Goal: Task Accomplishment & Management: Complete application form

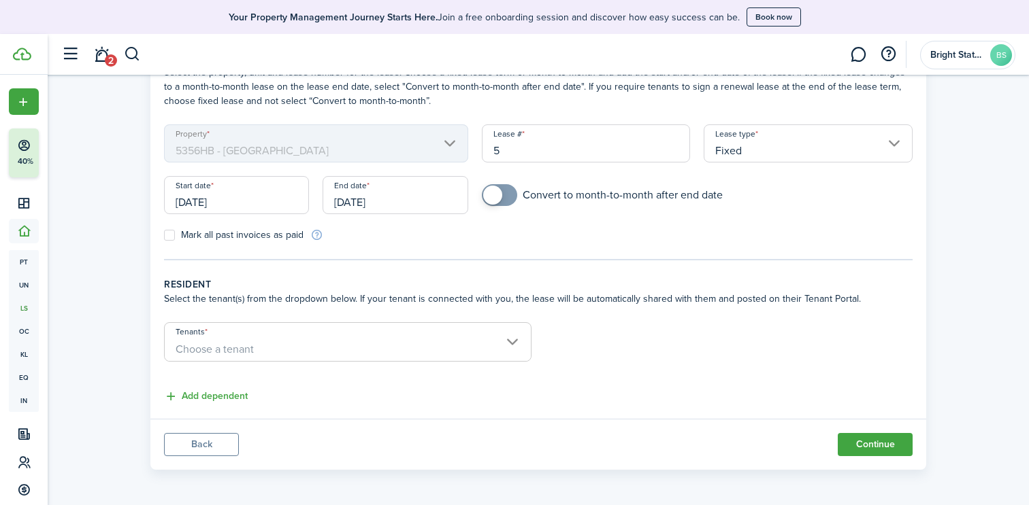
scroll to position [144, 0]
click at [221, 211] on input "[DATE]" at bounding box center [236, 195] width 145 height 38
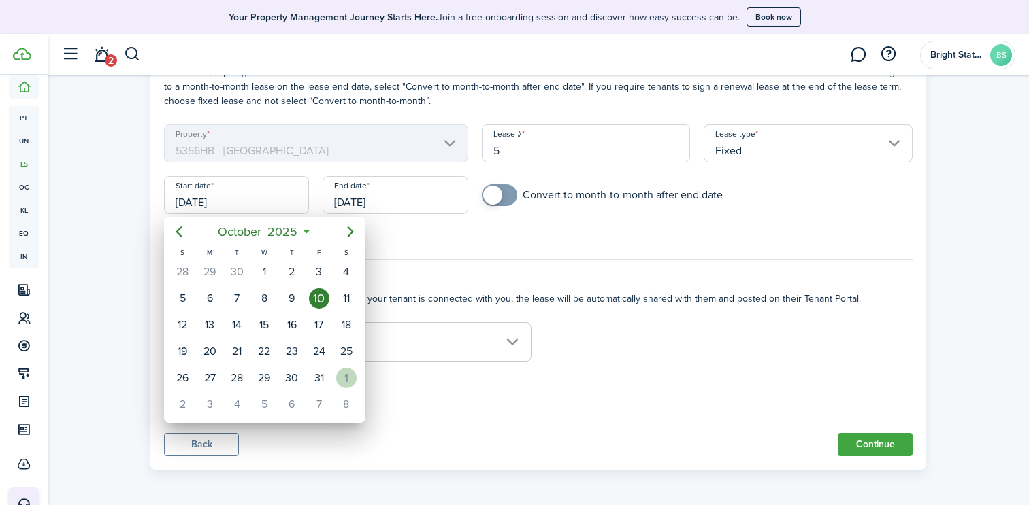
click at [348, 380] on div "1" at bounding box center [346, 378] width 20 height 20
type input "[DATE]"
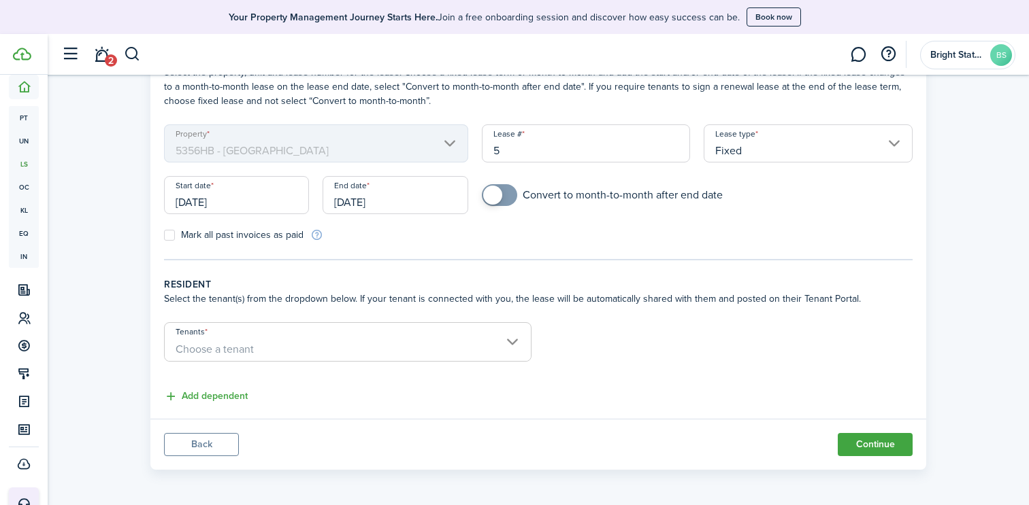
click at [410, 202] on input "[DATE]" at bounding box center [394, 195] width 145 height 38
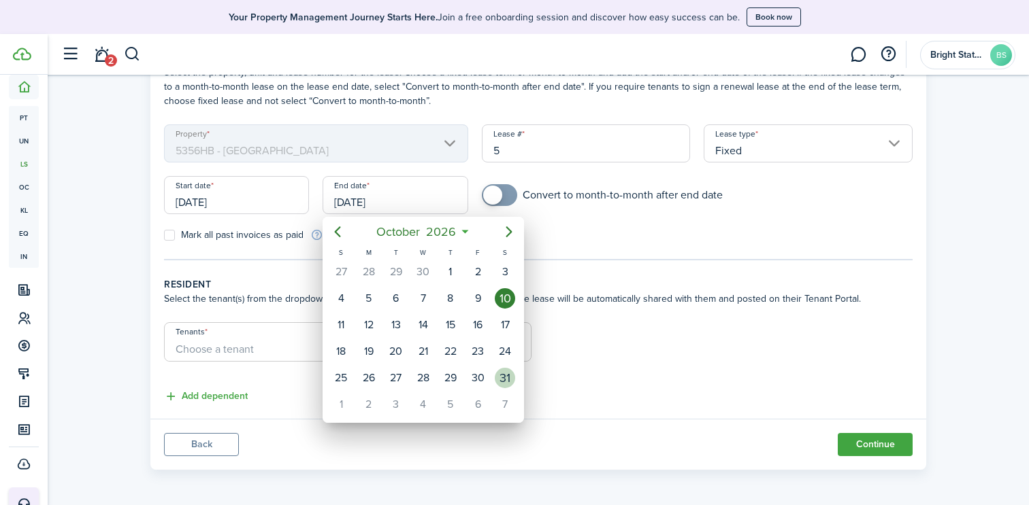
click at [503, 380] on div "31" at bounding box center [505, 378] width 20 height 20
type input "[DATE]"
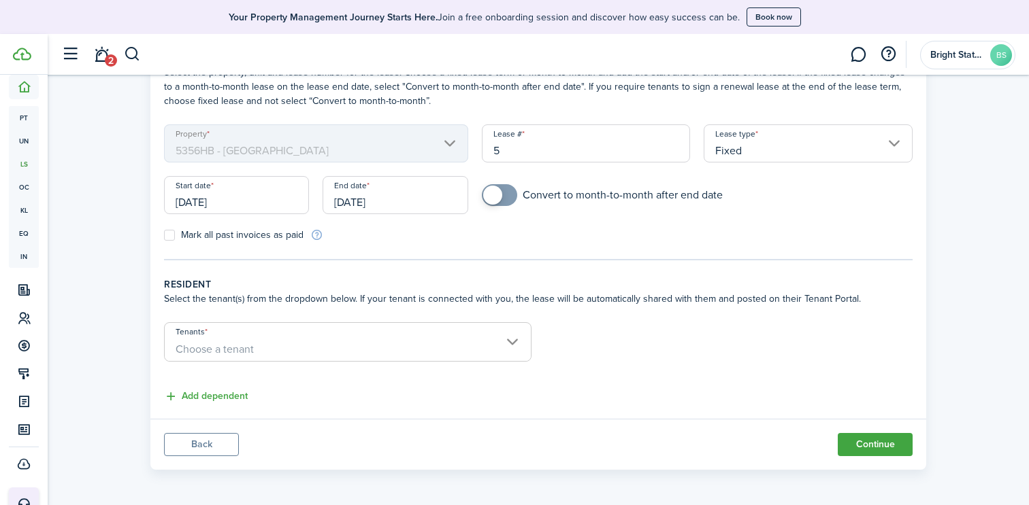
click at [514, 348] on span "Choose a tenant" at bounding box center [348, 349] width 366 height 23
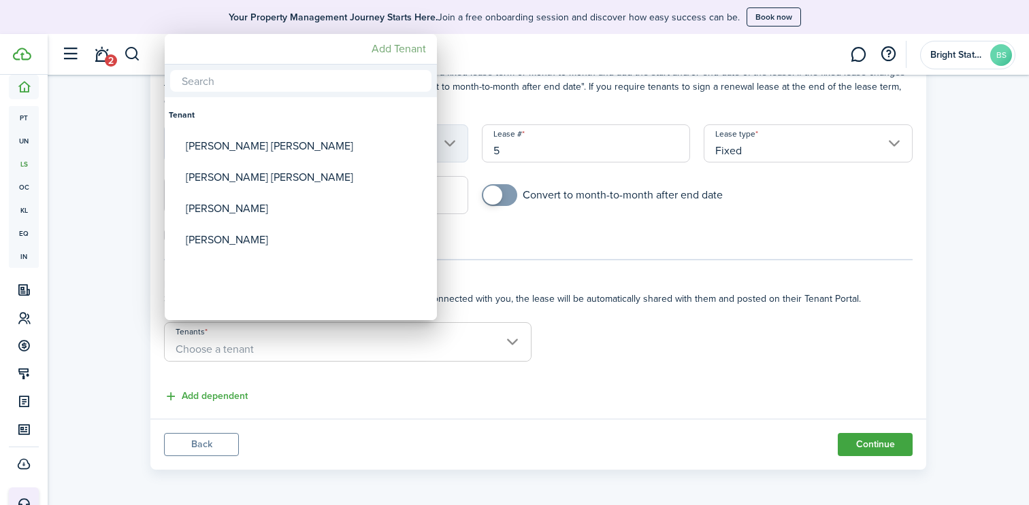
click at [392, 40] on mbsc-button "Add Tenant" at bounding box center [398, 49] width 65 height 24
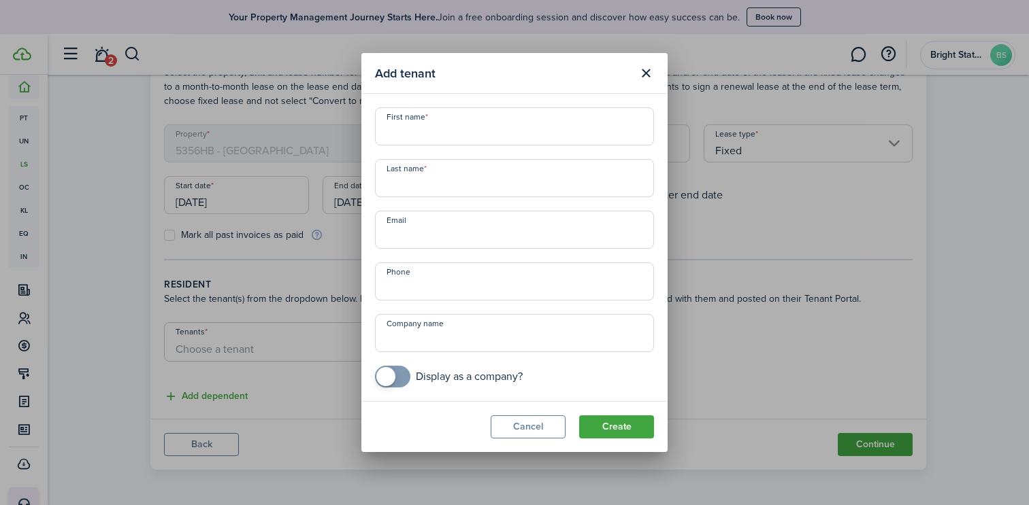
click at [468, 135] on input "First name" at bounding box center [514, 126] width 279 height 38
type input "Mark"
type input "[PERSON_NAME]"
paste input "[EMAIL_ADDRESS][DOMAIN_NAME]"
type input "[EMAIL_ADDRESS][DOMAIN_NAME]"
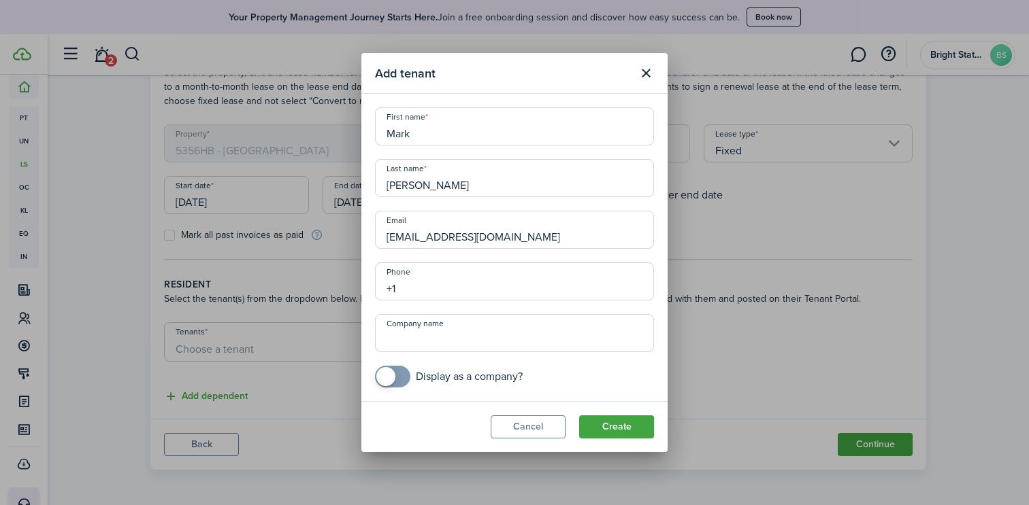
click at [397, 285] on input "+1" at bounding box center [514, 282] width 279 height 38
paste input "[PHONE_NUMBER]"
type input "[PHONE_NUMBER]"
click at [630, 426] on button "Create" at bounding box center [616, 427] width 75 height 23
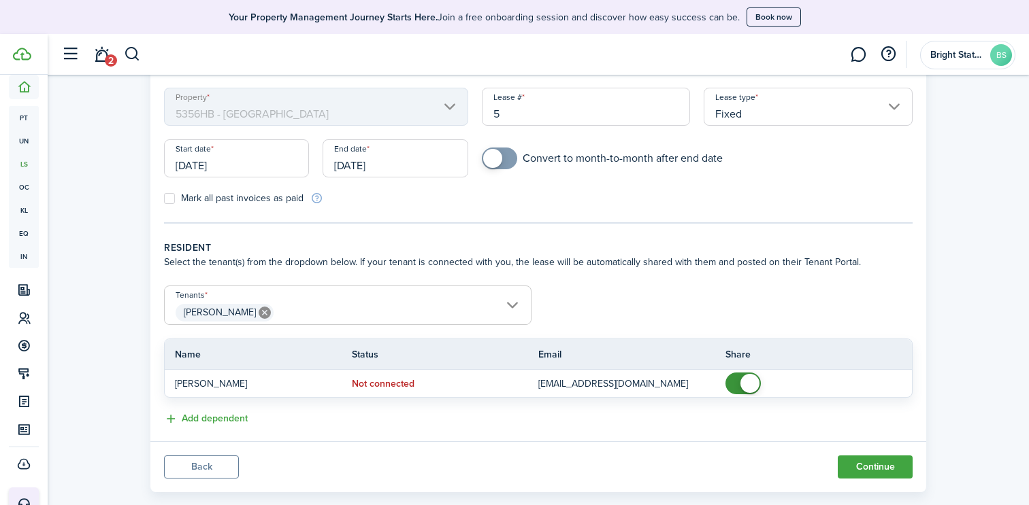
scroll to position [150, 0]
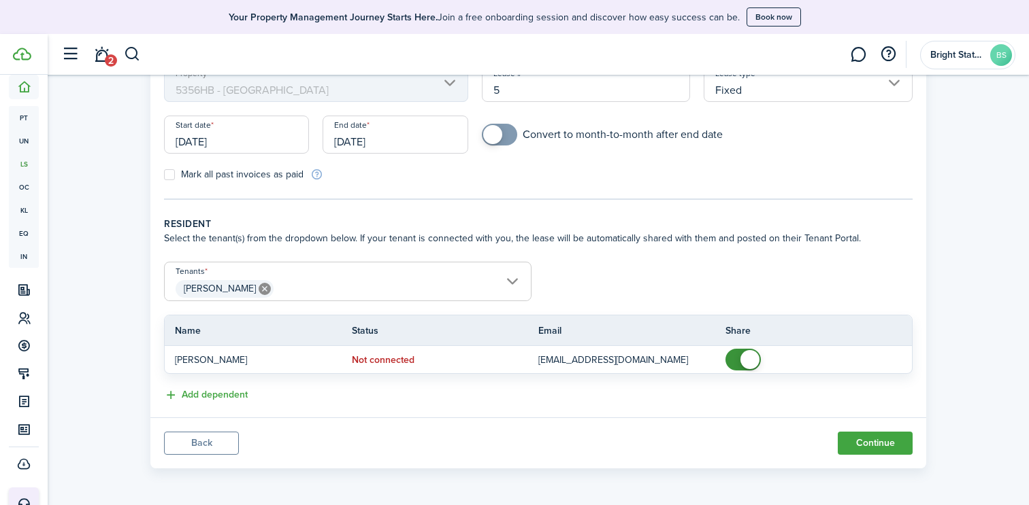
click at [224, 399] on button "Add dependent" at bounding box center [206, 396] width 84 height 16
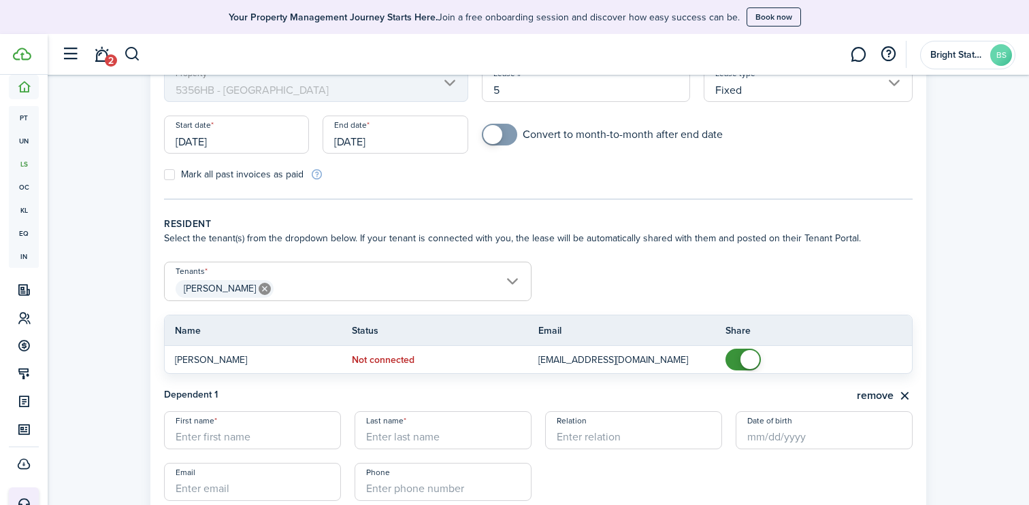
click at [242, 435] on input "First name" at bounding box center [252, 431] width 177 height 38
type input "[PERSON_NAME]"
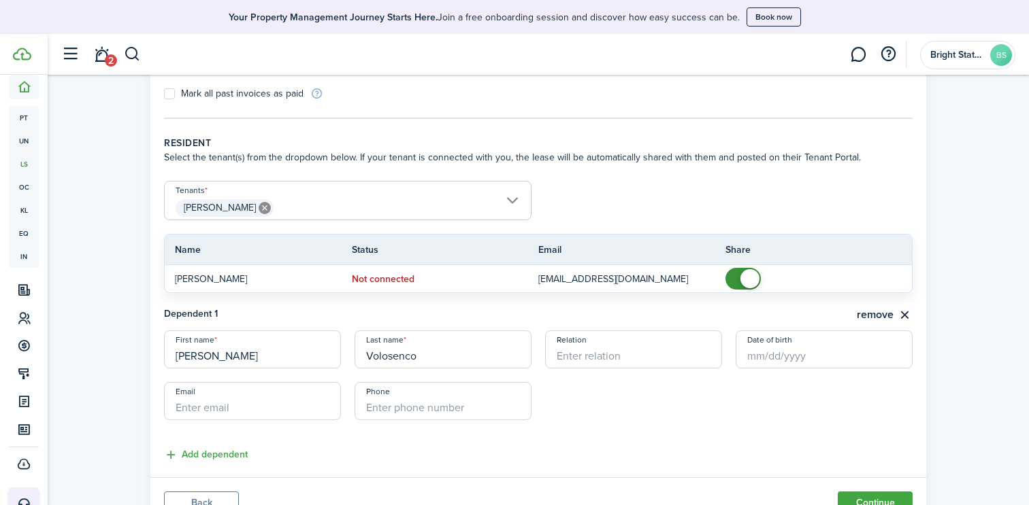
scroll to position [255, 0]
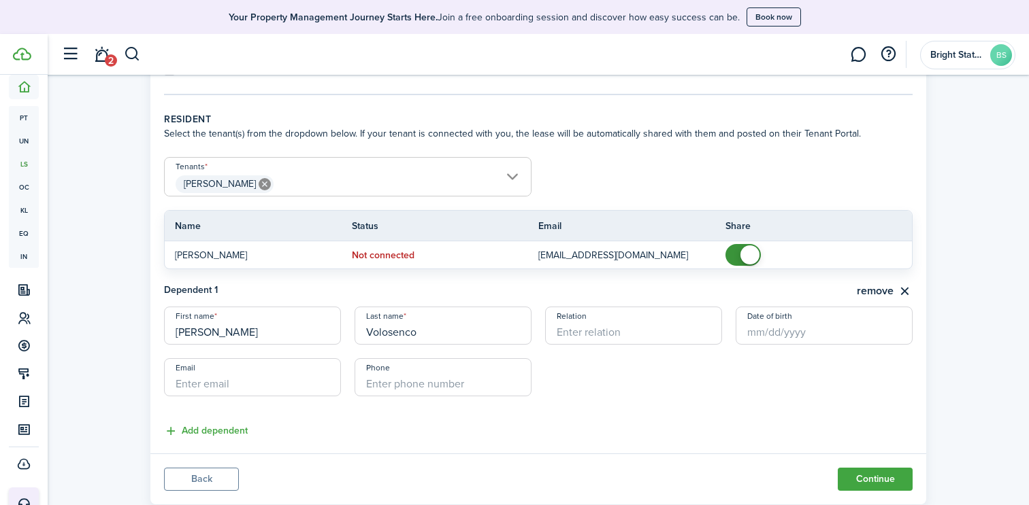
type input "Volosenco"
click at [866, 477] on button "Continue" at bounding box center [874, 479] width 75 height 23
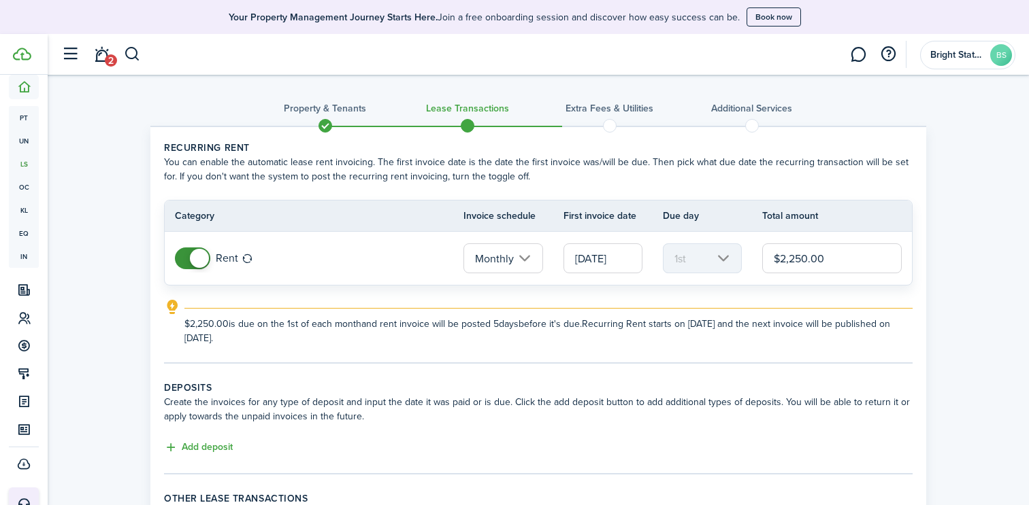
click at [795, 261] on input "$2,250.00" at bounding box center [831, 259] width 139 height 30
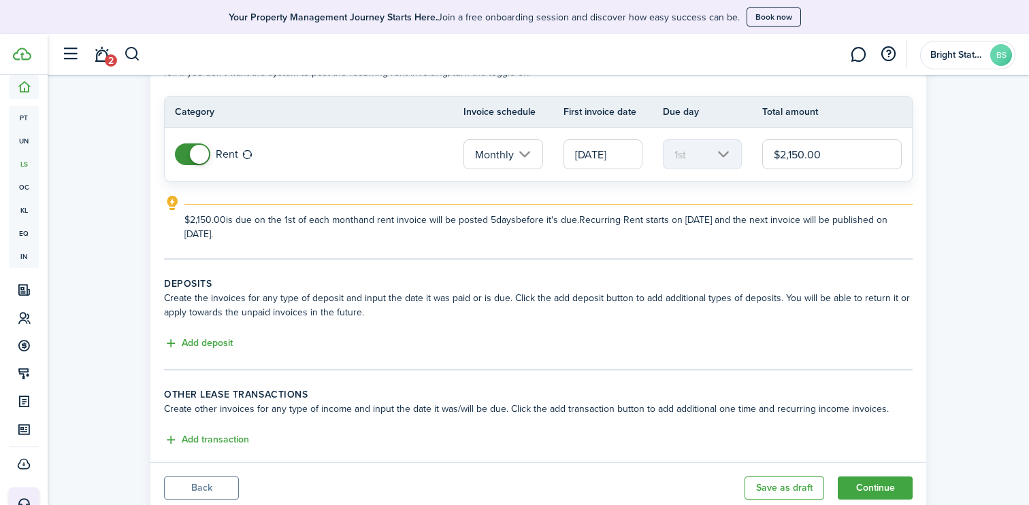
scroll to position [103, 0]
type input "$2,150.00"
click at [214, 350] on button "Add deposit" at bounding box center [198, 345] width 69 height 16
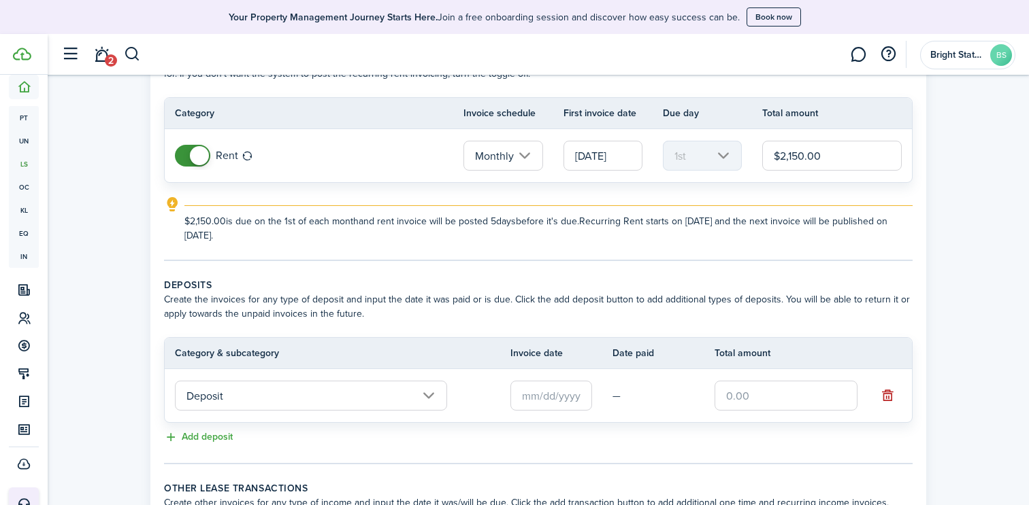
click at [424, 396] on input "Deposit" at bounding box center [311, 396] width 272 height 30
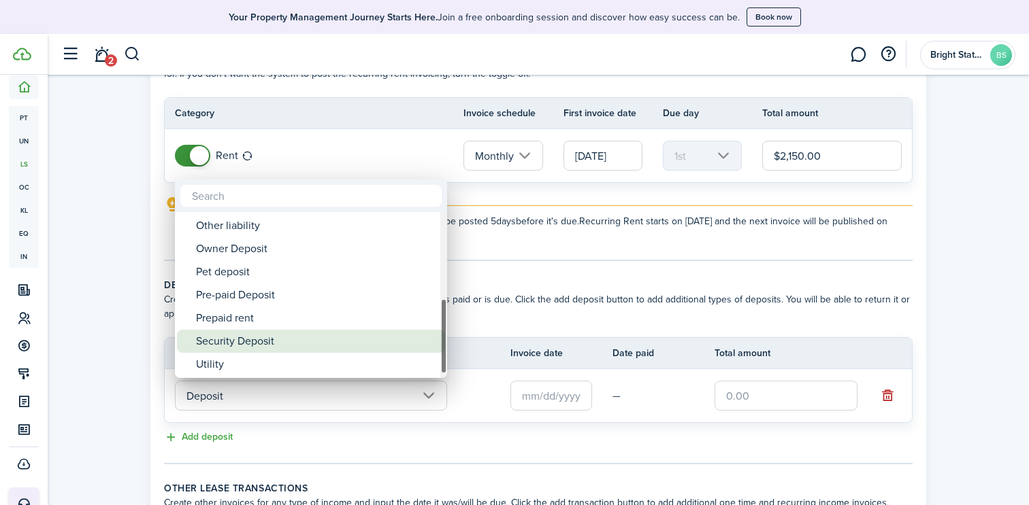
click at [297, 346] on div "Security Deposit" at bounding box center [316, 341] width 241 height 23
type input "Deposit / Security Deposit"
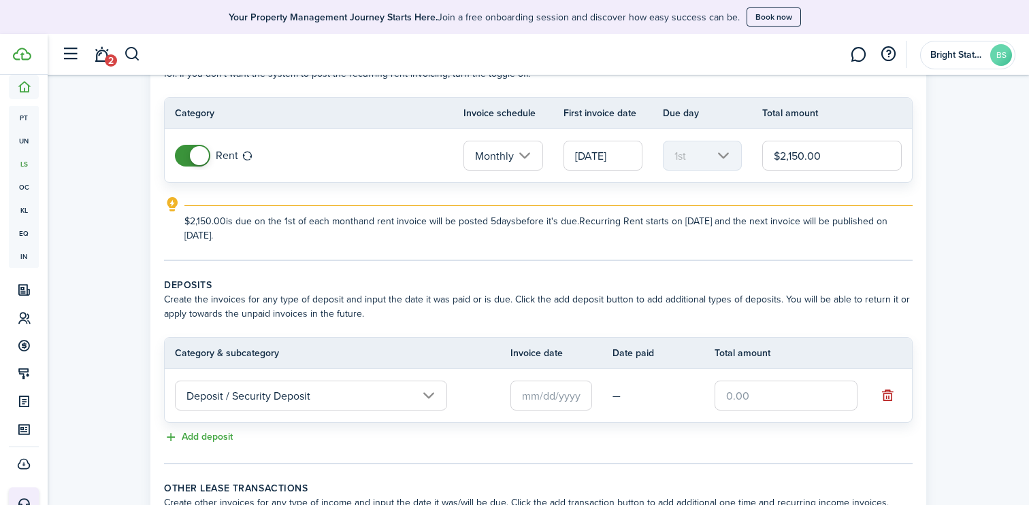
click at [561, 395] on input "text" at bounding box center [551, 396] width 82 height 30
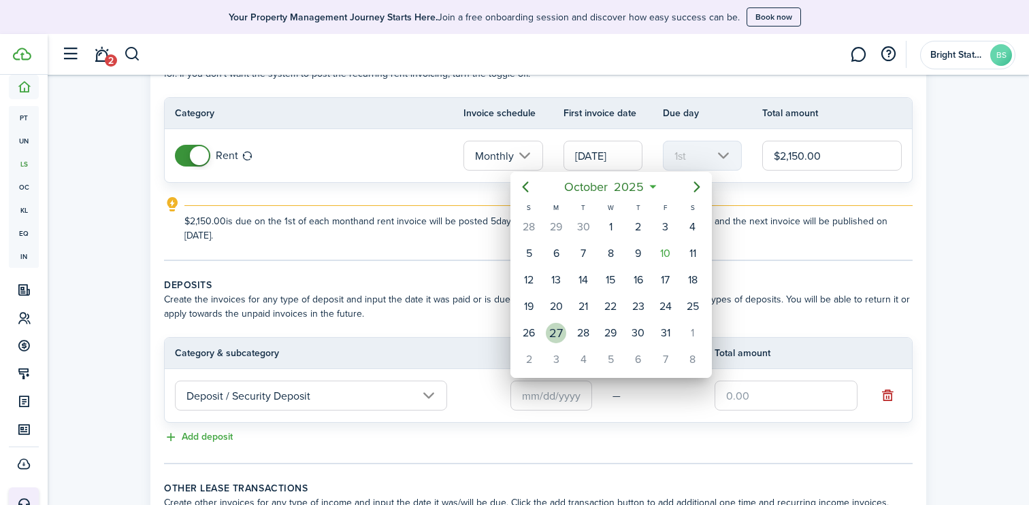
click at [556, 334] on div "27" at bounding box center [556, 333] width 20 height 20
type input "[DATE]"
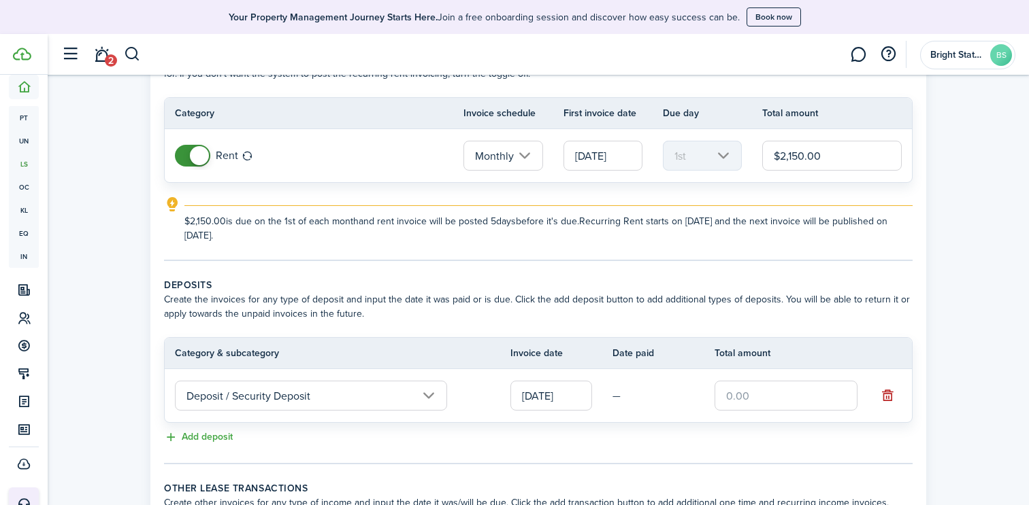
click at [765, 399] on input "text" at bounding box center [785, 396] width 143 height 30
type input "$2,150.00"
click at [735, 435] on div "Add deposit" at bounding box center [538, 438] width 748 height 16
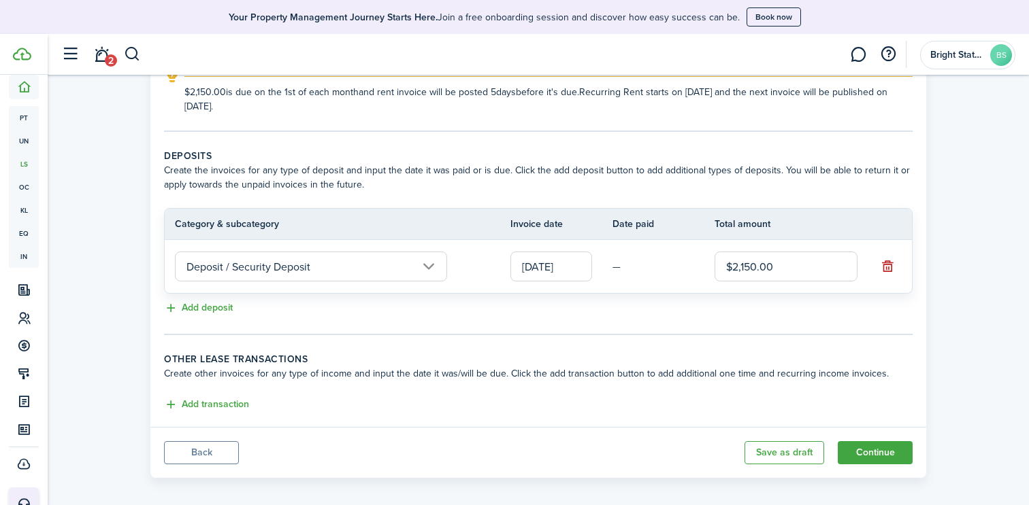
scroll to position [242, 0]
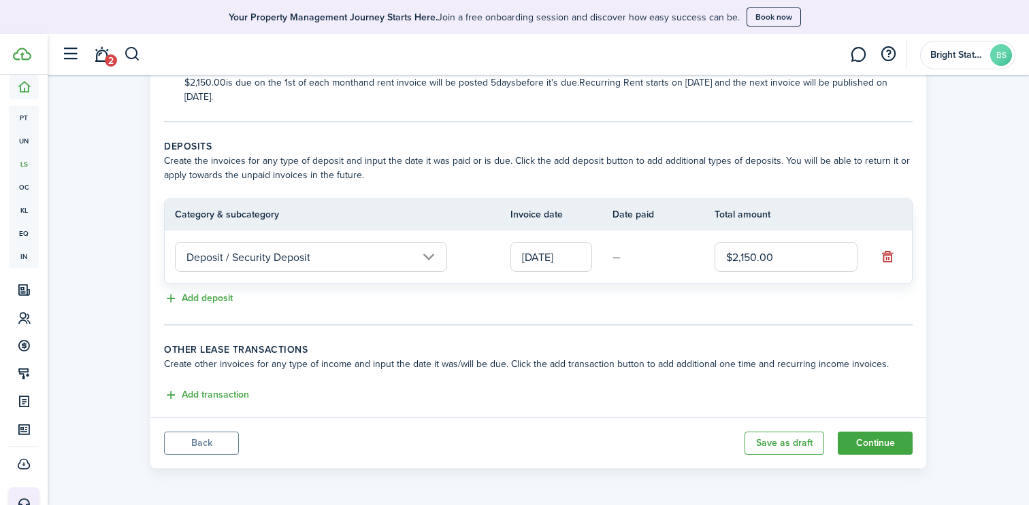
click at [220, 393] on button "Add transaction" at bounding box center [206, 396] width 85 height 16
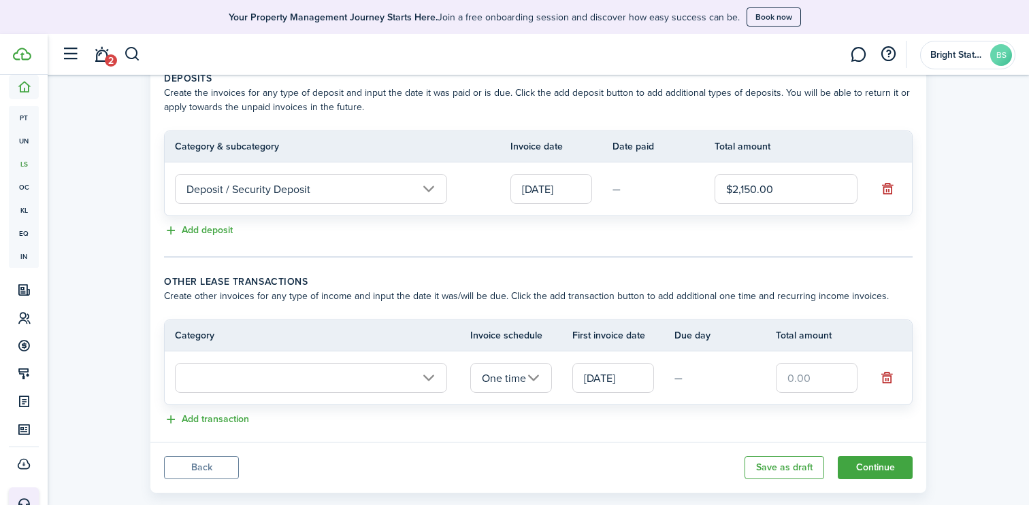
scroll to position [334, 0]
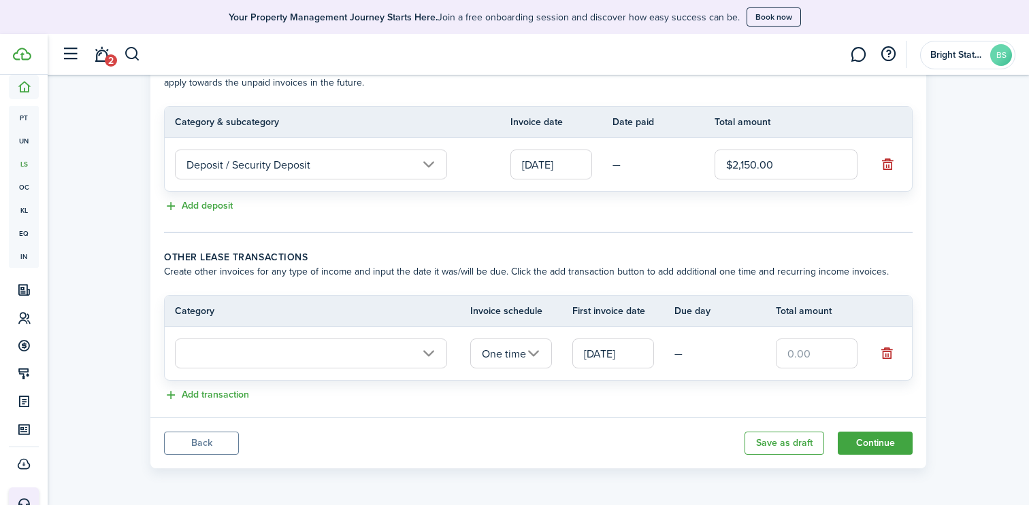
click at [428, 354] on input "text" at bounding box center [311, 354] width 272 height 30
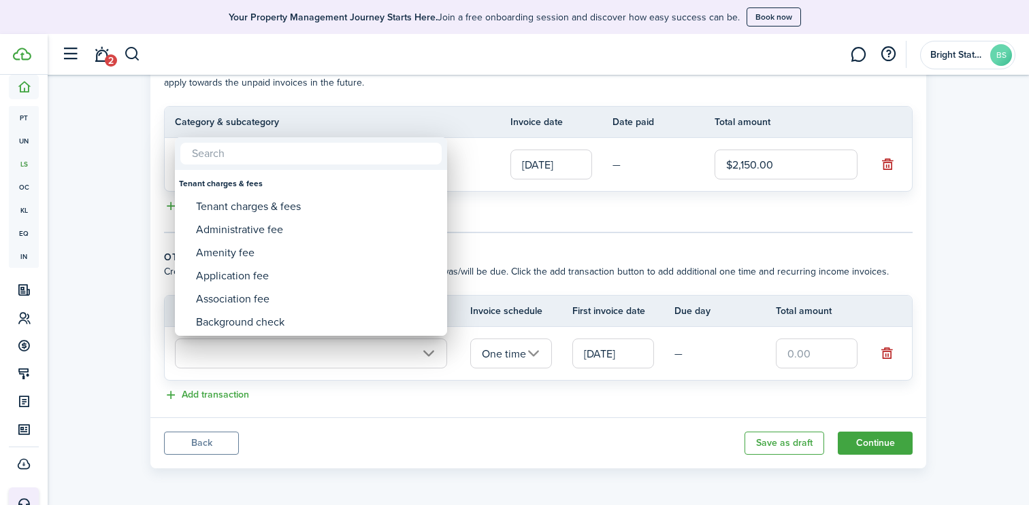
click at [429, 429] on div at bounding box center [514, 252] width 1246 height 723
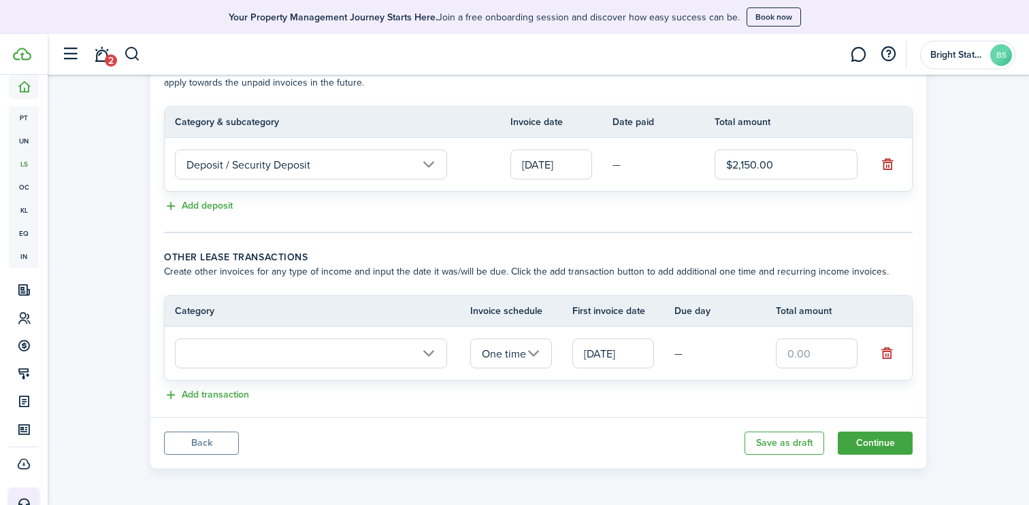
click at [886, 355] on button "button" at bounding box center [887, 353] width 19 height 19
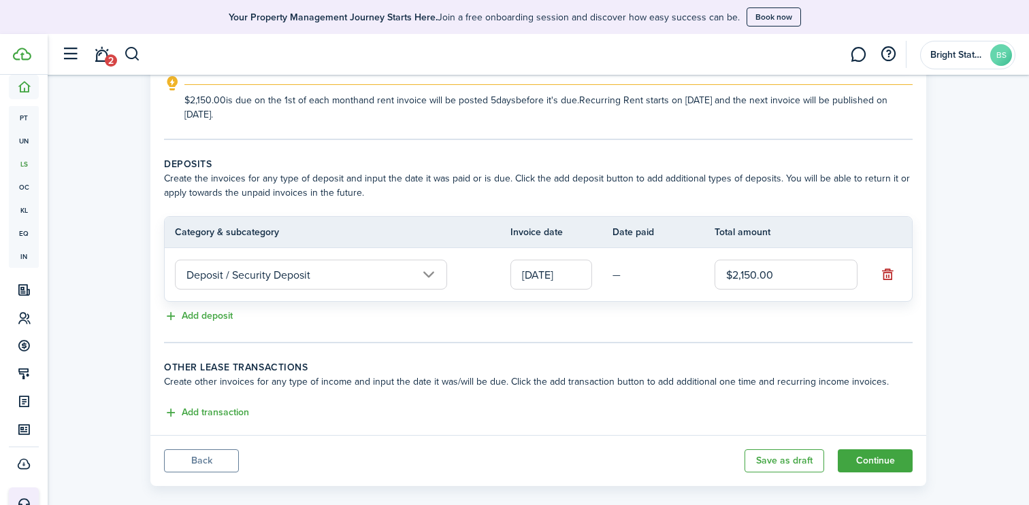
scroll to position [242, 0]
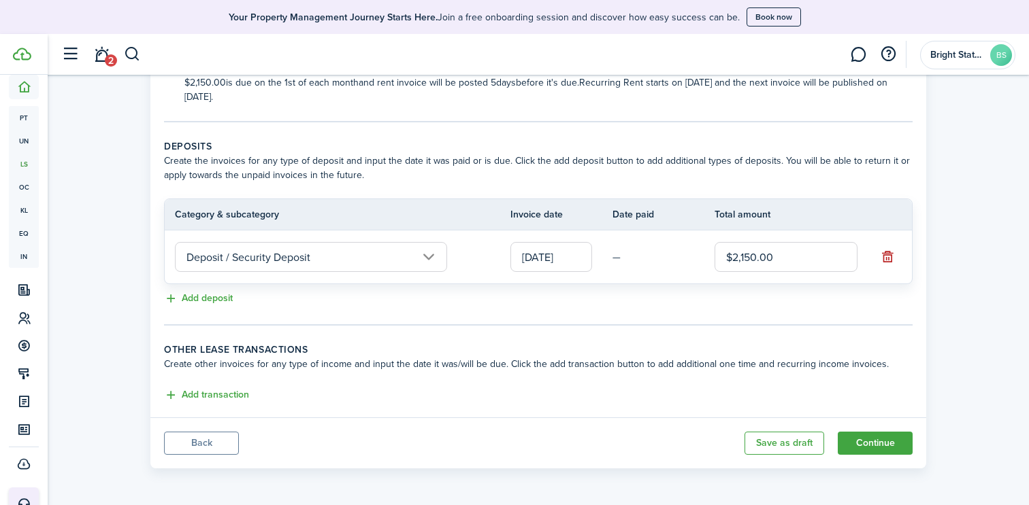
click at [892, 443] on button "Continue" at bounding box center [874, 443] width 75 height 23
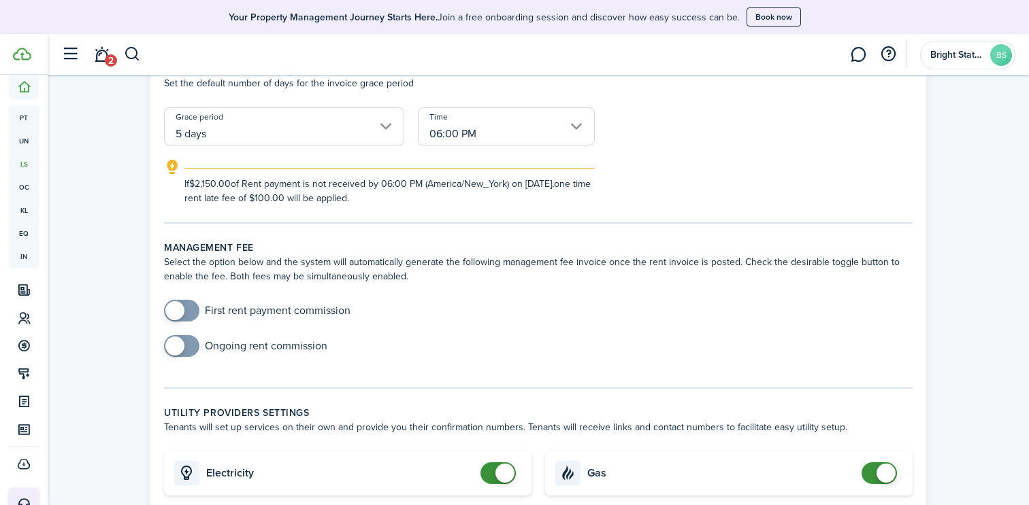
scroll to position [301, 0]
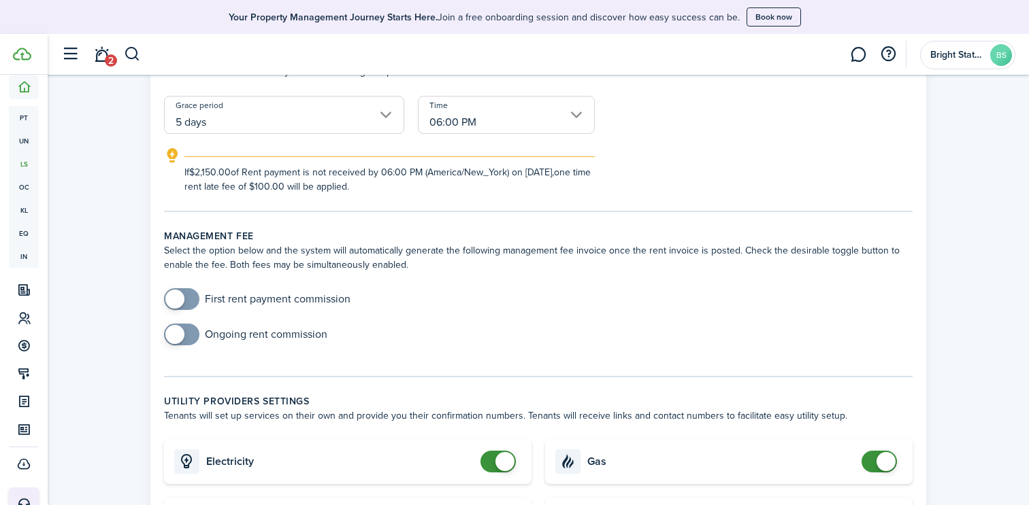
checkbox input "true"
click at [182, 297] on span at bounding box center [174, 299] width 19 height 19
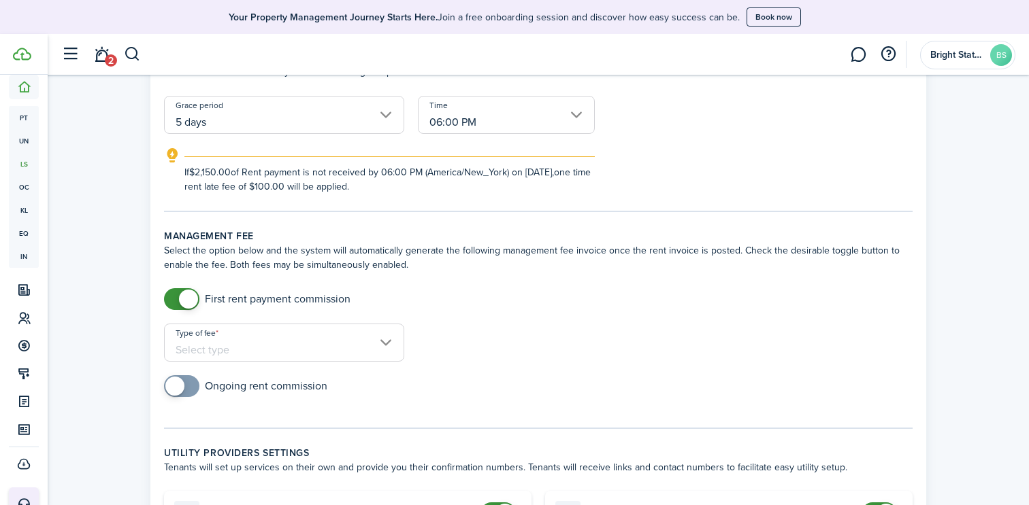
click at [187, 339] on input "Type of fee" at bounding box center [284, 343] width 240 height 38
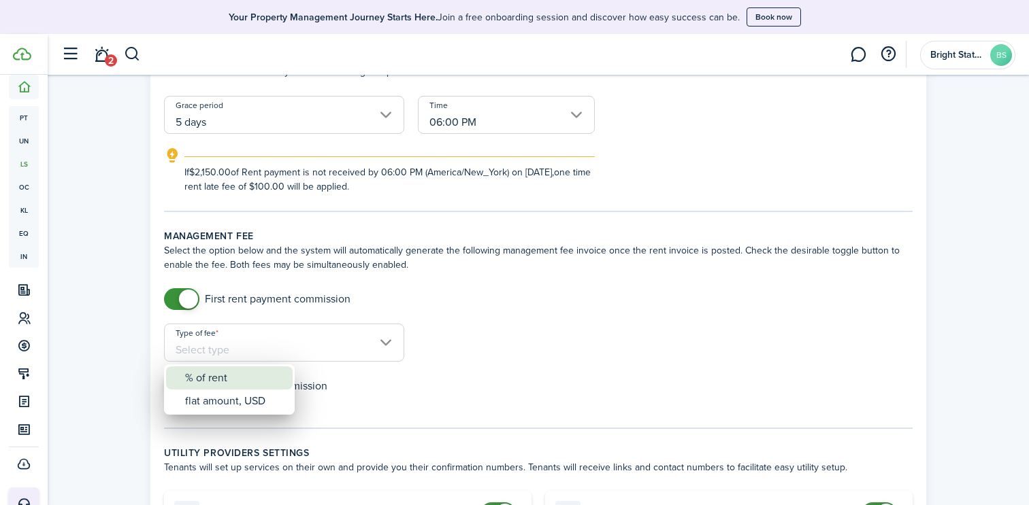
click at [197, 376] on div "% of rent" at bounding box center [234, 378] width 99 height 23
type input "% of rent"
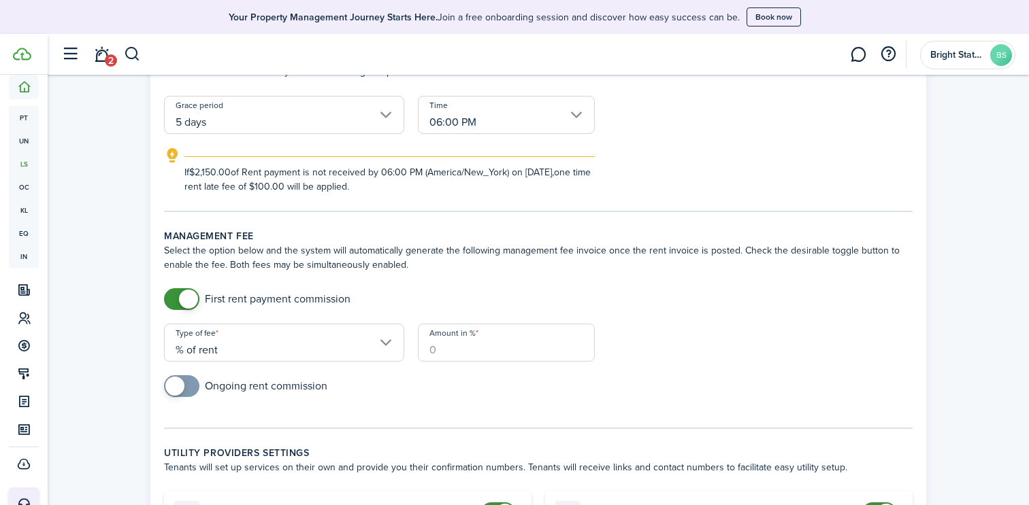
click at [536, 350] on input "Amount in %" at bounding box center [506, 343] width 177 height 38
type input "100"
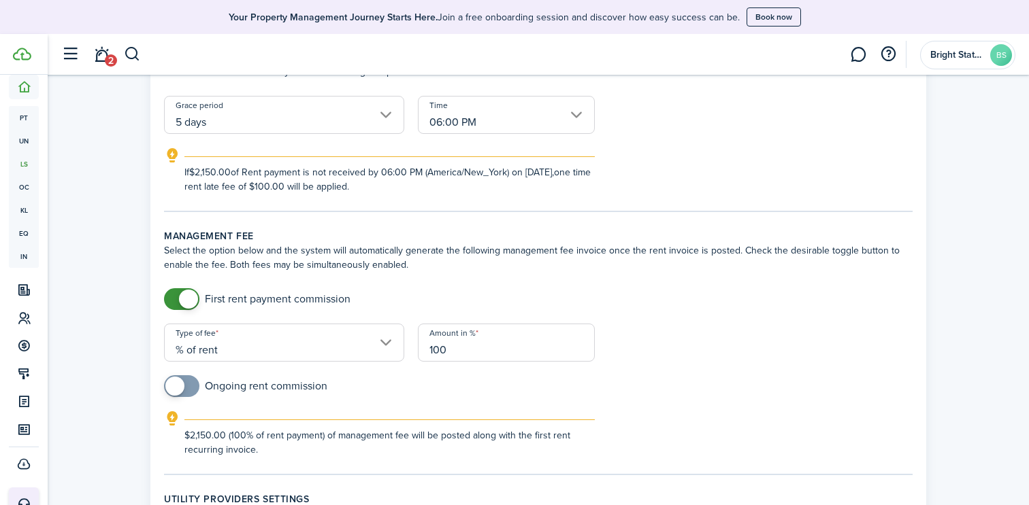
click at [283, 391] on input "checkbox" at bounding box center [245, 387] width 163 height 22
checkbox input "true"
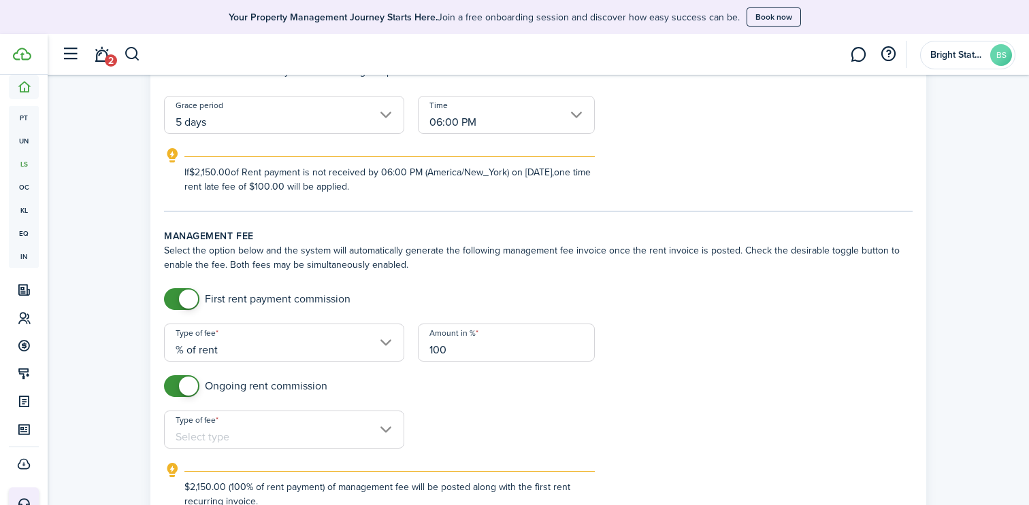
click at [278, 421] on input "Type of fee" at bounding box center [284, 430] width 240 height 38
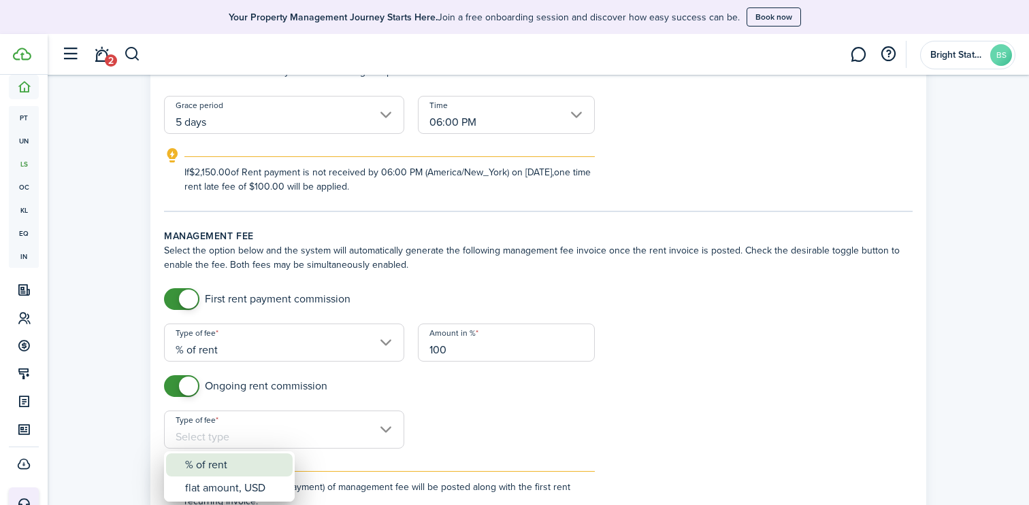
click at [231, 466] on div "% of rent" at bounding box center [234, 465] width 99 height 23
type input "% of rent"
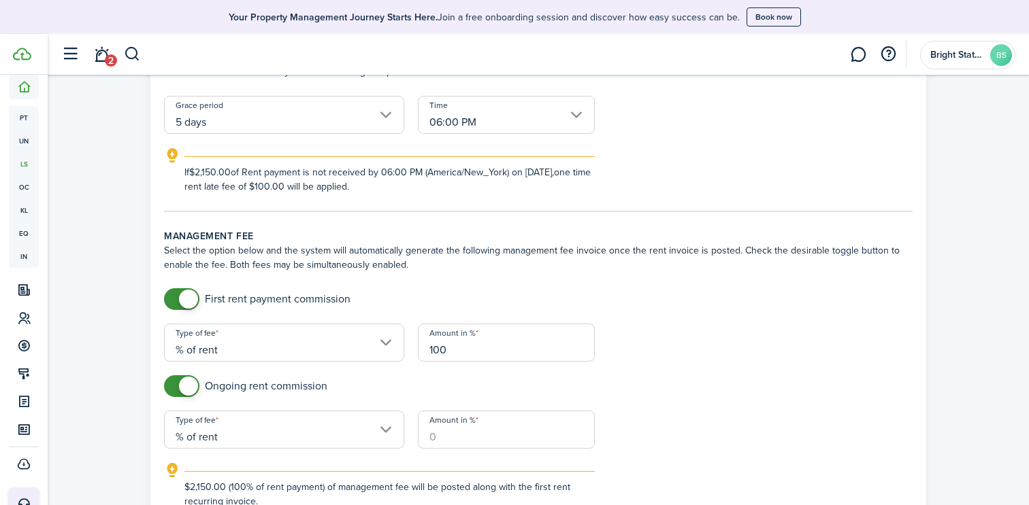
click at [515, 435] on input "Amount in %" at bounding box center [506, 430] width 177 height 38
type input "10"
click at [684, 425] on form "First rent payment commission Type of fee % of rent Amount in % 100 Ongoing ren…" at bounding box center [538, 405] width 762 height 235
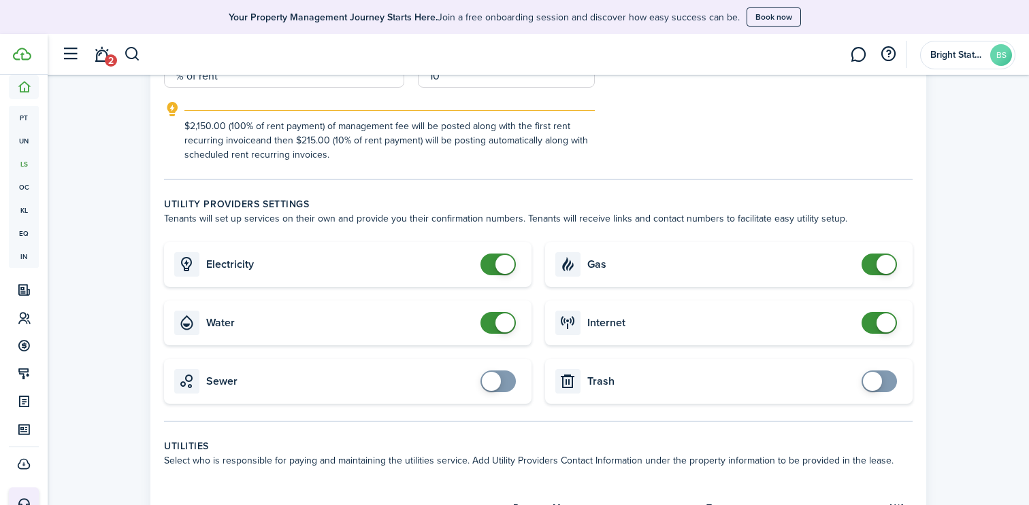
scroll to position [679, 0]
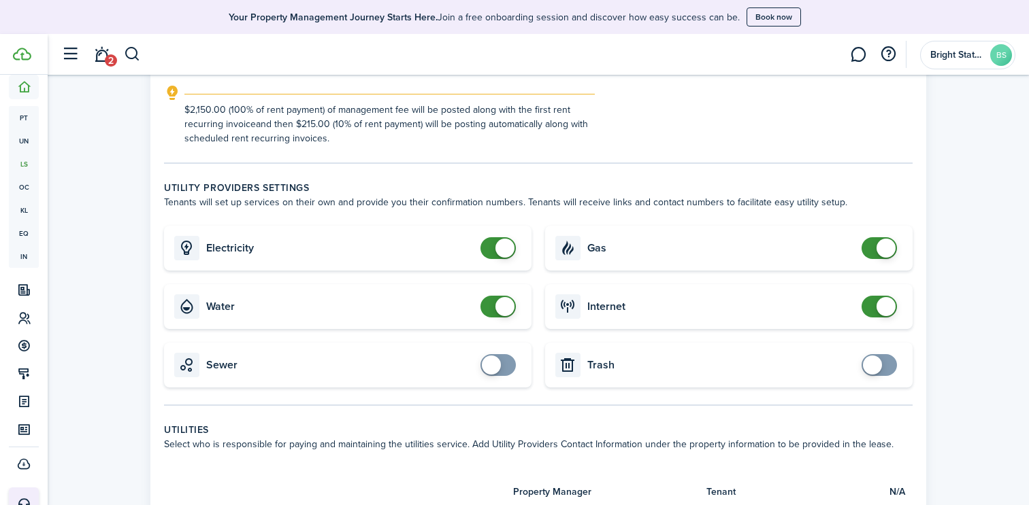
click at [878, 376] on card "Trash" at bounding box center [728, 365] width 367 height 45
checkbox input "true"
click at [878, 365] on span at bounding box center [872, 365] width 19 height 19
checkbox input "true"
click at [499, 375] on span at bounding box center [498, 365] width 14 height 22
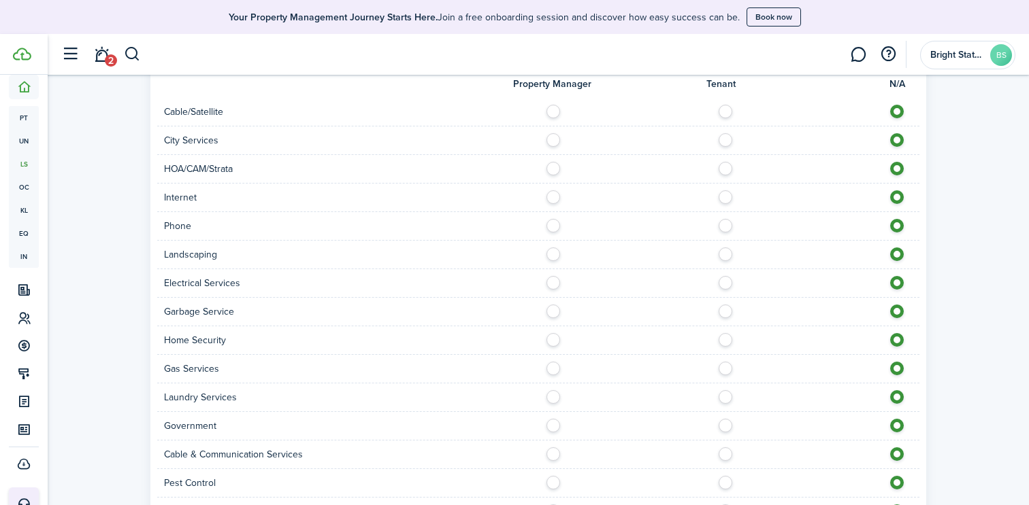
scroll to position [1076, 0]
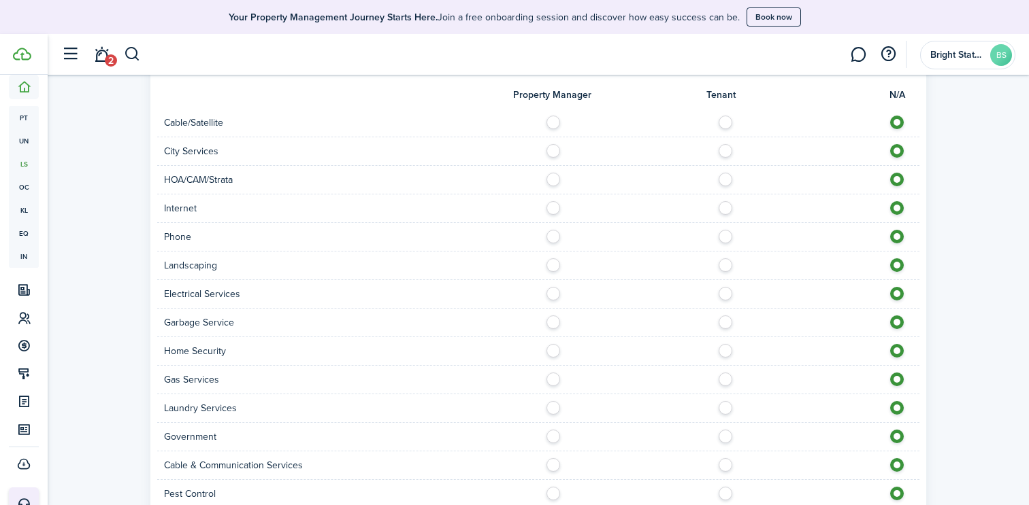
click at [732, 122] on div at bounding box center [728, 123] width 381 height 14
click at [722, 148] on label at bounding box center [729, 147] width 24 height 7
radio input "true"
click at [721, 122] on label at bounding box center [729, 119] width 24 height 7
radio input "true"
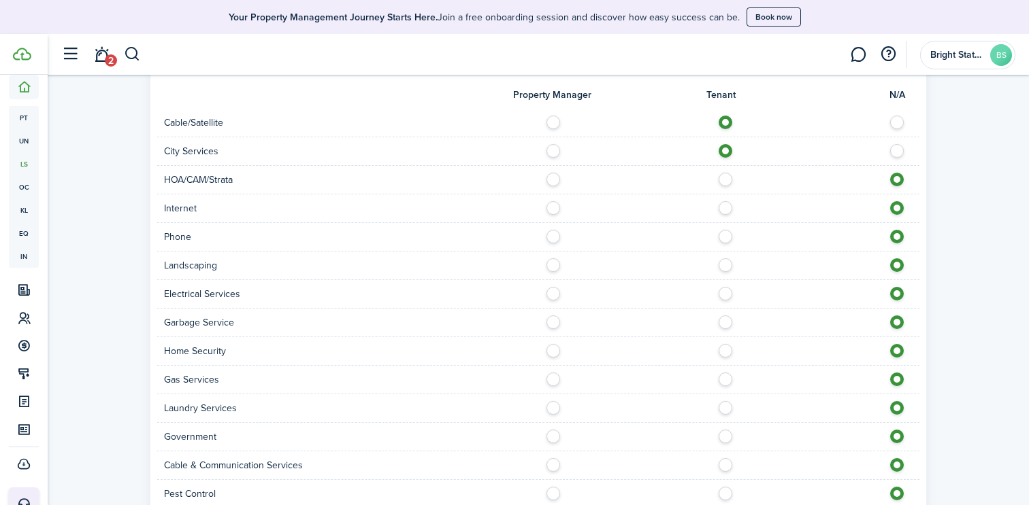
click at [725, 208] on label at bounding box center [729, 204] width 24 height 7
radio input "true"
click at [729, 229] on div "Phone" at bounding box center [538, 237] width 762 height 29
click at [729, 237] on label at bounding box center [729, 233] width 24 height 7
radio input "true"
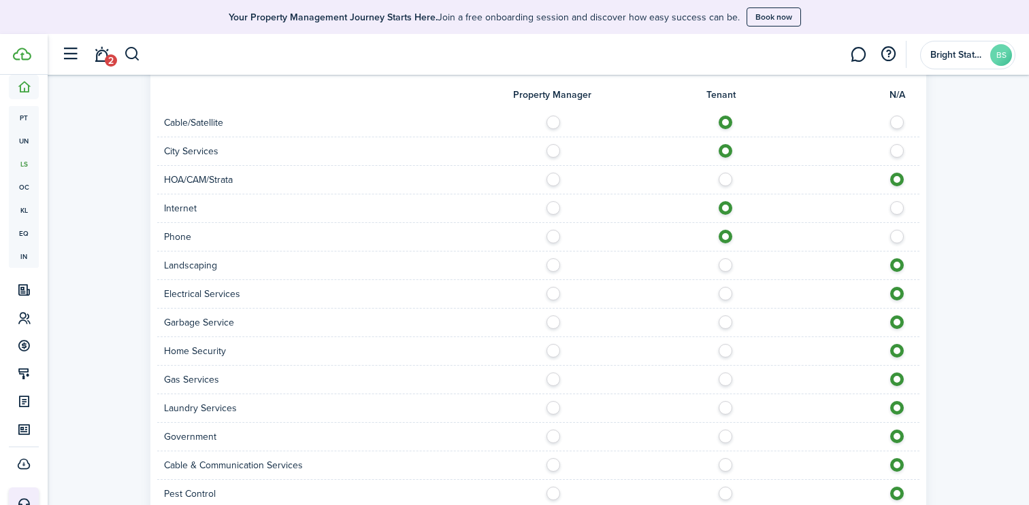
click at [727, 276] on div "Landscaping" at bounding box center [538, 266] width 762 height 29
click at [725, 265] on label at bounding box center [729, 262] width 24 height 7
radio input "true"
click at [725, 294] on label at bounding box center [729, 290] width 24 height 7
radio input "true"
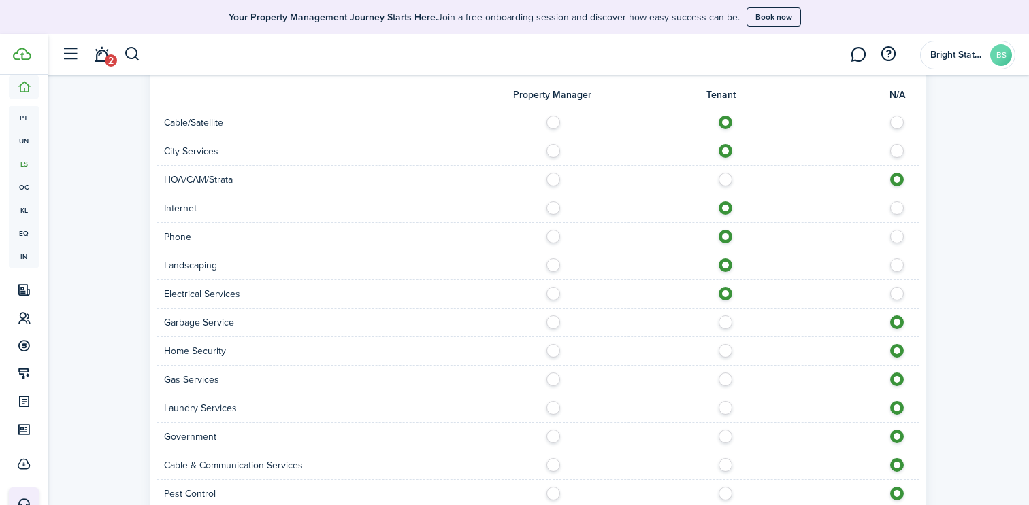
click at [722, 322] on label at bounding box center [729, 319] width 24 height 7
radio input "true"
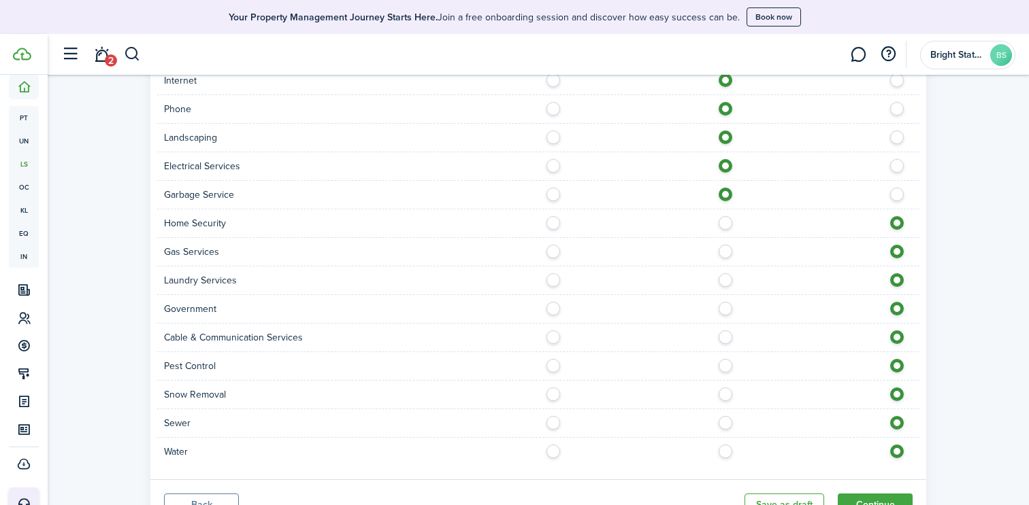
scroll to position [1210, 0]
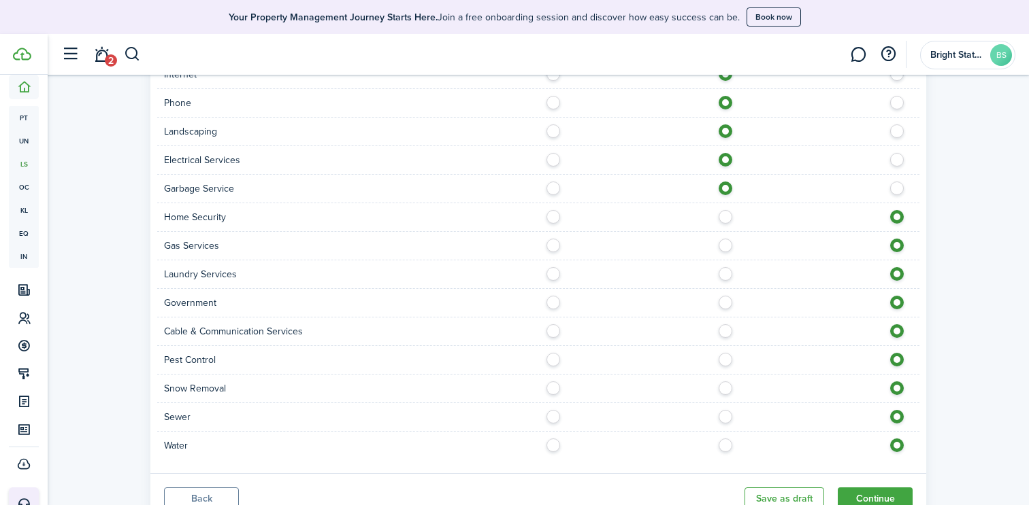
click at [724, 246] on label at bounding box center [729, 242] width 24 height 7
radio input "true"
click at [724, 417] on label at bounding box center [729, 413] width 24 height 7
radio input "true"
click at [726, 446] on label at bounding box center [729, 442] width 24 height 7
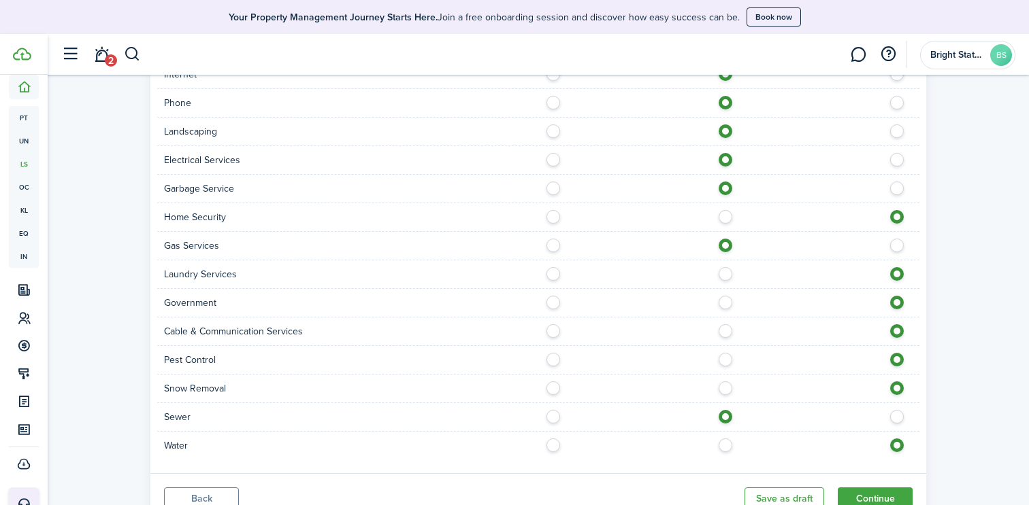
radio input "true"
click at [882, 496] on button "Continue" at bounding box center [874, 499] width 75 height 23
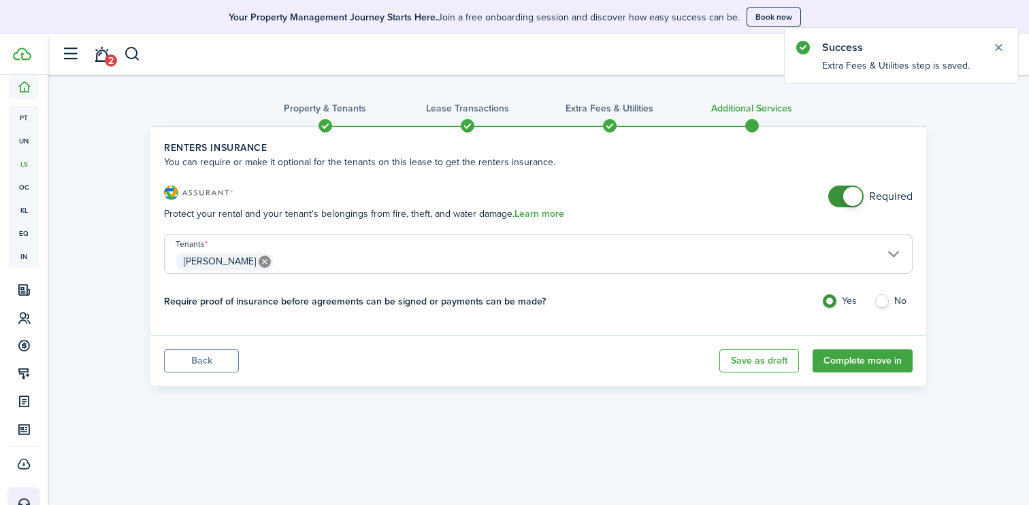
checkbox input "false"
click at [842, 195] on span at bounding box center [846, 197] width 14 height 22
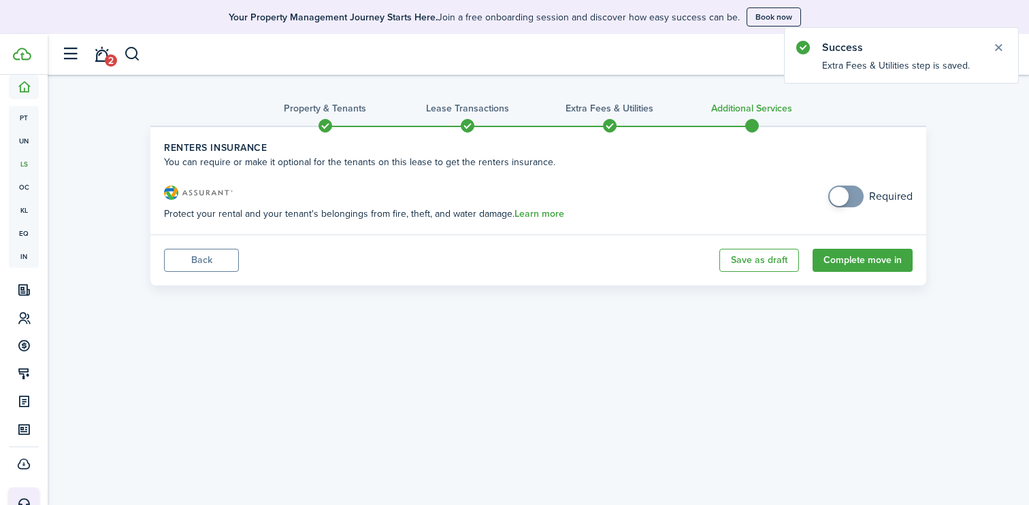
click at [851, 262] on button "Complete move in" at bounding box center [862, 260] width 100 height 23
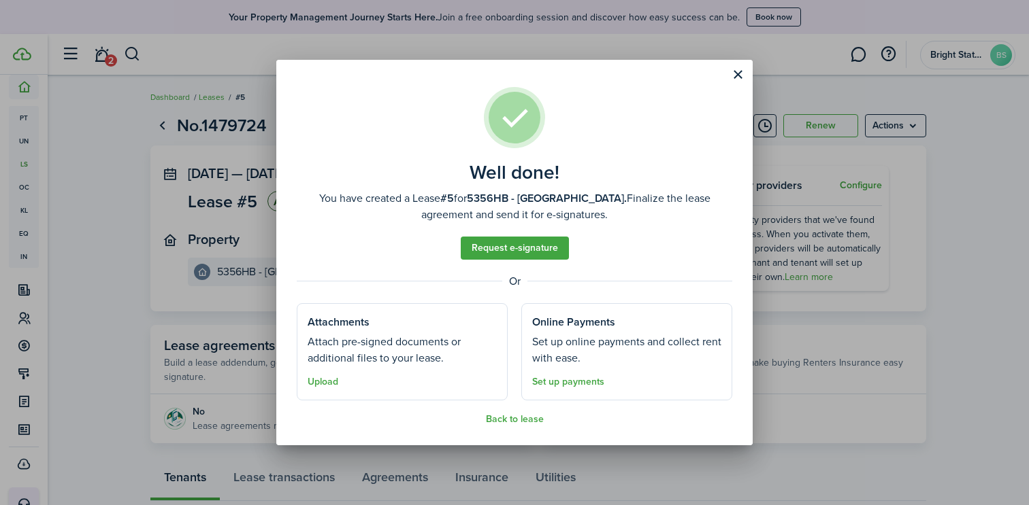
click at [733, 75] on button "Close modal" at bounding box center [737, 74] width 23 height 23
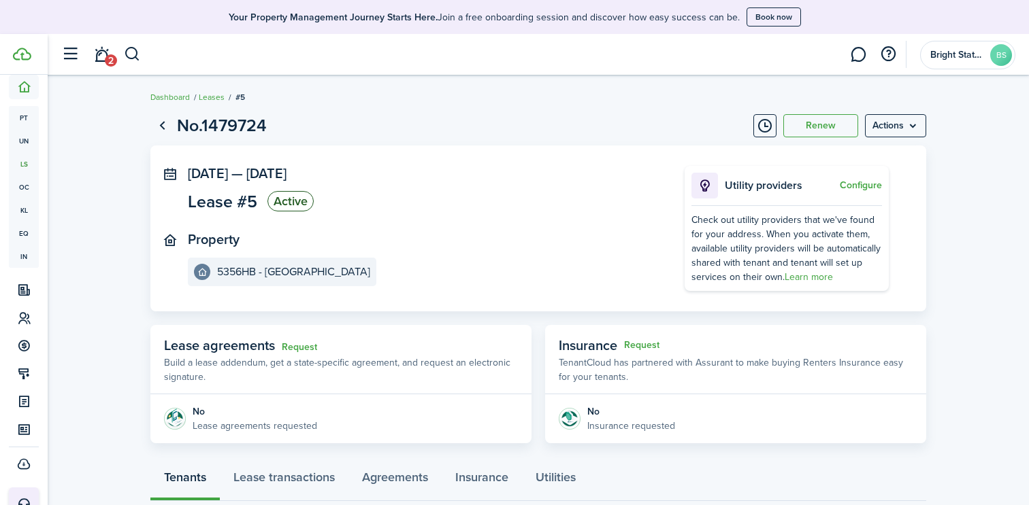
click at [211, 99] on link "Leases" at bounding box center [212, 97] width 26 height 12
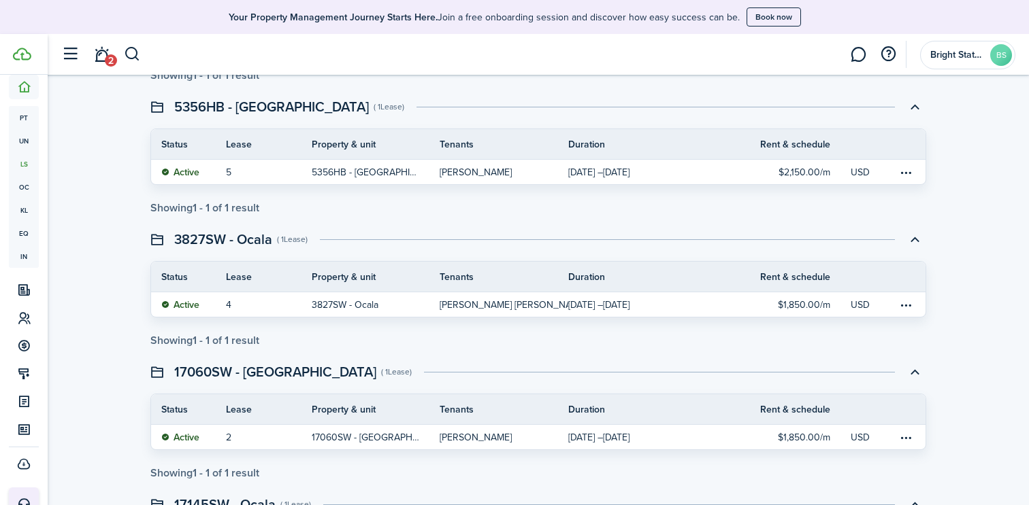
scroll to position [297, 0]
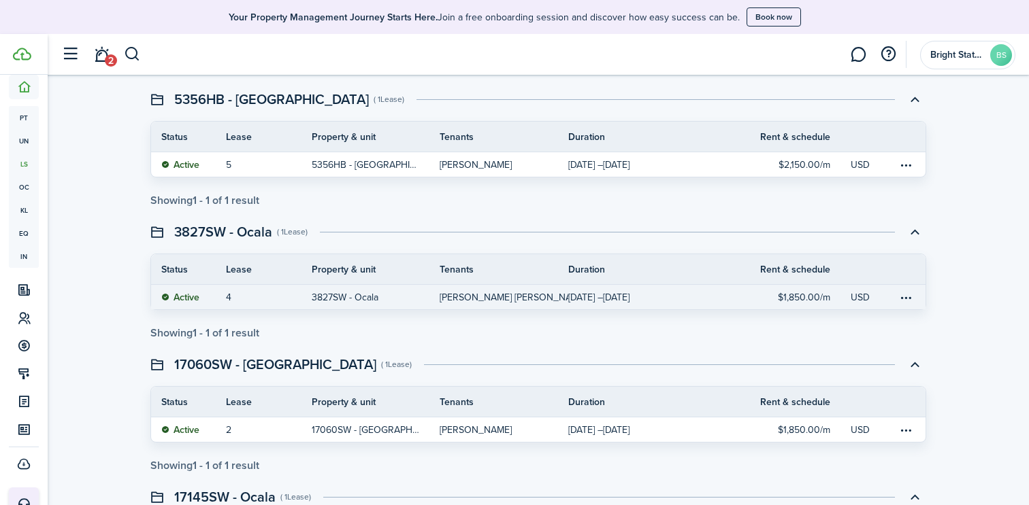
click at [396, 296] on link "3827SW - Ocala" at bounding box center [376, 297] width 129 height 24
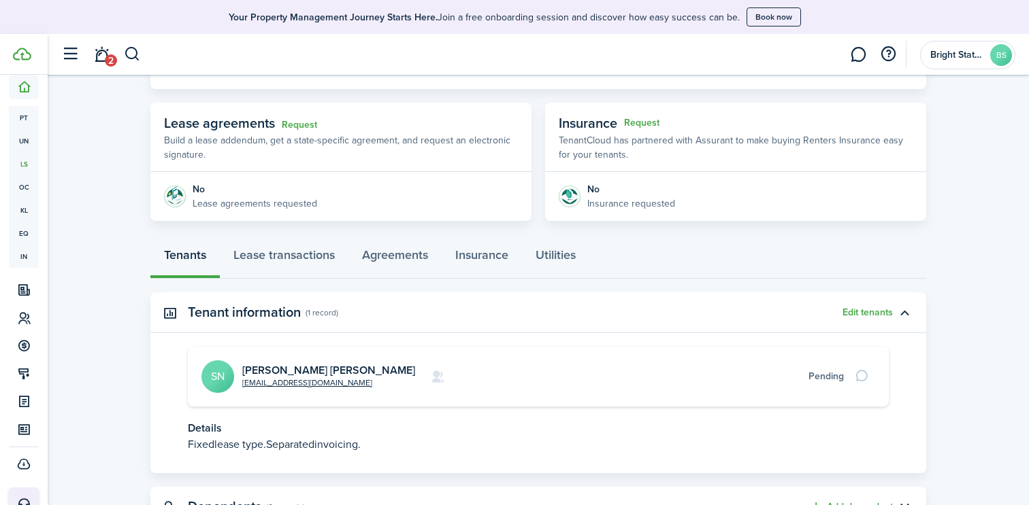
scroll to position [282, 0]
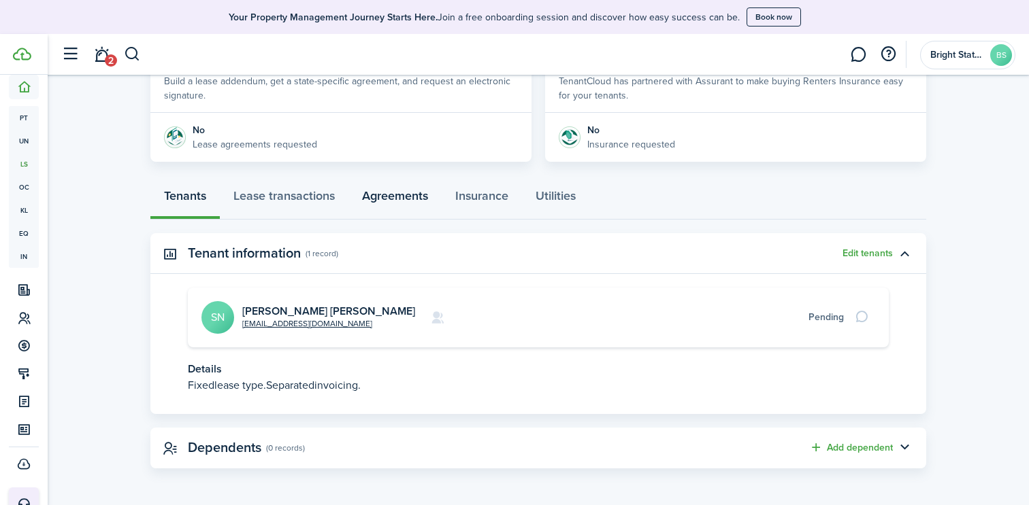
click at [388, 198] on link "Agreements" at bounding box center [394, 199] width 93 height 41
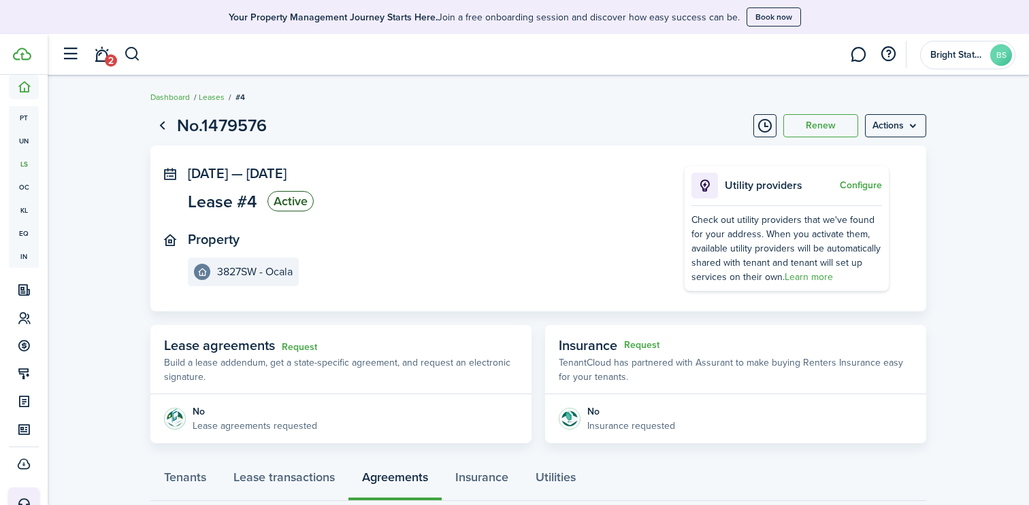
scroll to position [87, 0]
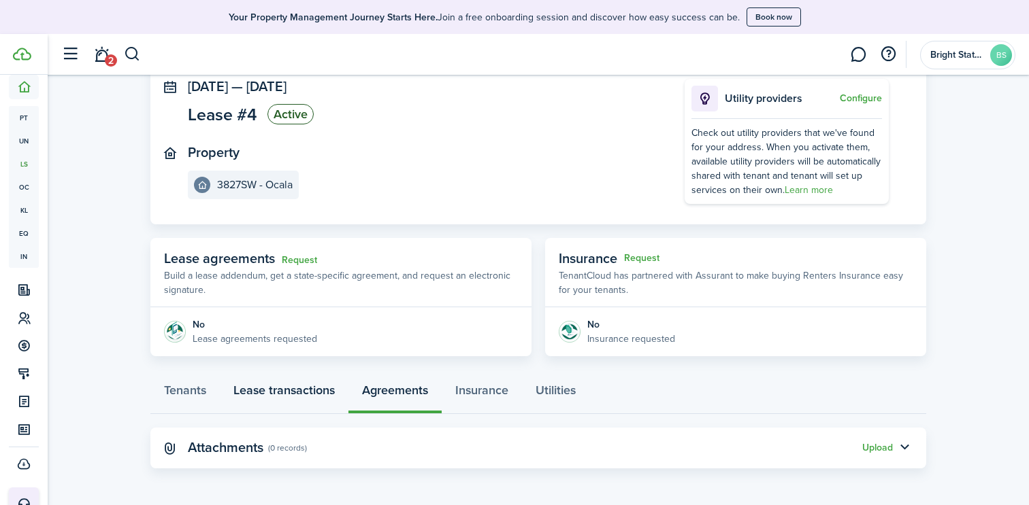
click at [280, 389] on link "Lease transactions" at bounding box center [284, 393] width 129 height 41
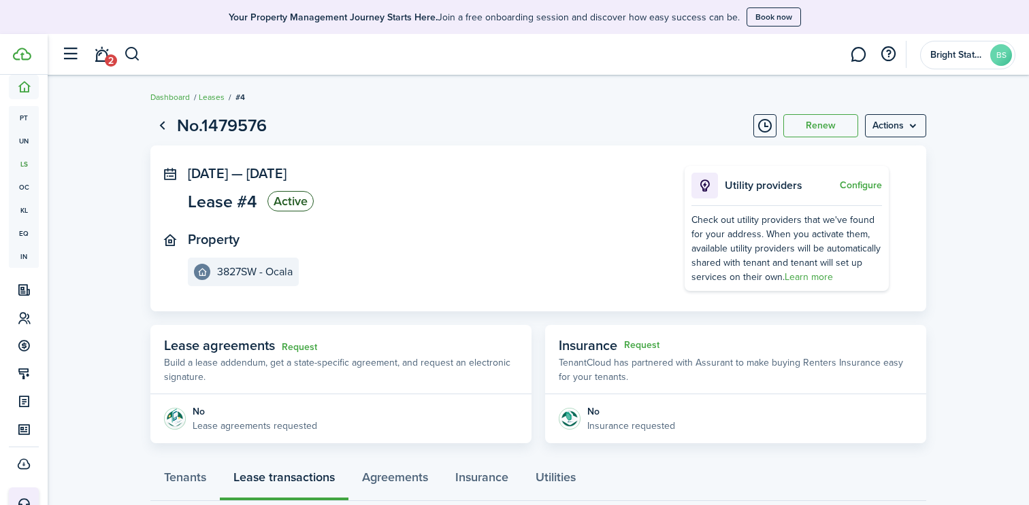
click at [160, 126] on link "Go back" at bounding box center [161, 125] width 23 height 23
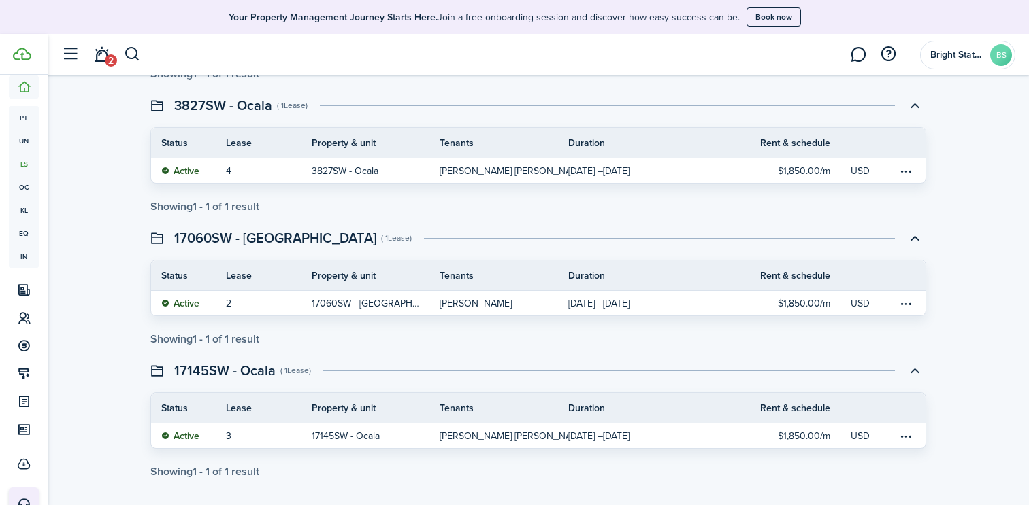
scroll to position [433, 0]
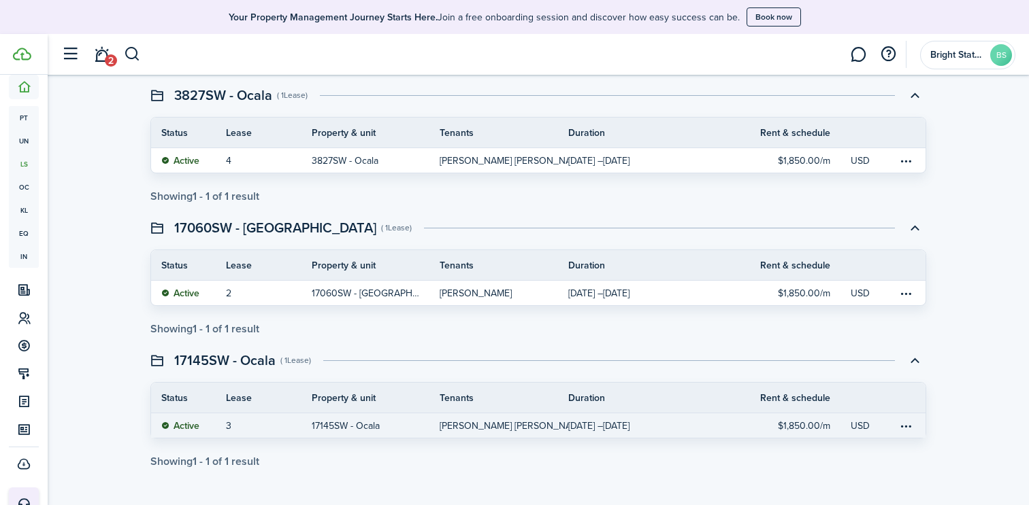
click at [389, 424] on link "17145SW - Ocala" at bounding box center [376, 426] width 129 height 24
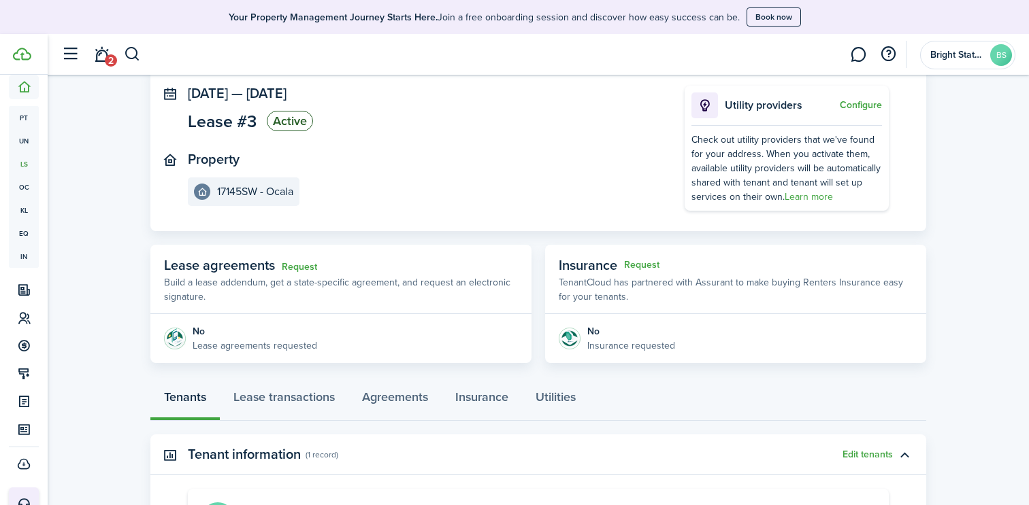
scroll to position [88, 0]
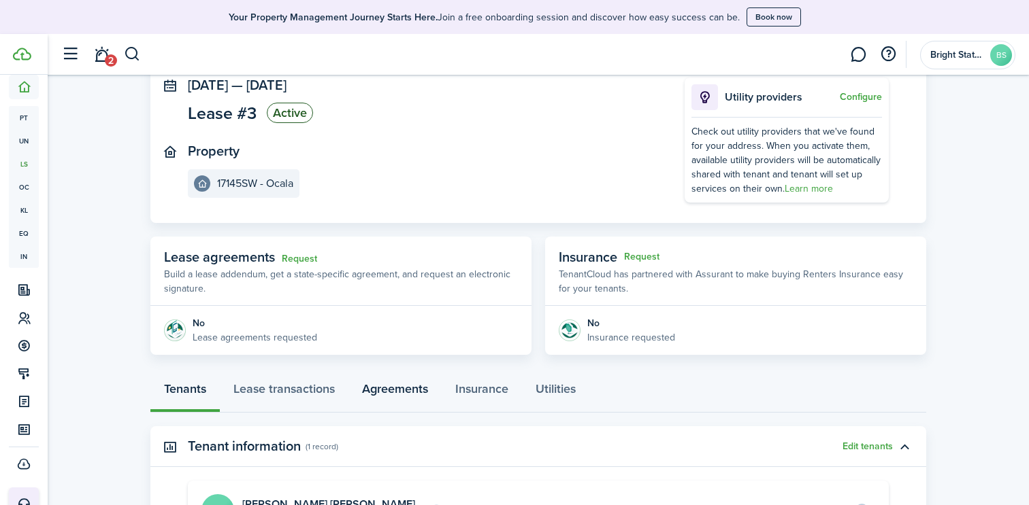
click at [395, 392] on link "Agreements" at bounding box center [394, 392] width 93 height 41
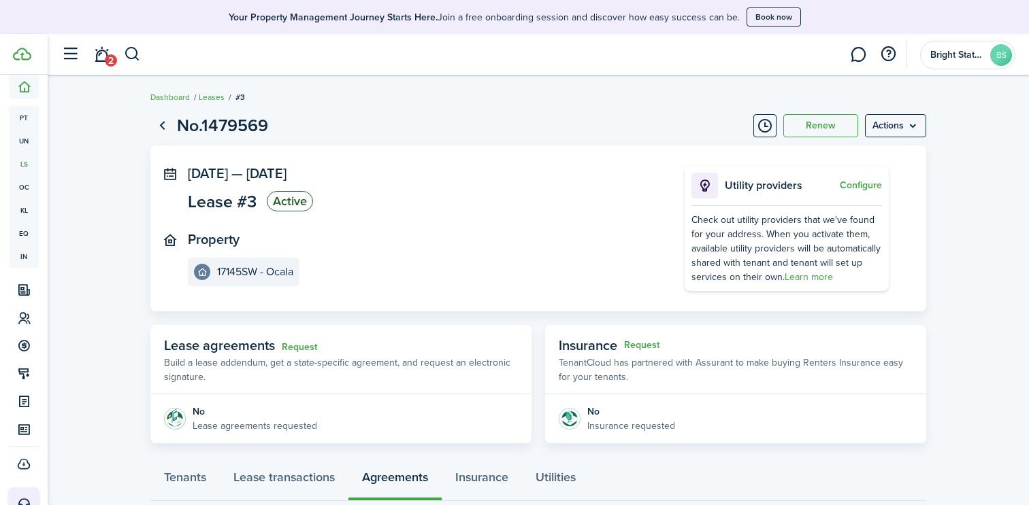
scroll to position [87, 0]
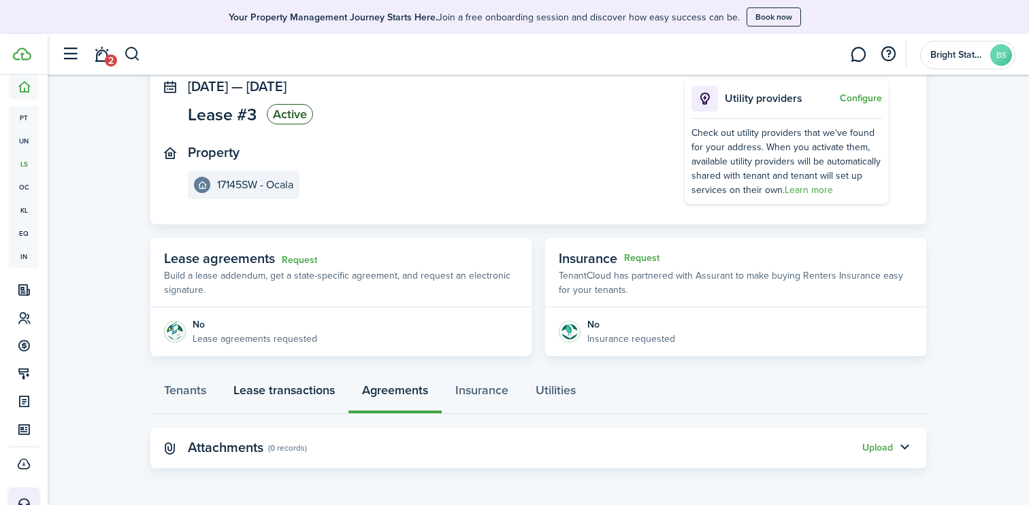
click at [291, 387] on link "Lease transactions" at bounding box center [284, 393] width 129 height 41
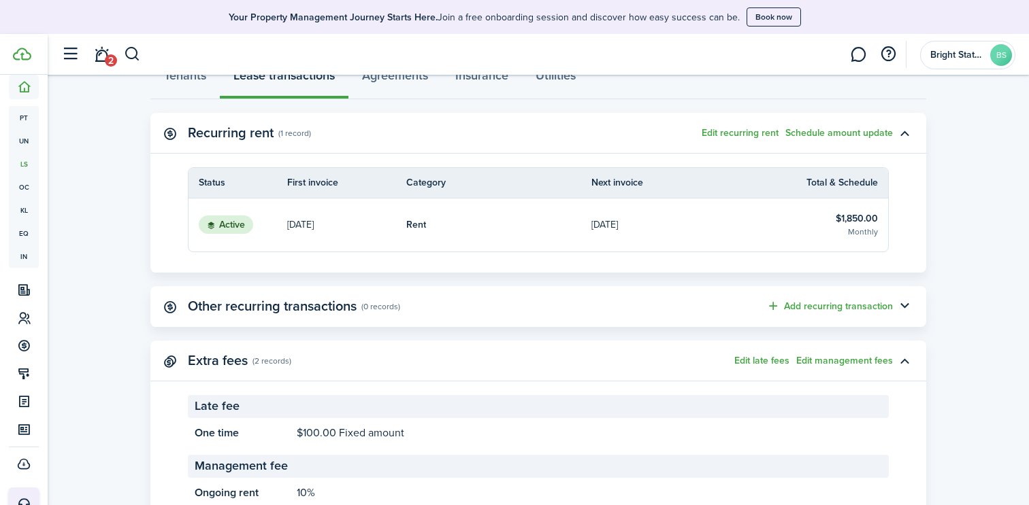
scroll to position [455, 0]
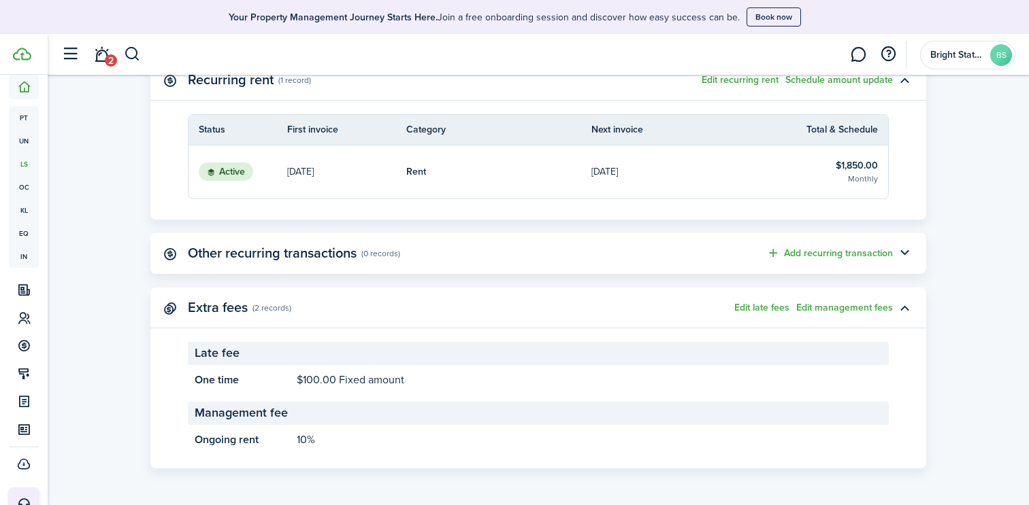
click at [884, 307] on button "Edit management fees" at bounding box center [844, 308] width 97 height 11
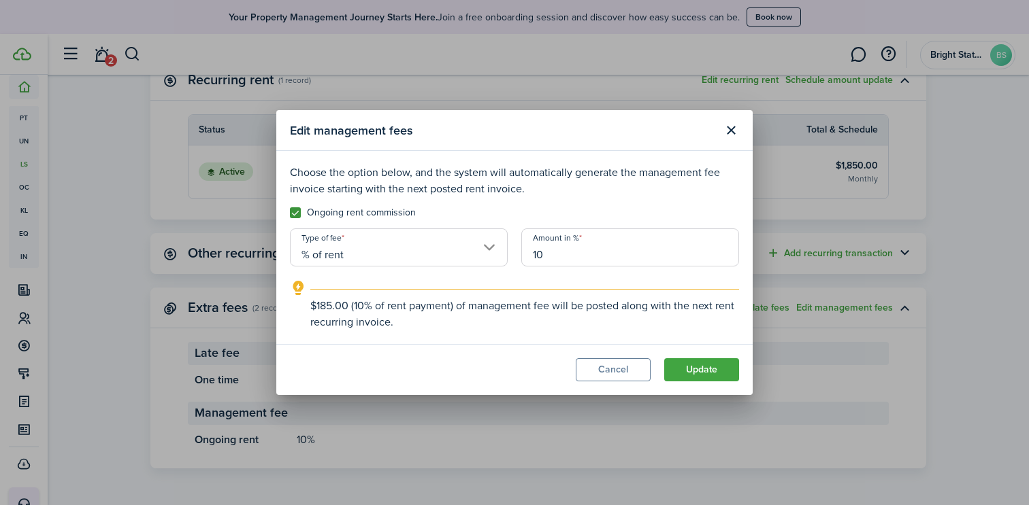
click at [464, 251] on input "% of rent" at bounding box center [399, 248] width 218 height 38
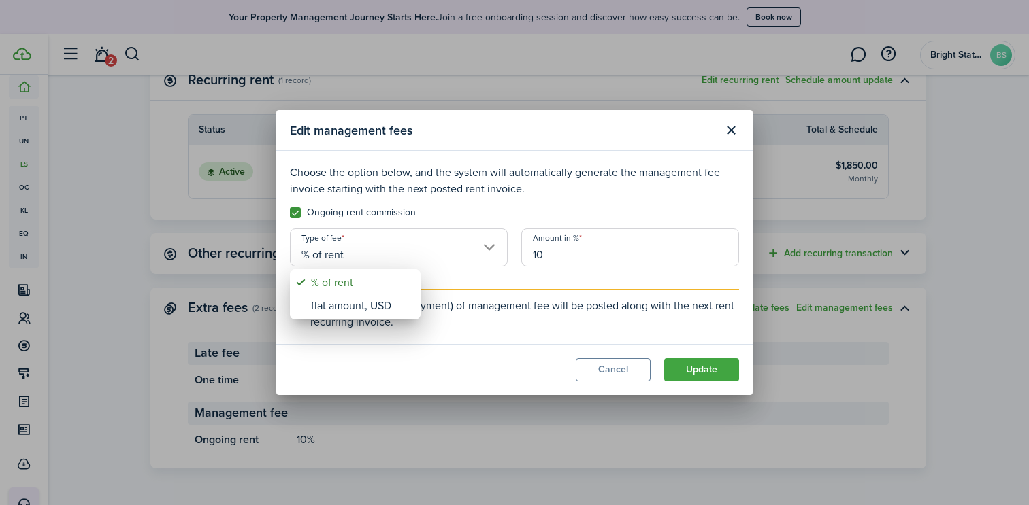
click at [464, 251] on div at bounding box center [514, 252] width 1246 height 723
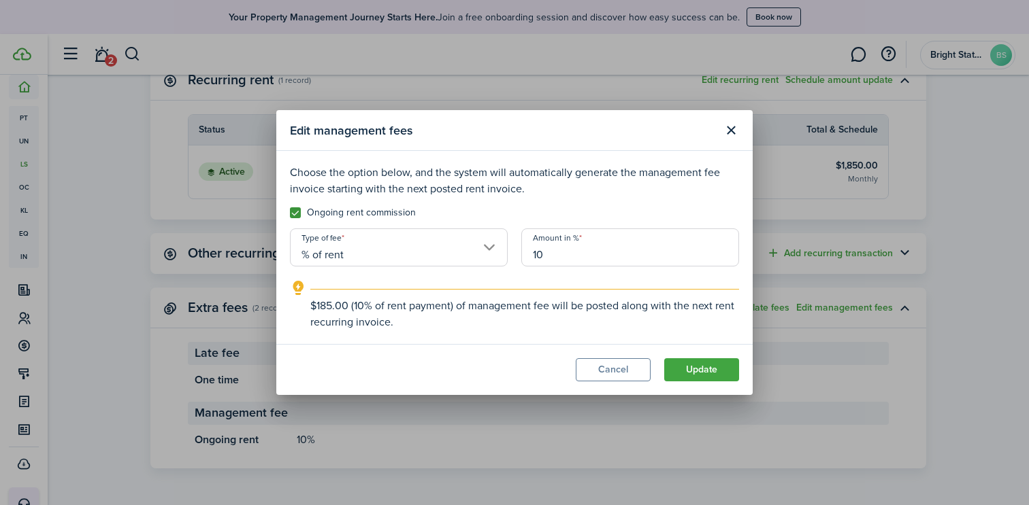
click at [435, 305] on explanation-description "$185.00 (10% of rent payment) of management fee will be posted along with the n…" at bounding box center [524, 314] width 429 height 33
click at [350, 318] on explanation-description "$185.00 (10% of rent payment) of management fee will be posted along with the n…" at bounding box center [524, 314] width 429 height 33
click at [320, 306] on explanation-description "$185.00 (10% of rent payment) of management fee will be posted along with the n…" at bounding box center [524, 314] width 429 height 33
click at [297, 289] on icon "outline" at bounding box center [298, 288] width 17 height 16
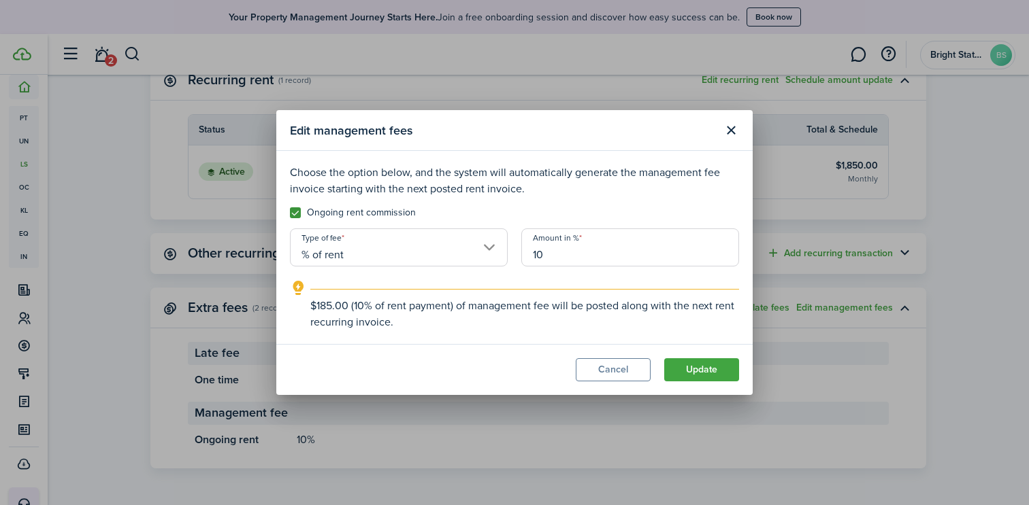
click at [297, 289] on icon "outline" at bounding box center [298, 288] width 17 height 16
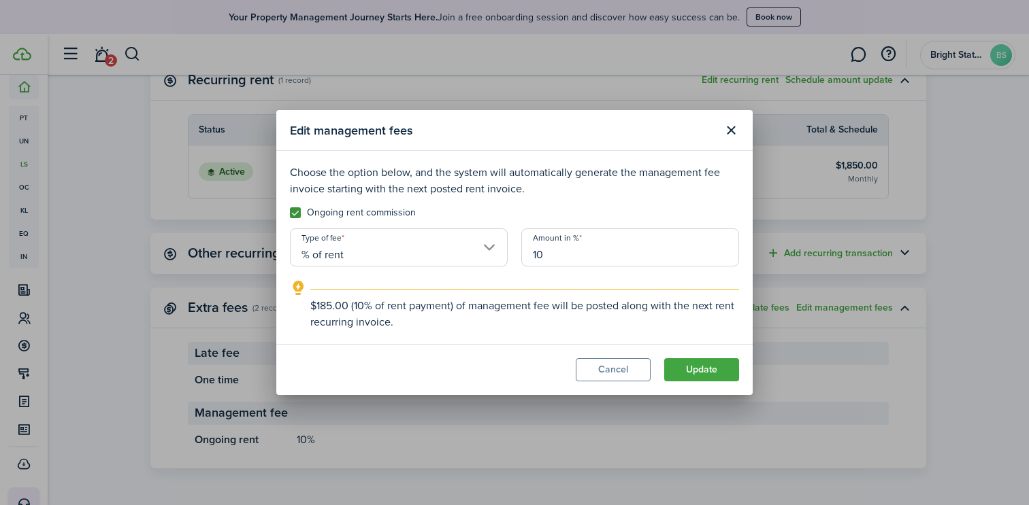
click at [731, 136] on button "Close modal" at bounding box center [730, 130] width 23 height 23
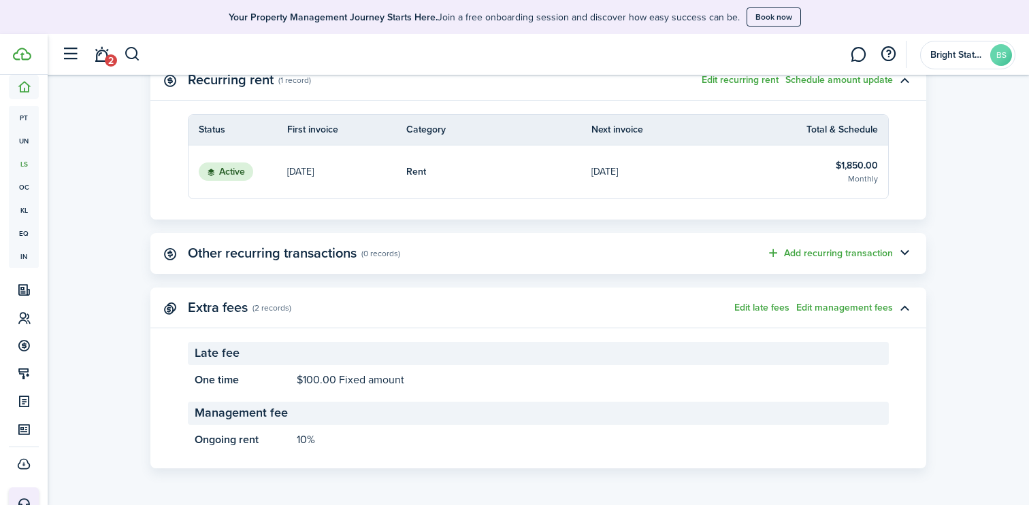
click at [263, 303] on panel-main-subtitle "(2 records)" at bounding box center [271, 308] width 39 height 12
click at [165, 305] on panel-main-icon at bounding box center [170, 307] width 12 height 13
click at [169, 308] on panel-main-icon at bounding box center [170, 307] width 12 height 13
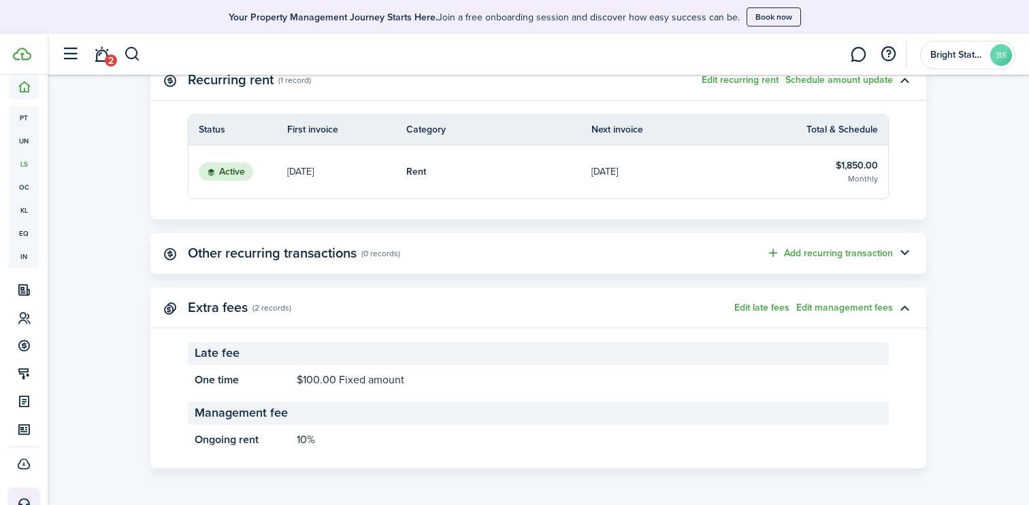
click at [769, 305] on button "Edit late fees" at bounding box center [761, 308] width 55 height 11
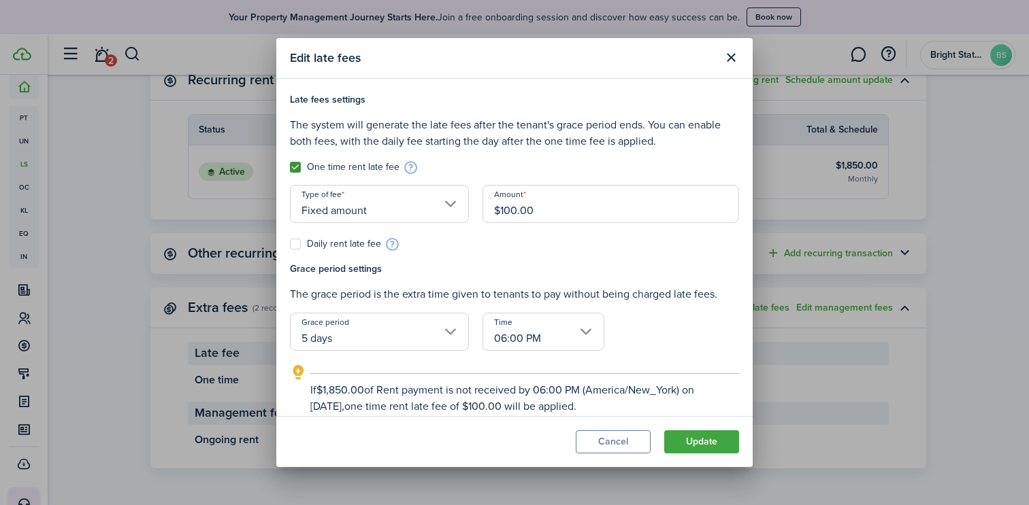
scroll to position [12, 0]
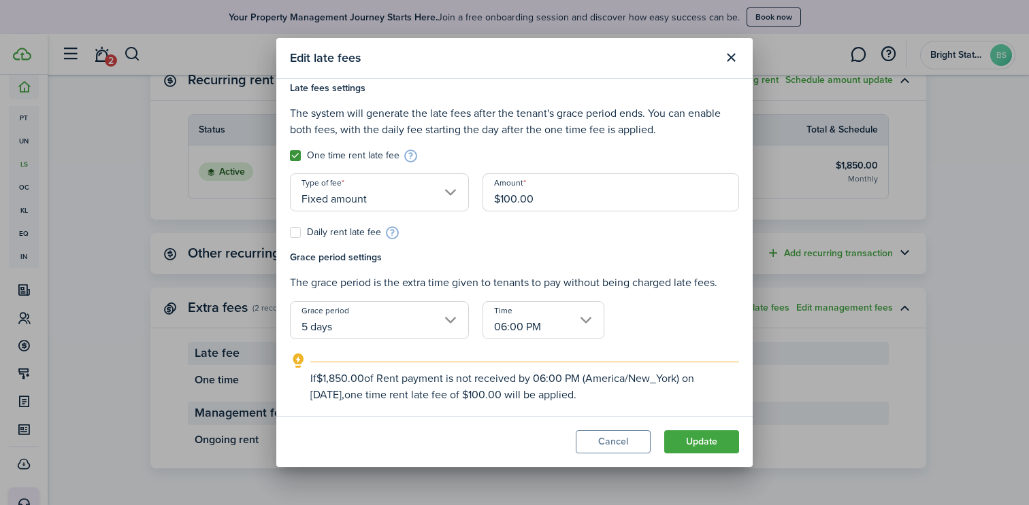
click at [623, 447] on button "Cancel" at bounding box center [613, 442] width 75 height 23
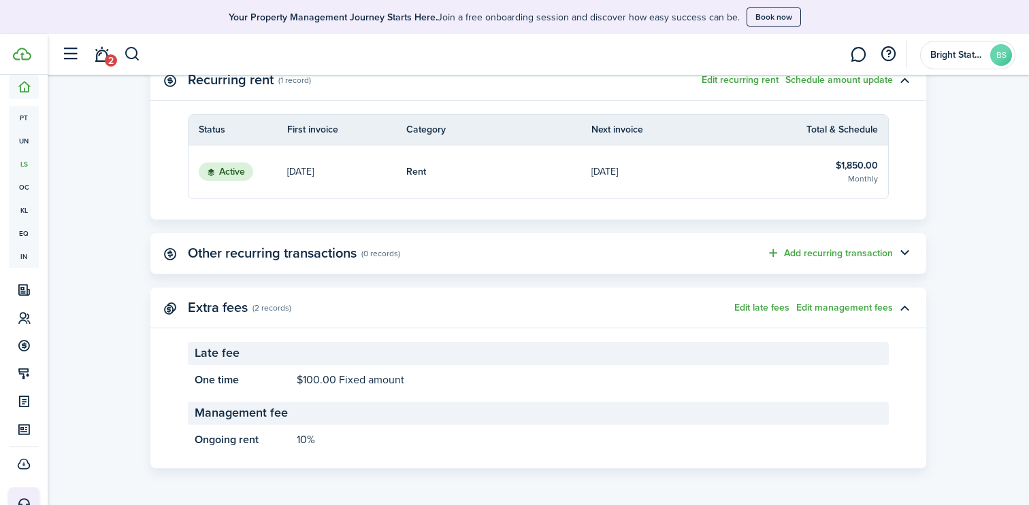
click at [856, 256] on button "Add recurring transaction" at bounding box center [829, 254] width 127 height 16
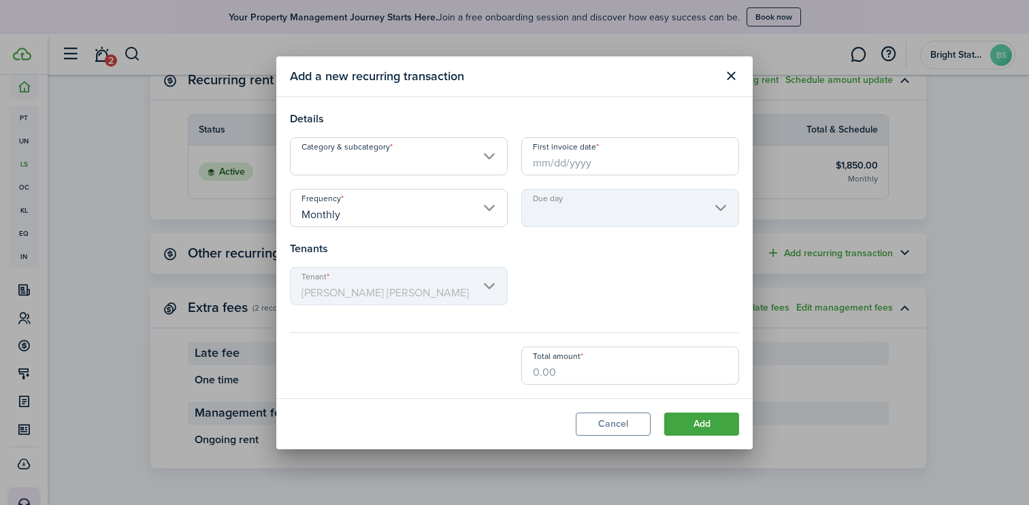
click at [505, 154] on input "Category & subcategory" at bounding box center [399, 156] width 218 height 38
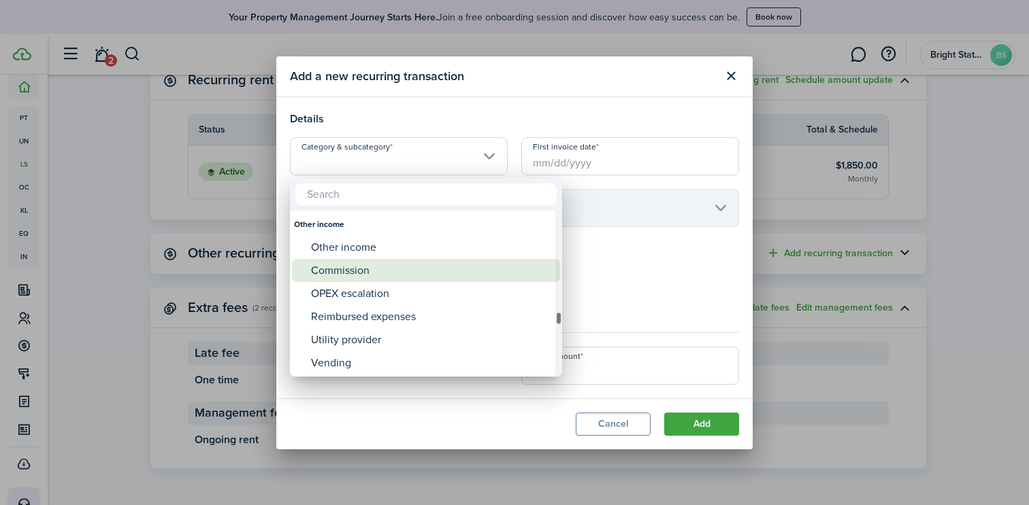
click at [348, 276] on div "Commission" at bounding box center [431, 270] width 241 height 23
type input "Other income / Commission"
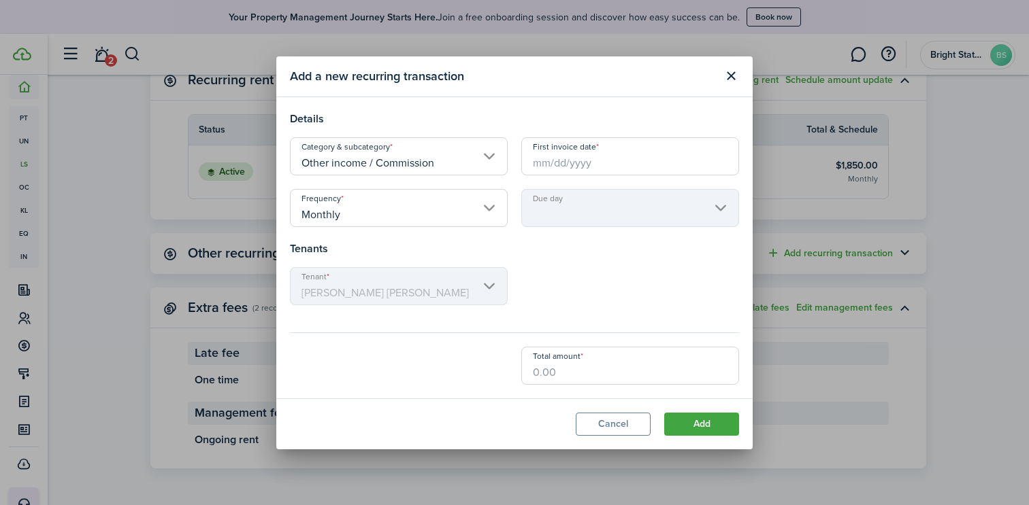
click at [603, 423] on button "Cancel" at bounding box center [613, 424] width 75 height 23
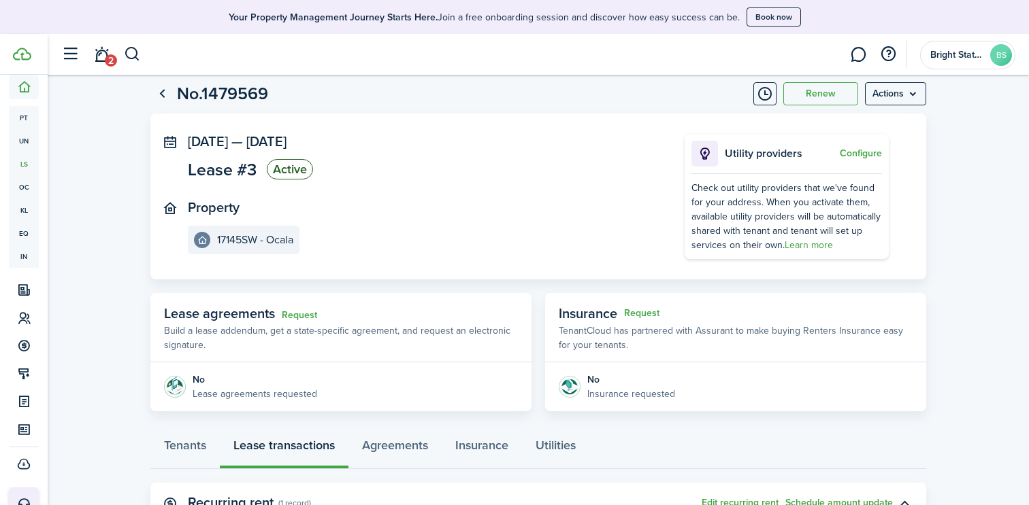
scroll to position [0, 0]
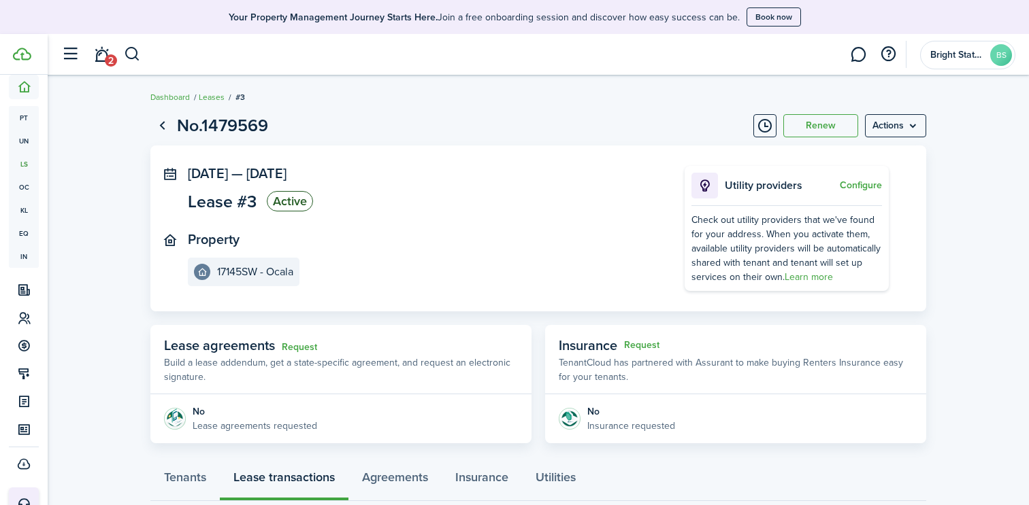
click at [910, 124] on menu-btn "Actions" at bounding box center [895, 125] width 61 height 23
click at [822, 158] on button "Edit" at bounding box center [866, 155] width 119 height 23
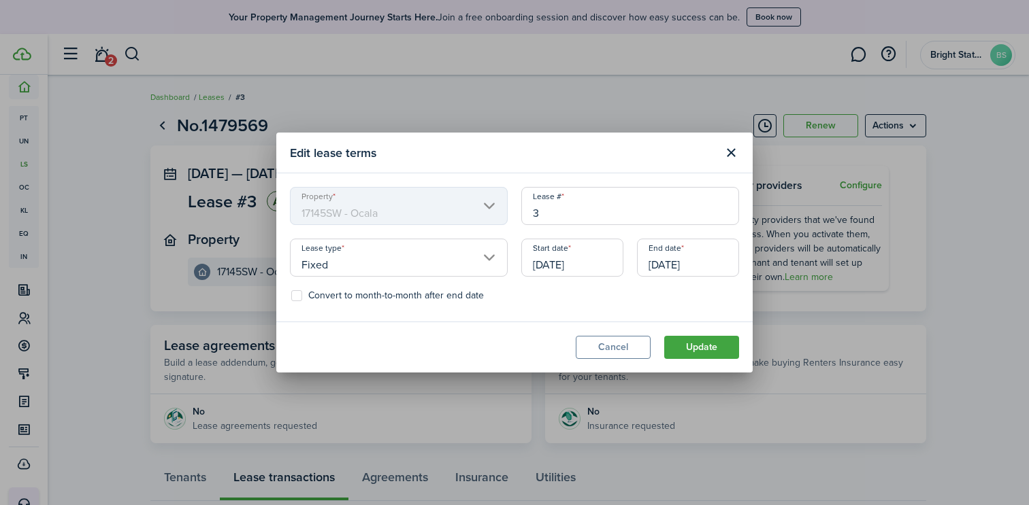
click at [490, 209] on mbsc-scroller "Property 17145SW - [GEOGRAPHIC_DATA]" at bounding box center [399, 206] width 218 height 38
click at [478, 303] on div "Convert to month-to-month after end date" at bounding box center [514, 299] width 463 height 18
click at [491, 256] on input "Fixed" at bounding box center [399, 258] width 218 height 38
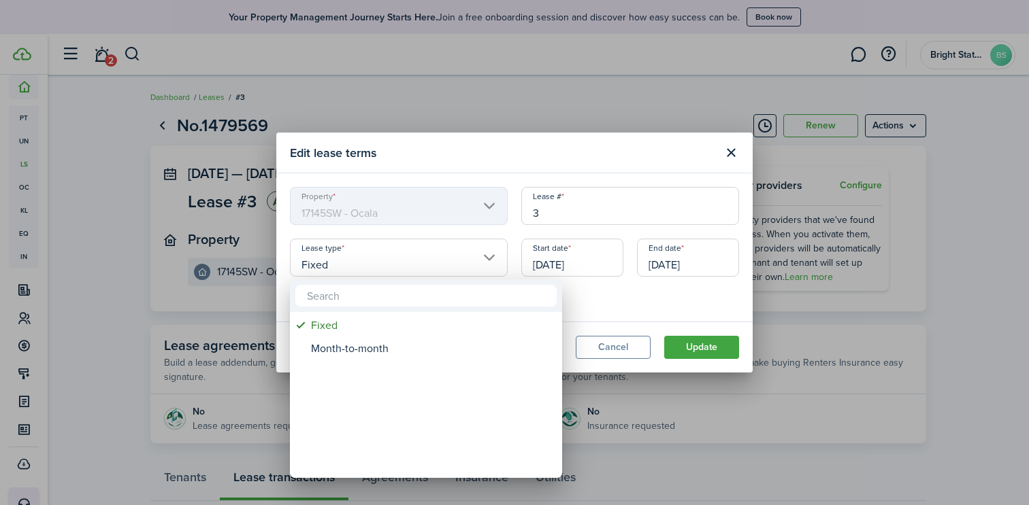
click at [491, 256] on div at bounding box center [514, 252] width 1246 height 723
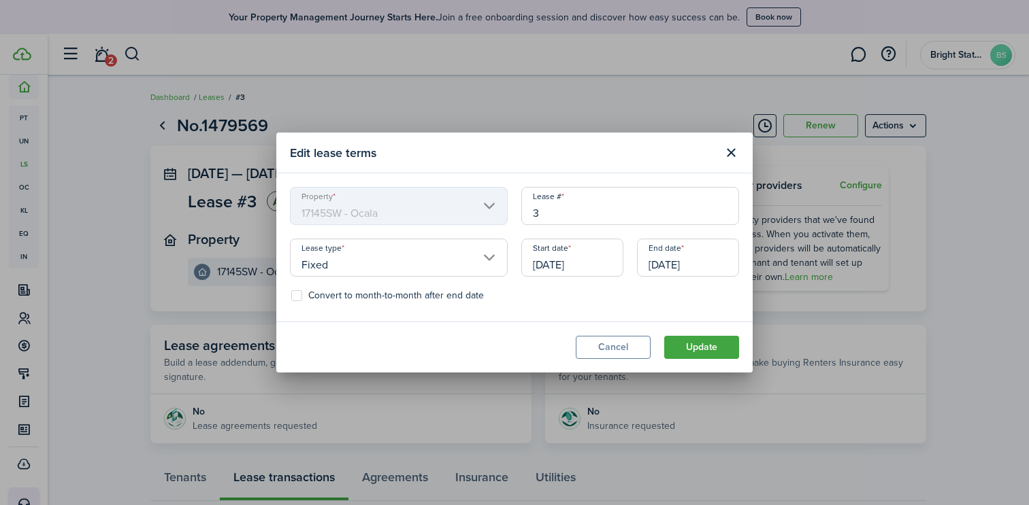
click at [625, 273] on div "Start date [DATE]" at bounding box center [572, 265] width 116 height 52
click at [691, 354] on button "Update" at bounding box center [701, 347] width 75 height 23
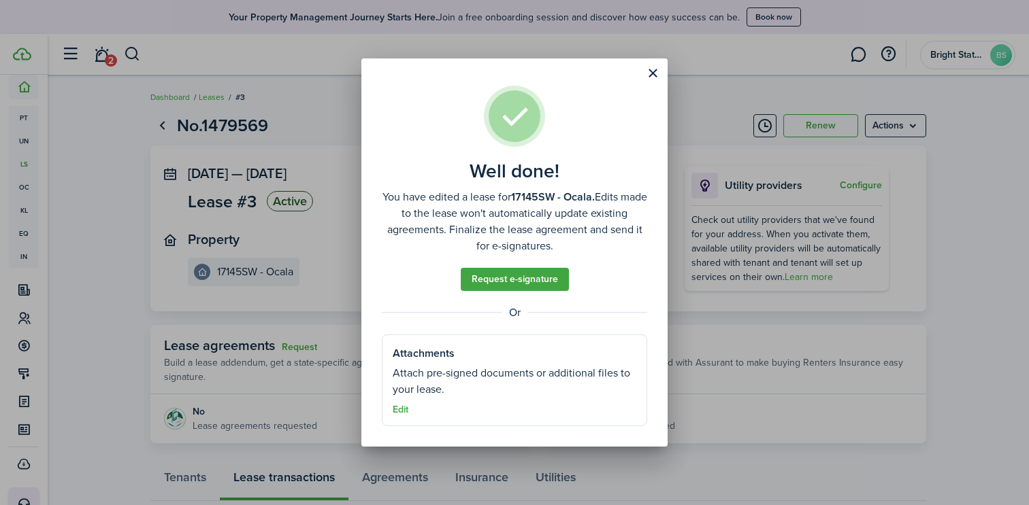
click at [398, 411] on button "Edit" at bounding box center [401, 410] width 16 height 11
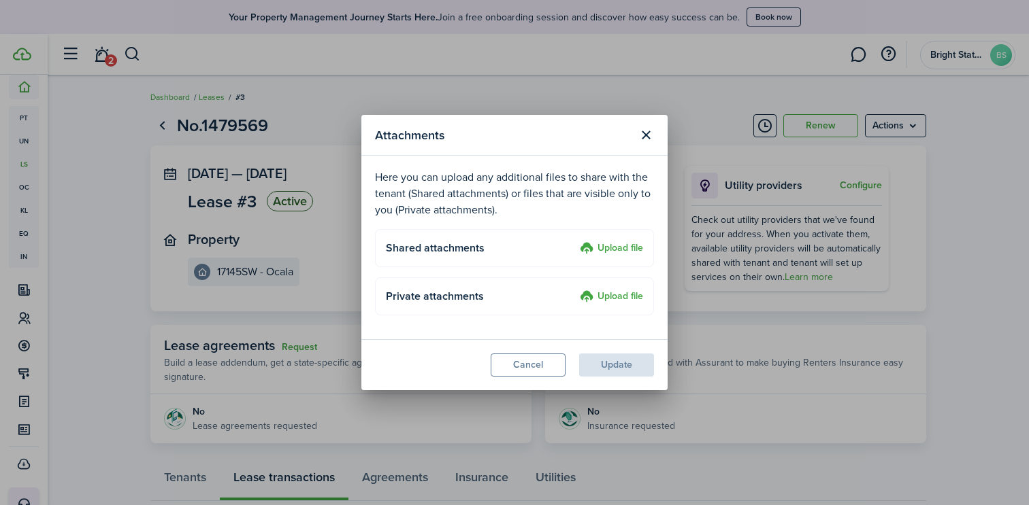
click at [524, 365] on button "Cancel" at bounding box center [527, 365] width 75 height 23
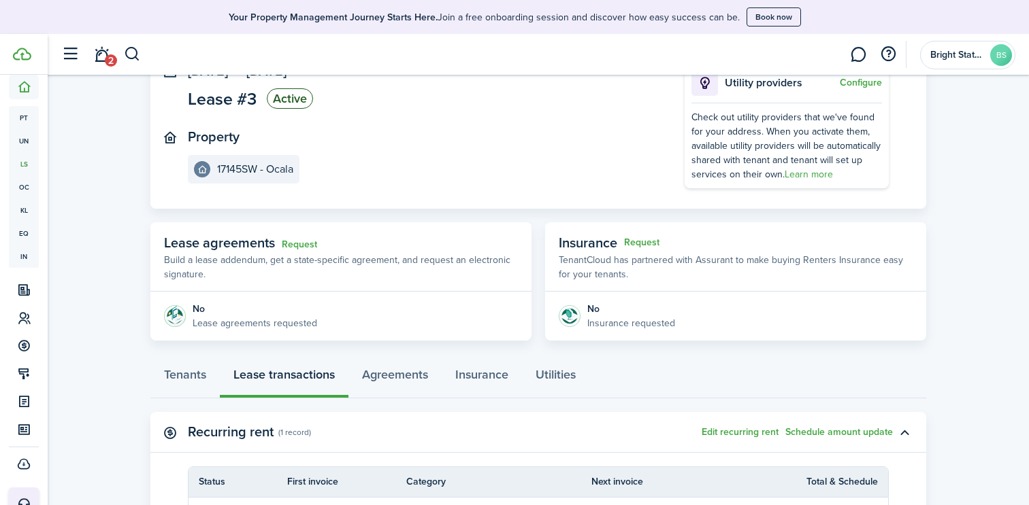
scroll to position [117, 0]
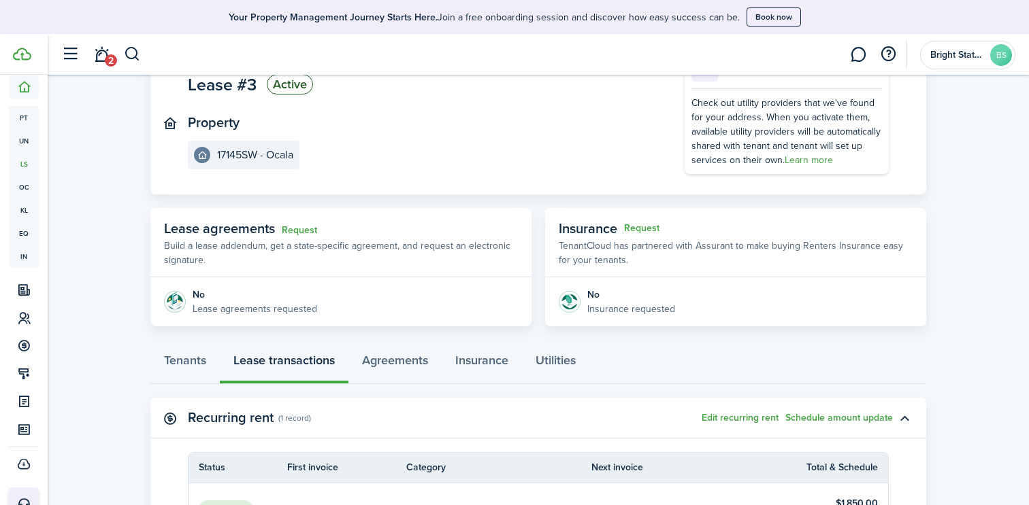
click at [746, 410] on panel-main-header "Recurring rent (1 record) Edit recurring rent Schedule amount update" at bounding box center [538, 418] width 776 height 41
click at [746, 416] on button "Edit recurring rent" at bounding box center [739, 418] width 77 height 11
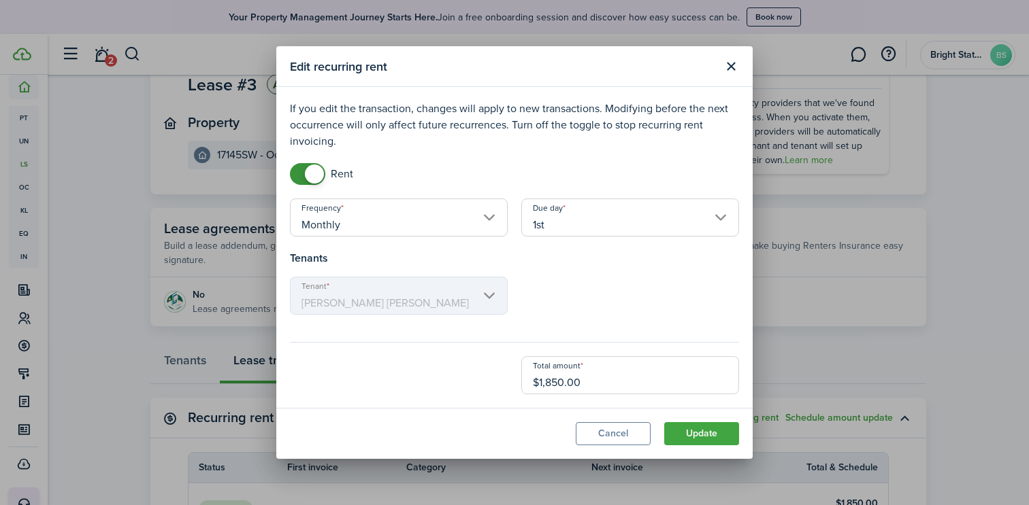
click at [631, 432] on button "Cancel" at bounding box center [613, 433] width 75 height 23
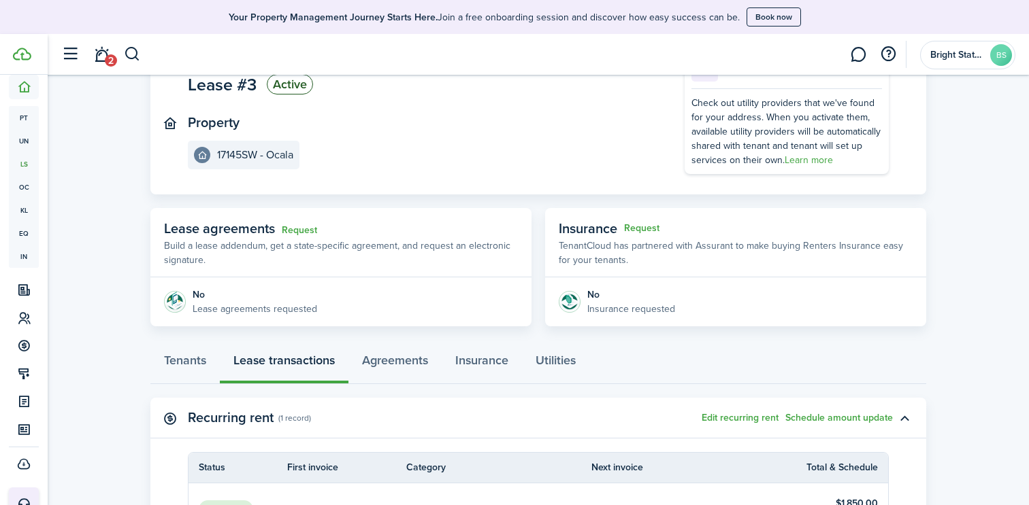
click at [825, 421] on button "Schedule amount update" at bounding box center [838, 418] width 107 height 11
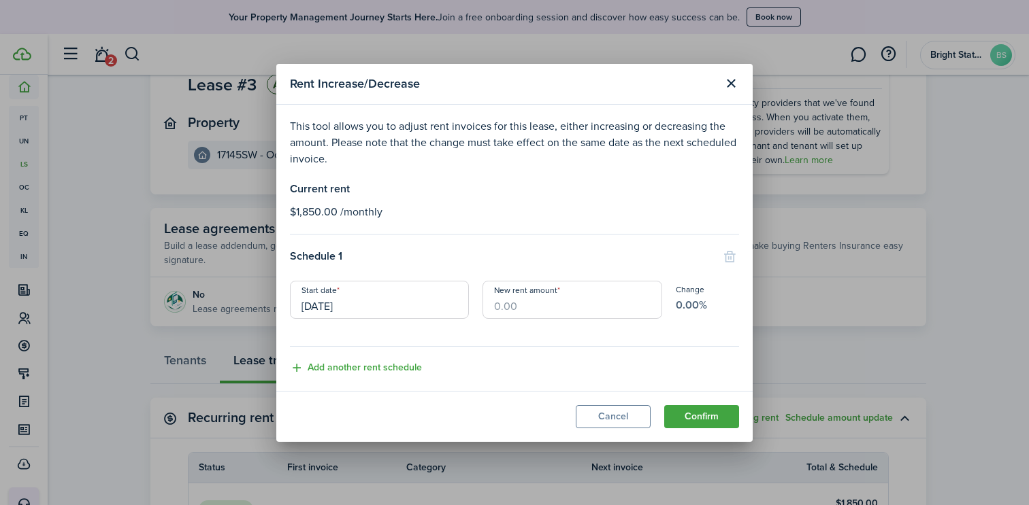
click at [730, 85] on button "Close modal" at bounding box center [730, 83] width 23 height 23
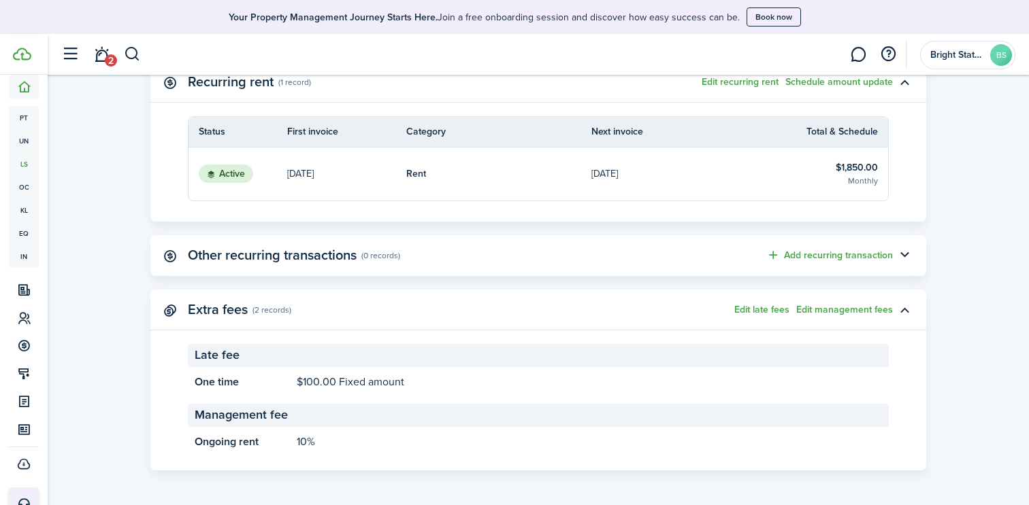
scroll to position [455, 0]
click at [844, 309] on button "Edit management fees" at bounding box center [844, 308] width 97 height 11
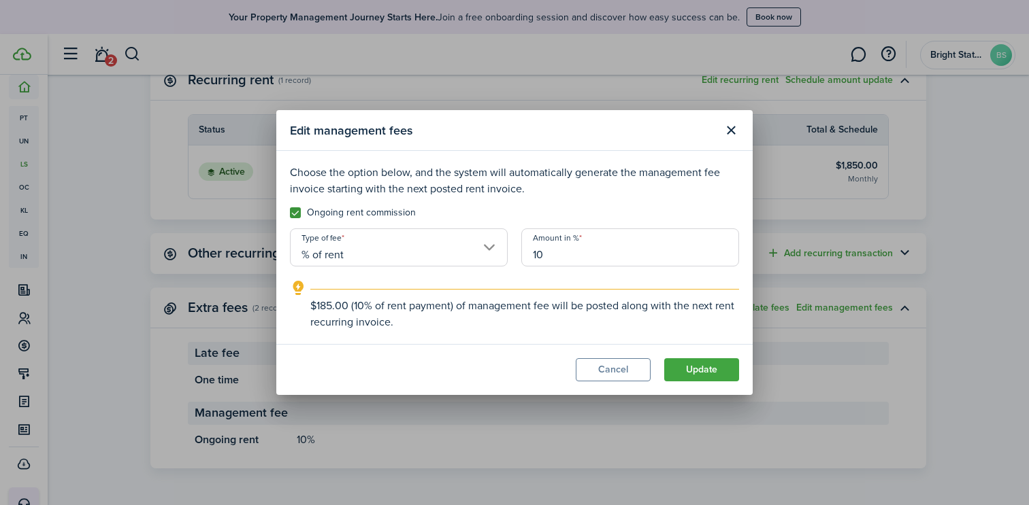
click at [729, 133] on button "Close modal" at bounding box center [730, 130] width 23 height 23
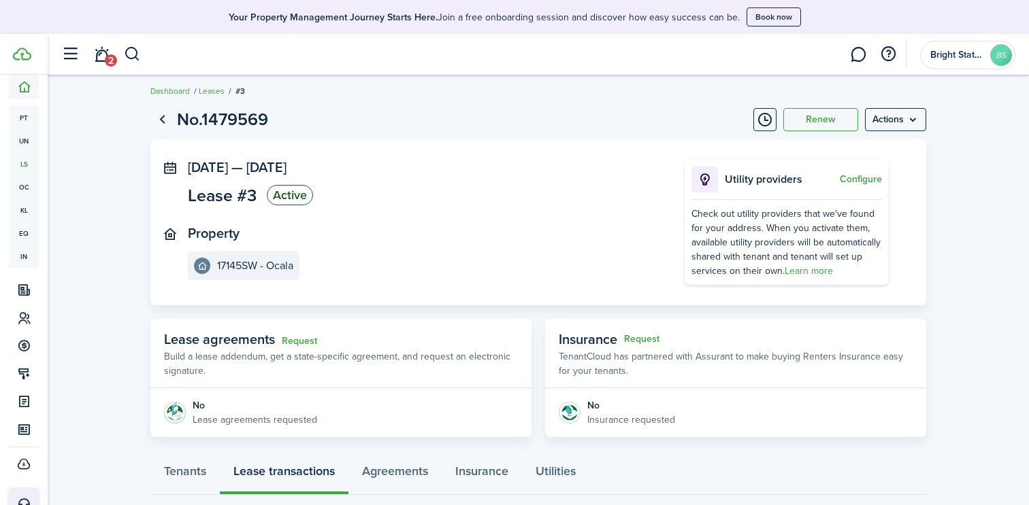
scroll to position [0, 0]
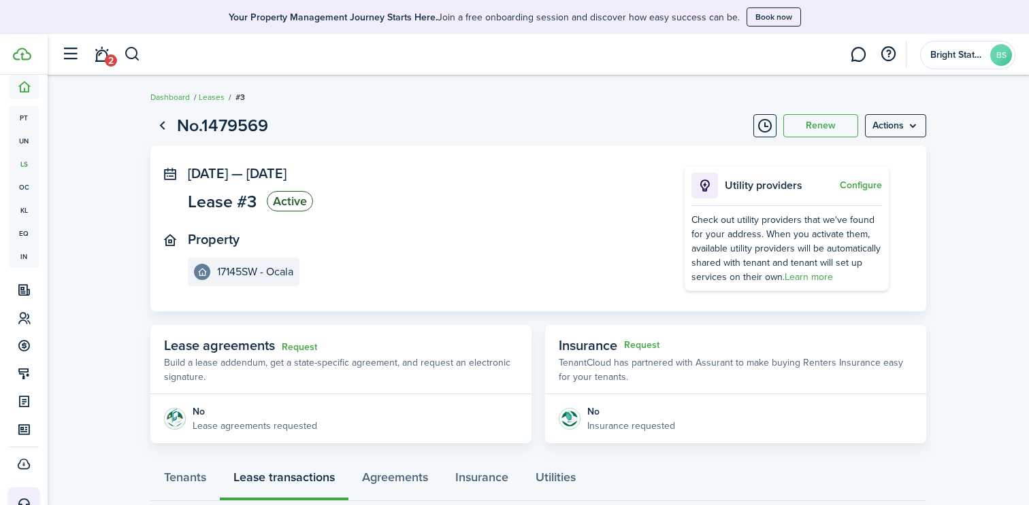
click at [212, 203] on span "Lease #3" at bounding box center [222, 201] width 69 height 17
click at [293, 200] on status "Active" at bounding box center [290, 201] width 46 height 20
click at [911, 131] on menu-btn "Actions" at bounding box center [895, 125] width 61 height 23
click at [839, 233] on button "Delete" at bounding box center [866, 227] width 119 height 23
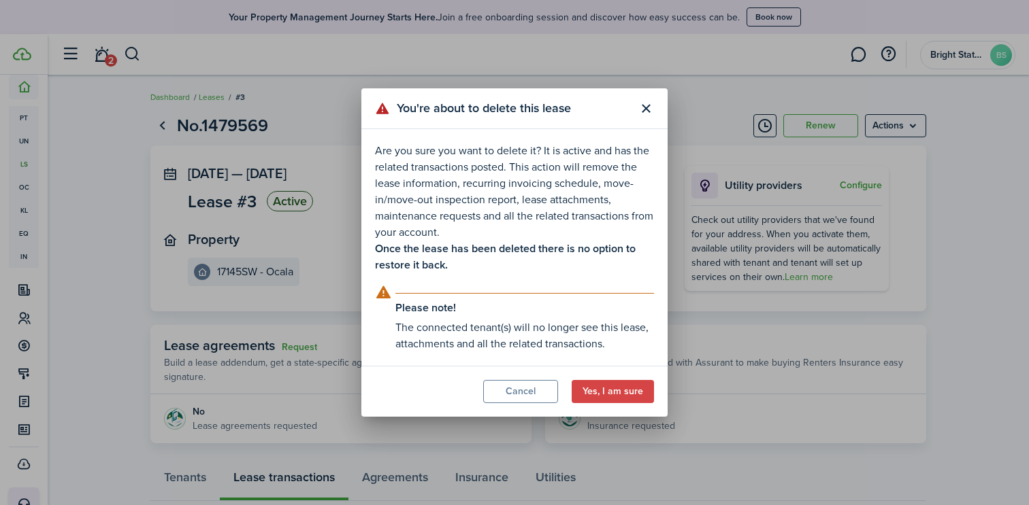
click at [622, 394] on button "Yes, I am sure" at bounding box center [612, 391] width 82 height 23
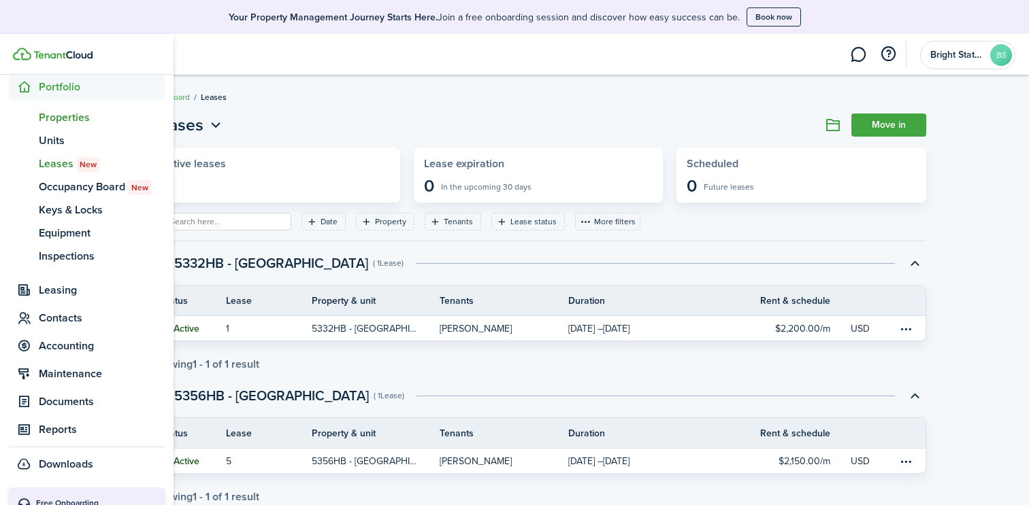
click at [60, 119] on span "Properties" at bounding box center [102, 118] width 126 height 16
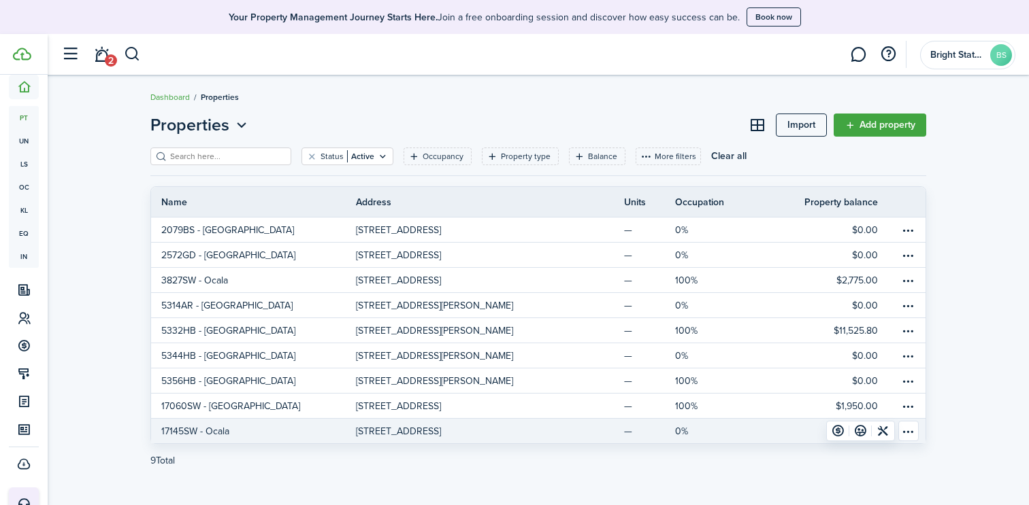
click at [911, 431] on table-menu-btn-icon "Open menu" at bounding box center [908, 431] width 20 height 20
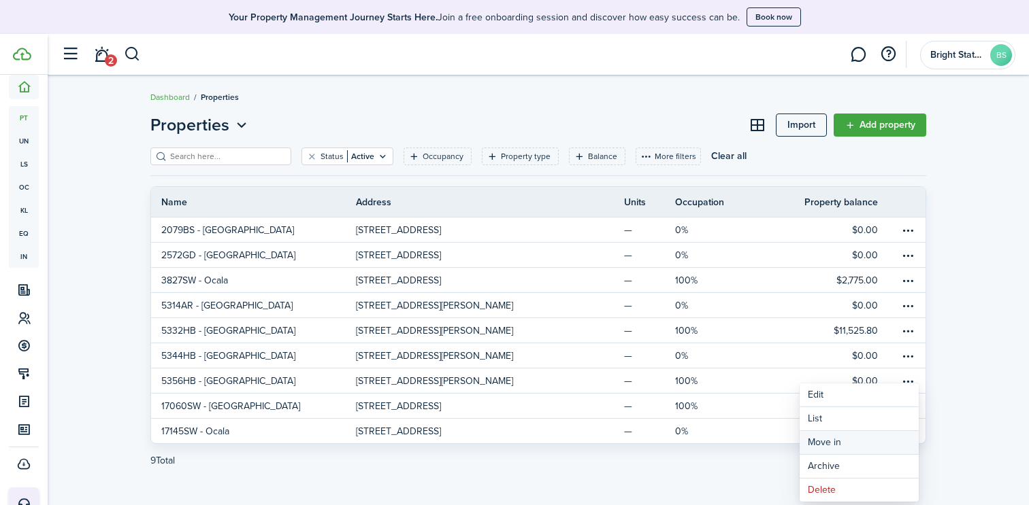
click at [869, 442] on link "Move in" at bounding box center [858, 442] width 119 height 23
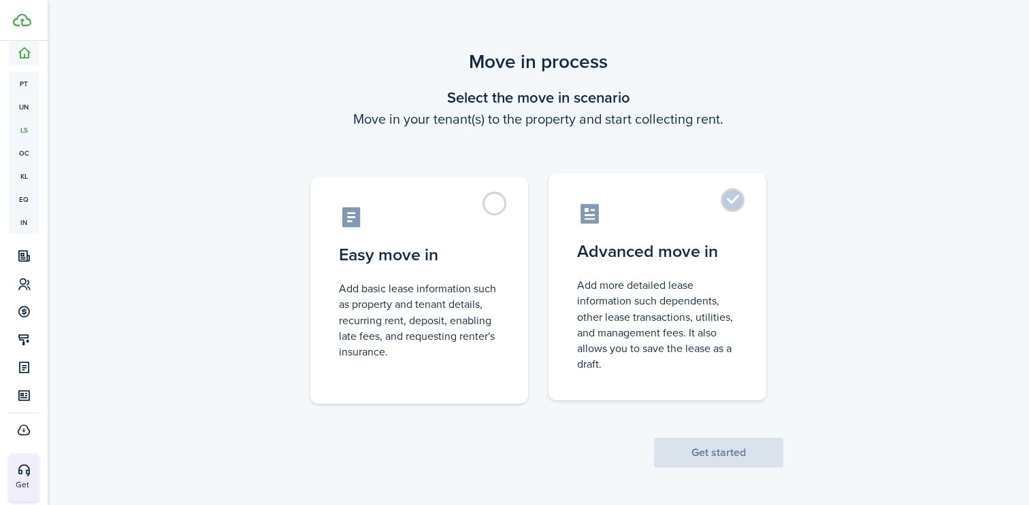
click at [672, 319] on control-radio-card-description "Add more detailed lease information such dependents, other lease transactions, …" at bounding box center [657, 325] width 161 height 95
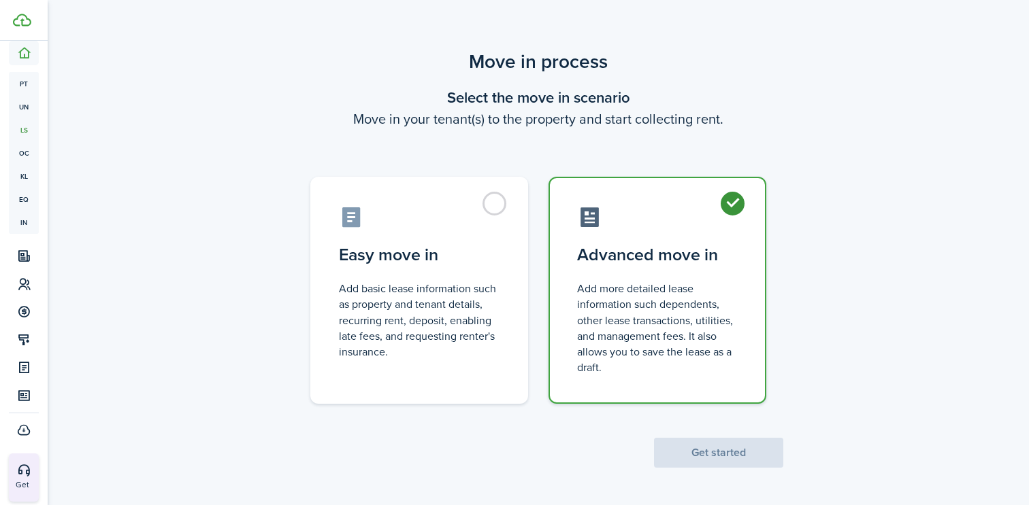
radio input "true"
click at [716, 454] on button "Get started" at bounding box center [718, 453] width 129 height 30
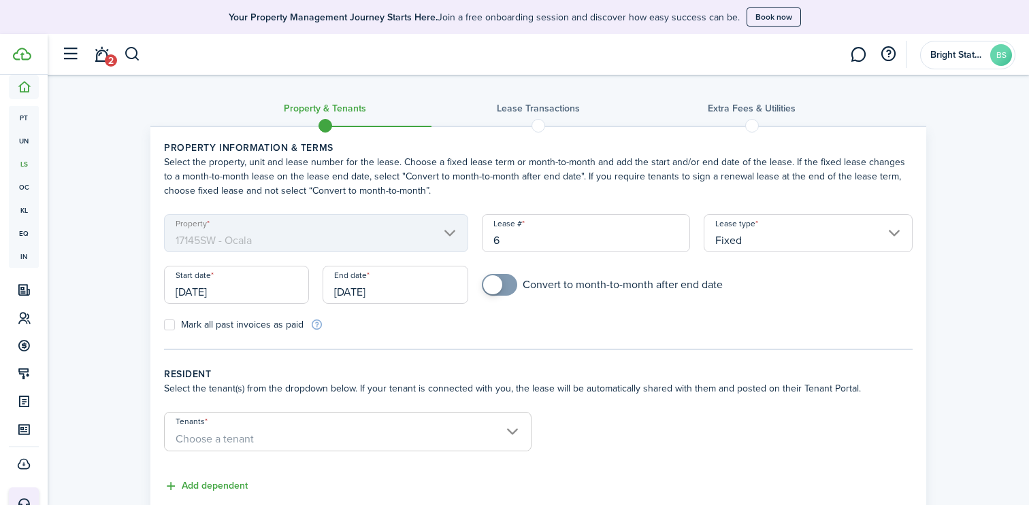
click at [276, 297] on input "[DATE]" at bounding box center [236, 285] width 145 height 38
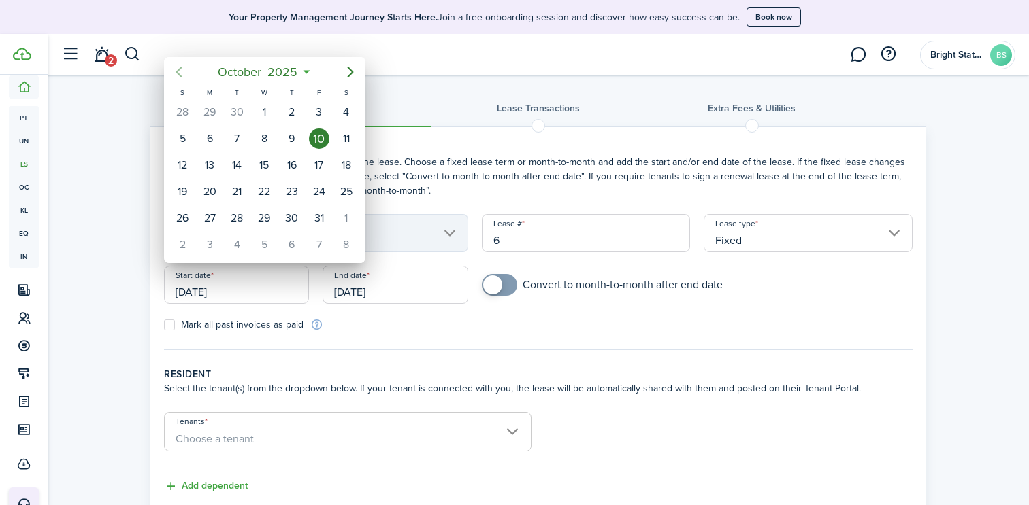
click at [180, 71] on icon "Previous page" at bounding box center [179, 72] width 16 height 16
click at [239, 112] on div "1" at bounding box center [237, 112] width 20 height 20
type input "[DATE]"
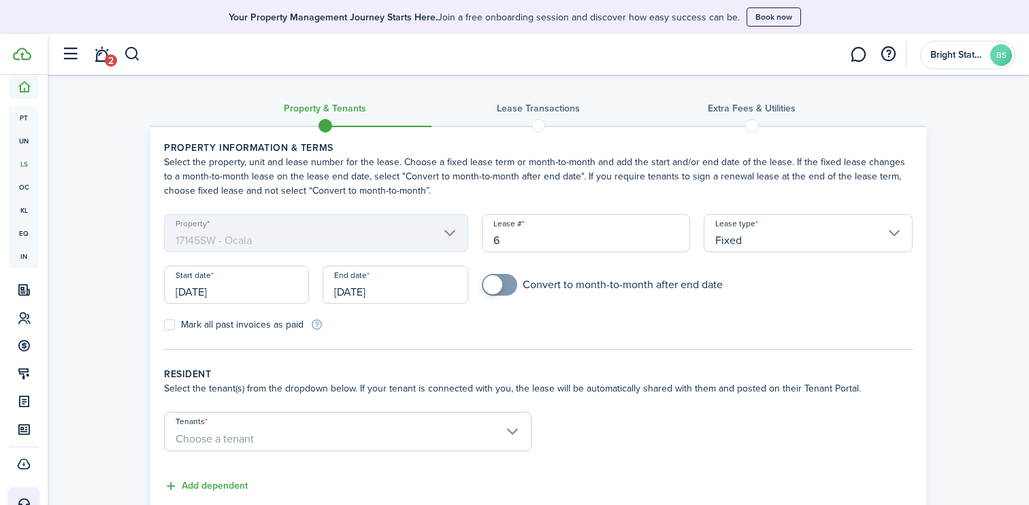
click at [419, 292] on input "[DATE]" at bounding box center [394, 285] width 145 height 38
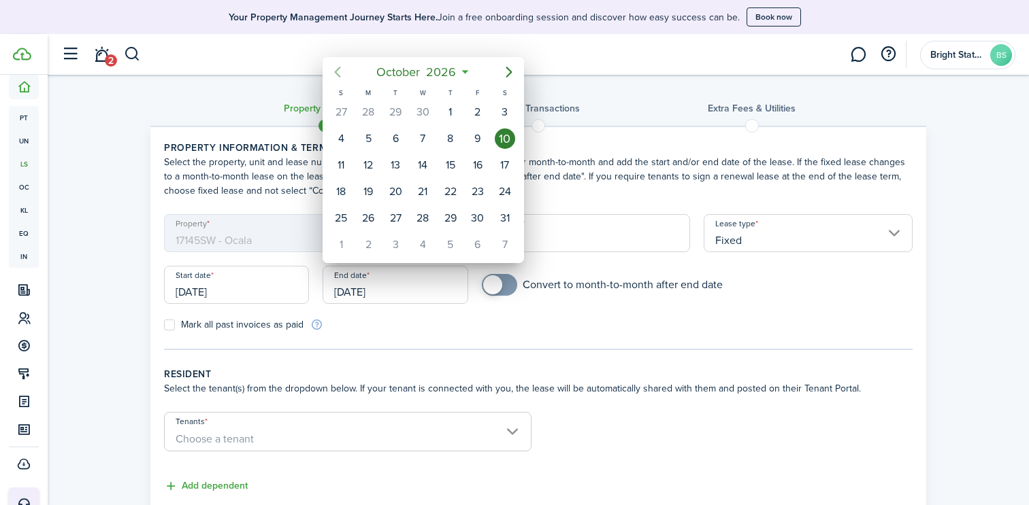
click at [332, 64] on icon "Previous page" at bounding box center [337, 72] width 16 height 16
click at [397, 217] on div "30" at bounding box center [396, 218] width 20 height 20
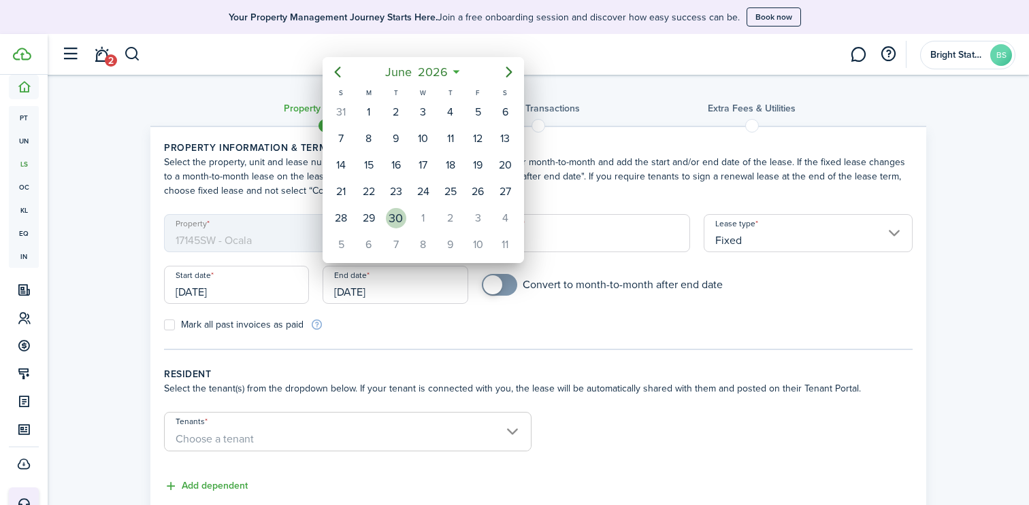
type input "[DATE]"
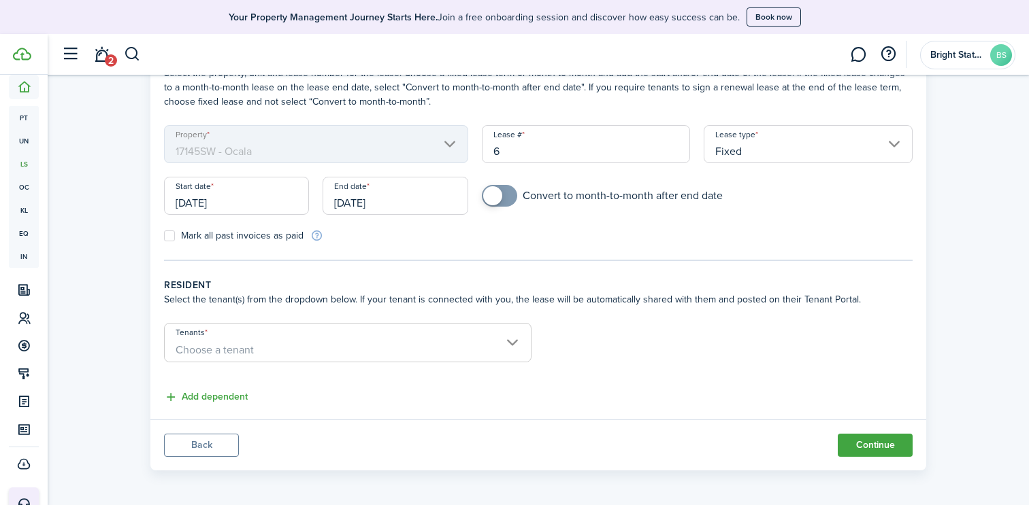
scroll to position [91, 0]
click at [412, 337] on span "Choose a tenant" at bounding box center [348, 348] width 366 height 23
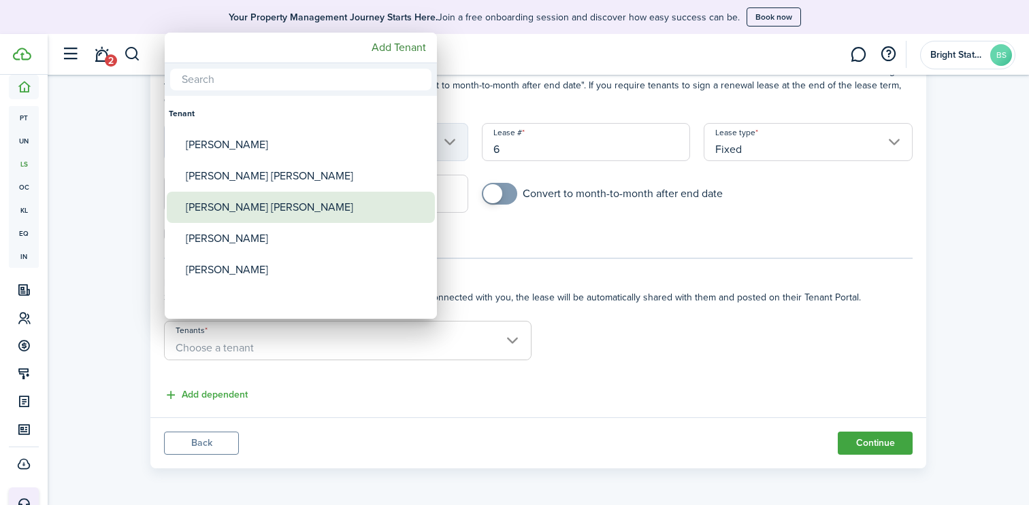
click at [254, 207] on div "[PERSON_NAME] [PERSON_NAME]" at bounding box center [306, 207] width 241 height 31
type input "[PERSON_NAME] [PERSON_NAME]"
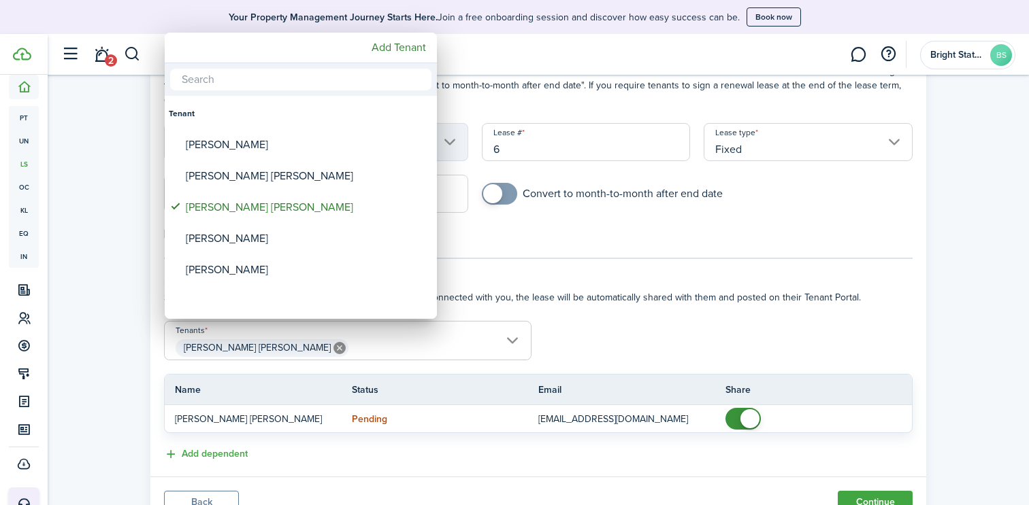
click at [228, 455] on div at bounding box center [514, 252] width 1246 height 723
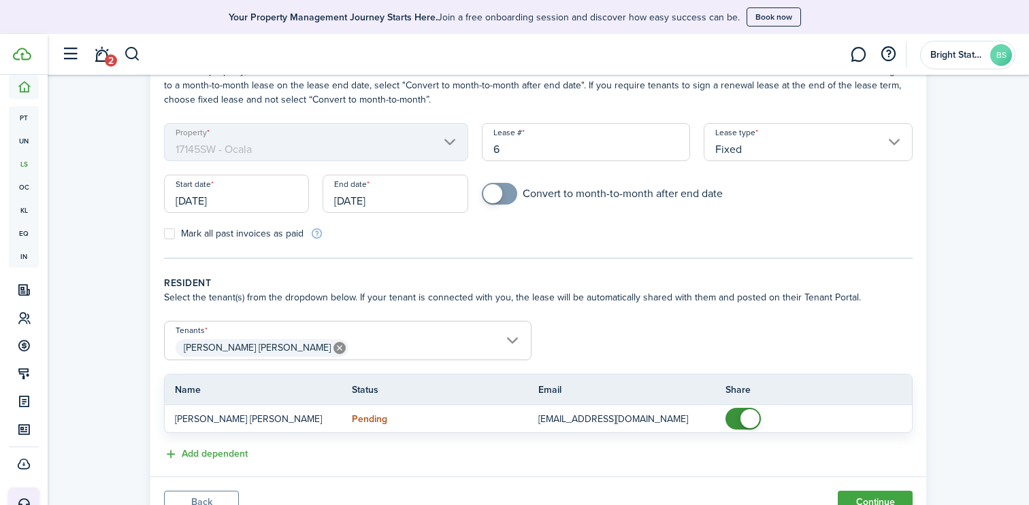
click at [228, 455] on button "Add dependent" at bounding box center [206, 455] width 84 height 16
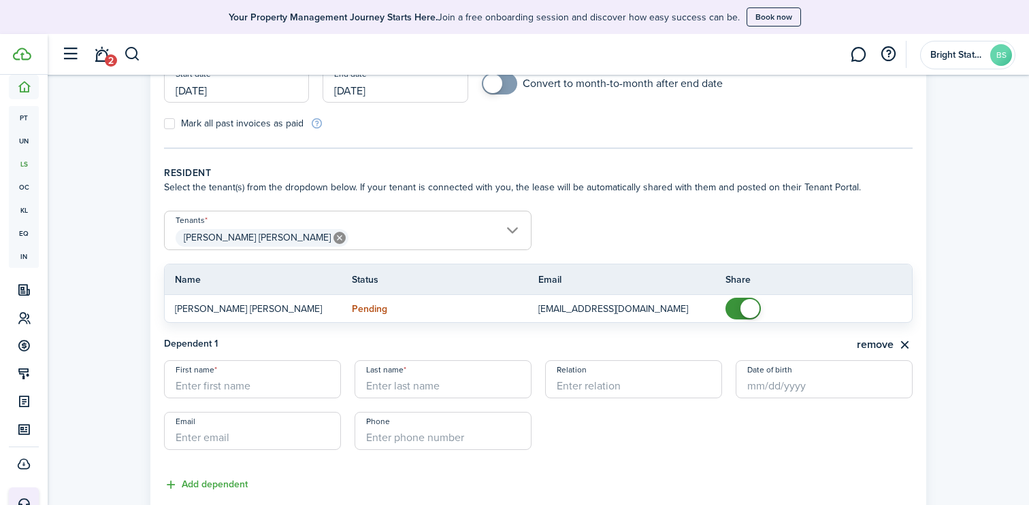
scroll to position [218, 0]
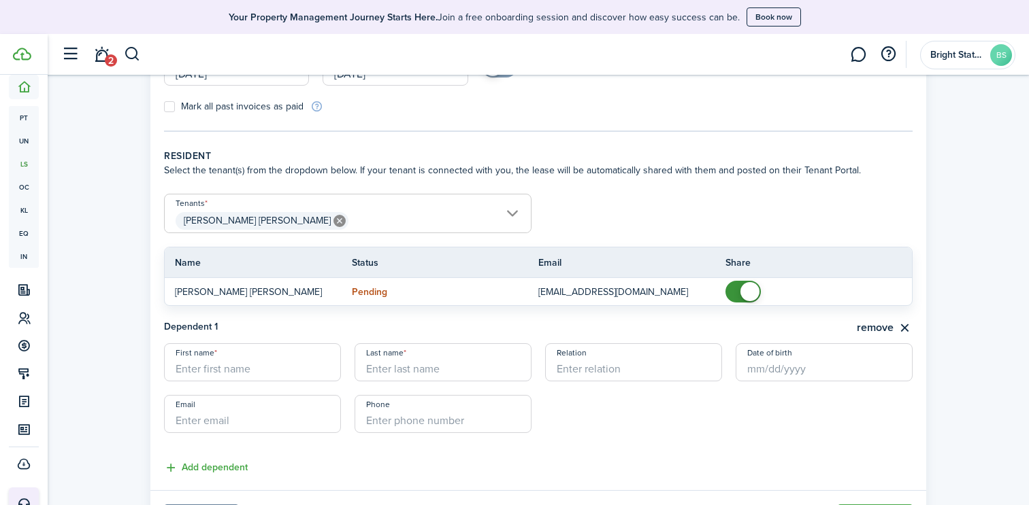
click at [262, 366] on input "First name" at bounding box center [252, 363] width 177 height 38
type input "[PERSON_NAME]"
click at [404, 366] on input "Last name" at bounding box center [442, 363] width 177 height 38
type input "[PERSON_NAME] [PERSON_NAME]"
click at [601, 369] on input "Relation" at bounding box center [633, 363] width 177 height 38
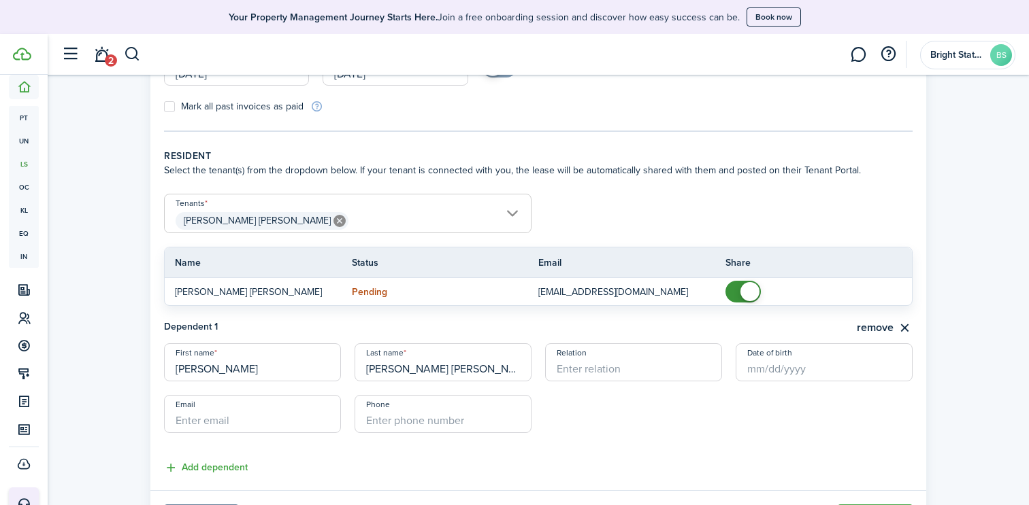
type input "Husband"
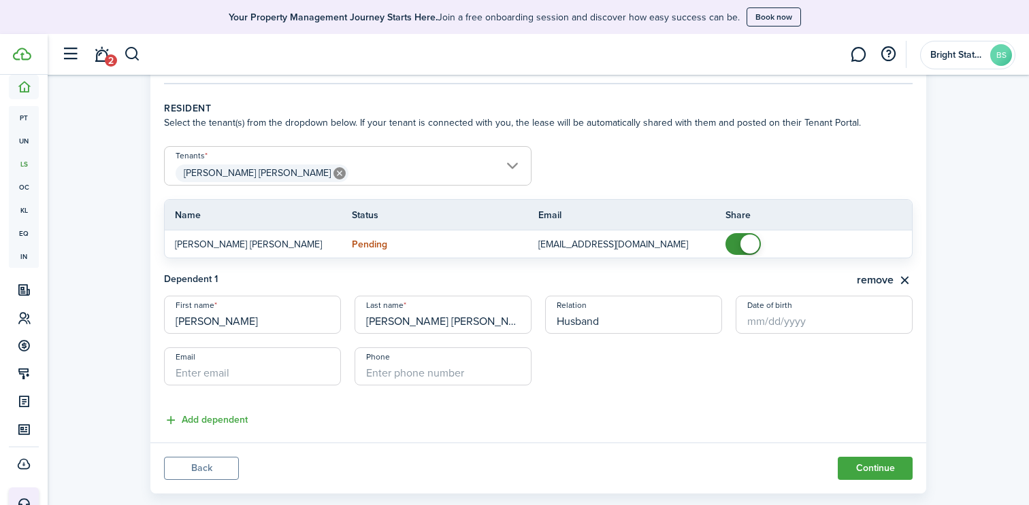
scroll to position [284, 0]
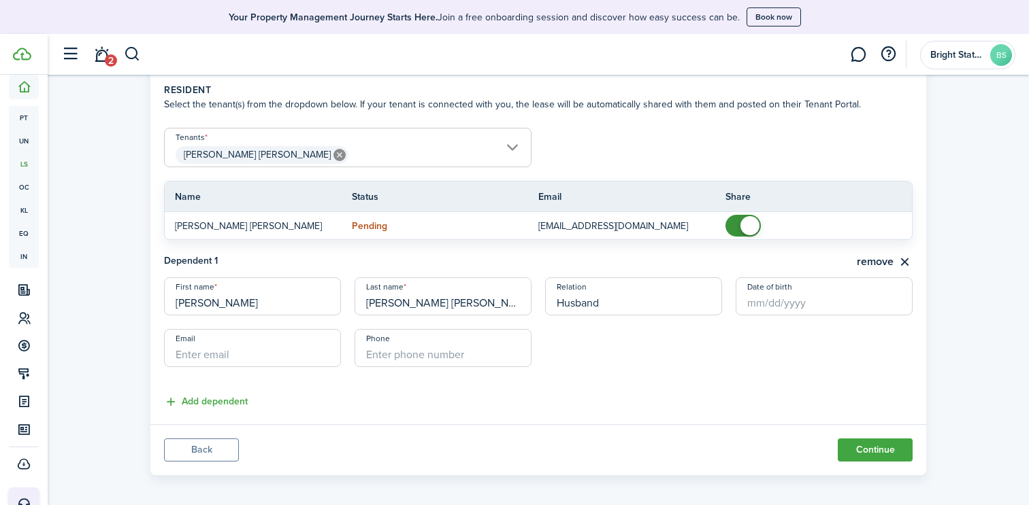
click at [193, 399] on button "Add dependent" at bounding box center [206, 403] width 84 height 16
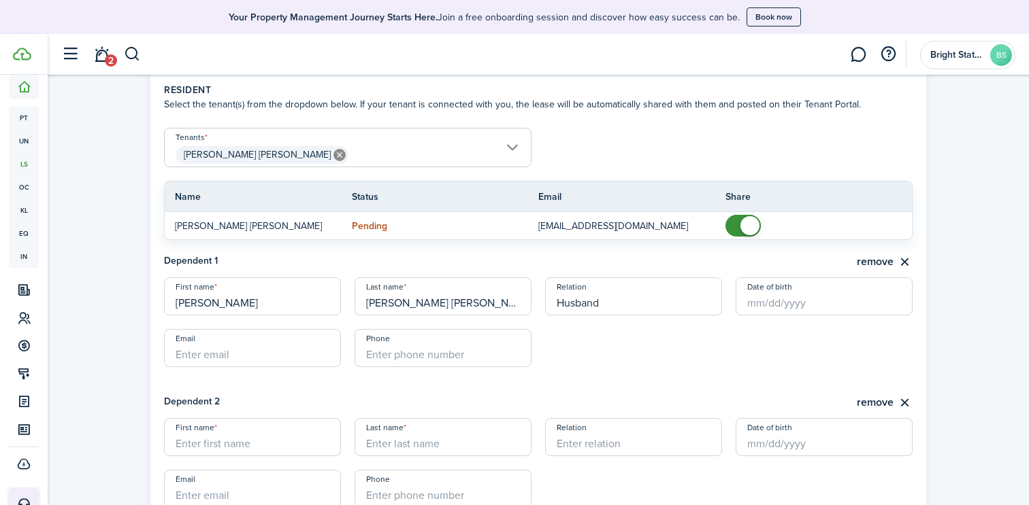
click at [191, 444] on input "First name" at bounding box center [252, 437] width 177 height 38
type input "[PERSON_NAME]"
click at [470, 435] on input "Last name" at bounding box center [442, 437] width 177 height 38
type input "[PERSON_NAME] [PERSON_NAME]"
click at [592, 448] on input "Relation" at bounding box center [633, 437] width 177 height 38
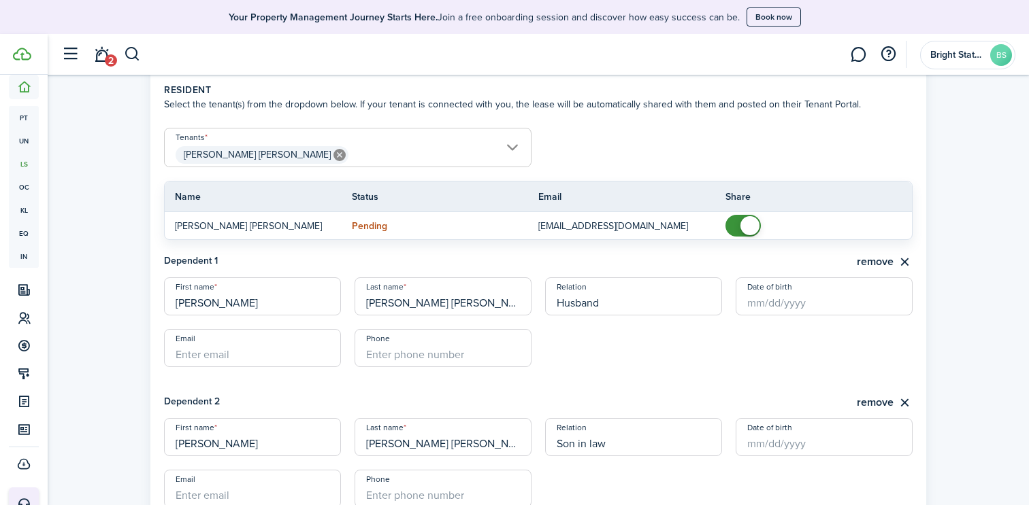
type input "Son in law"
click at [644, 378] on lease-dependent-form "First name [PERSON_NAME] Last name [PERSON_NAME] [PERSON_NAME] Relation Husband…" at bounding box center [538, 329] width 748 height 103
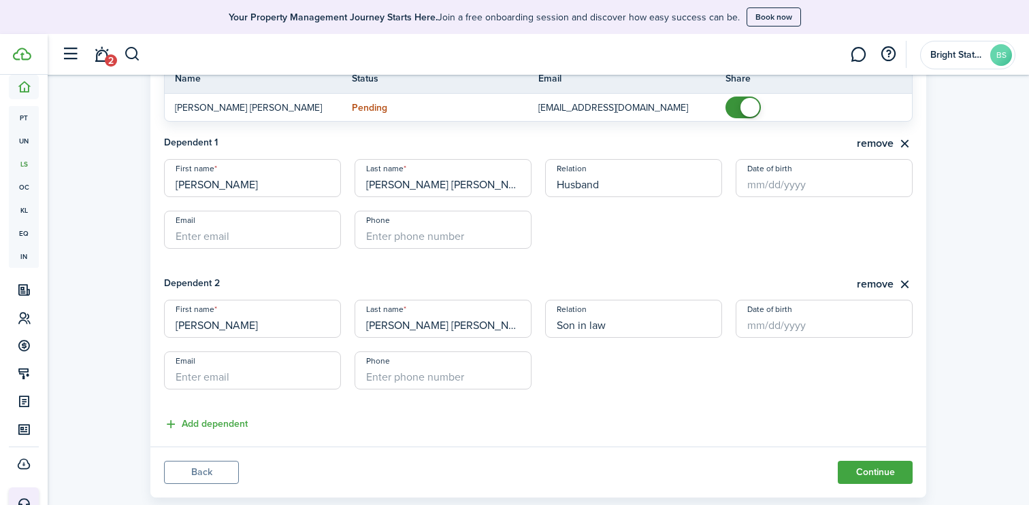
scroll to position [432, 0]
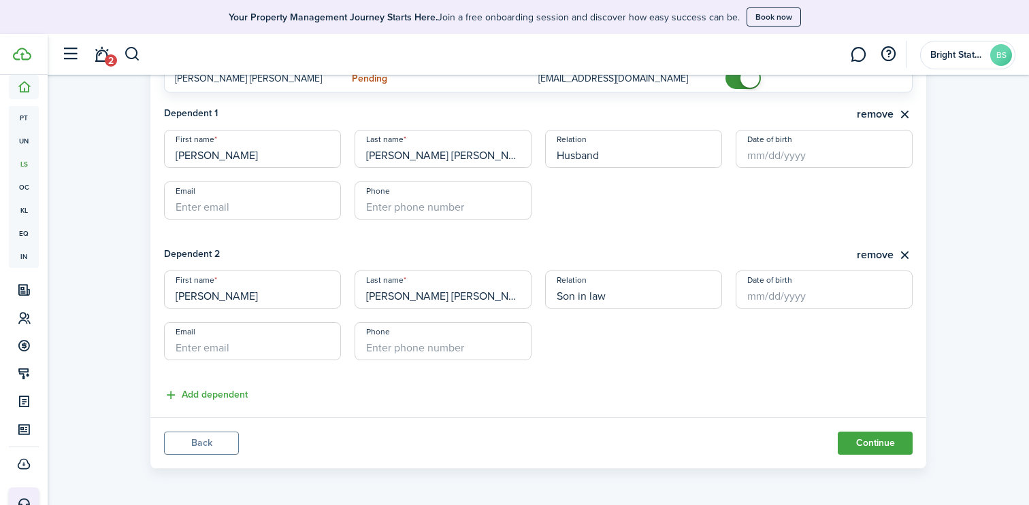
click at [871, 442] on button "Continue" at bounding box center [874, 443] width 75 height 23
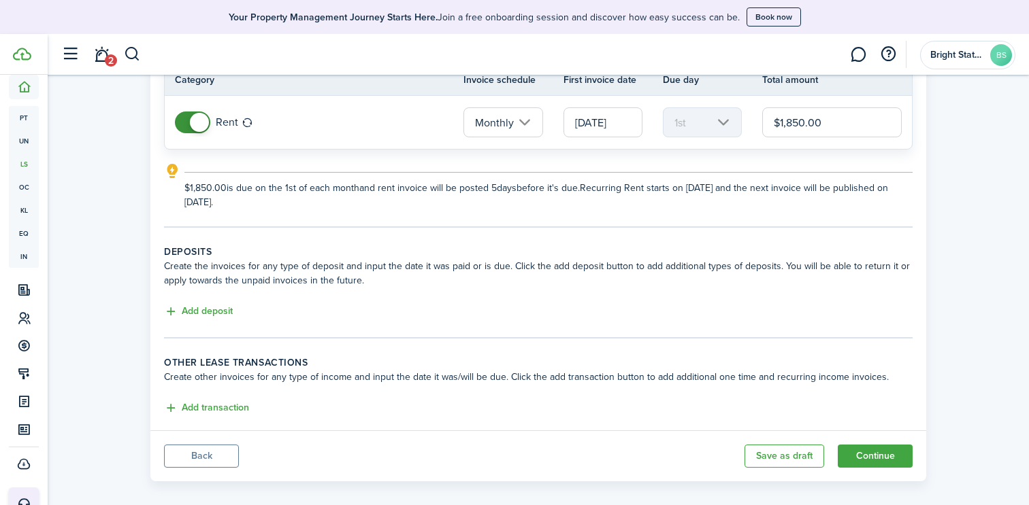
scroll to position [149, 0]
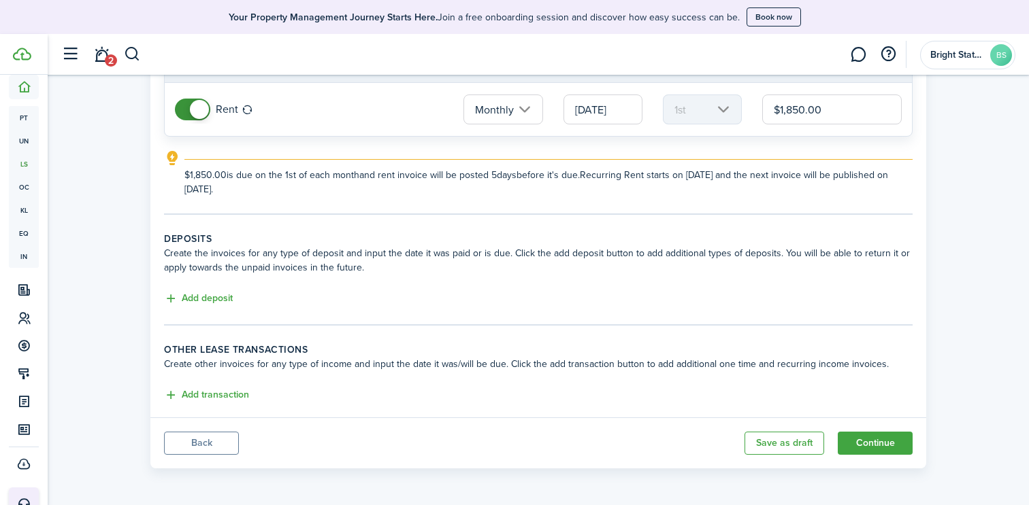
click at [211, 301] on button "Add deposit" at bounding box center [198, 299] width 69 height 16
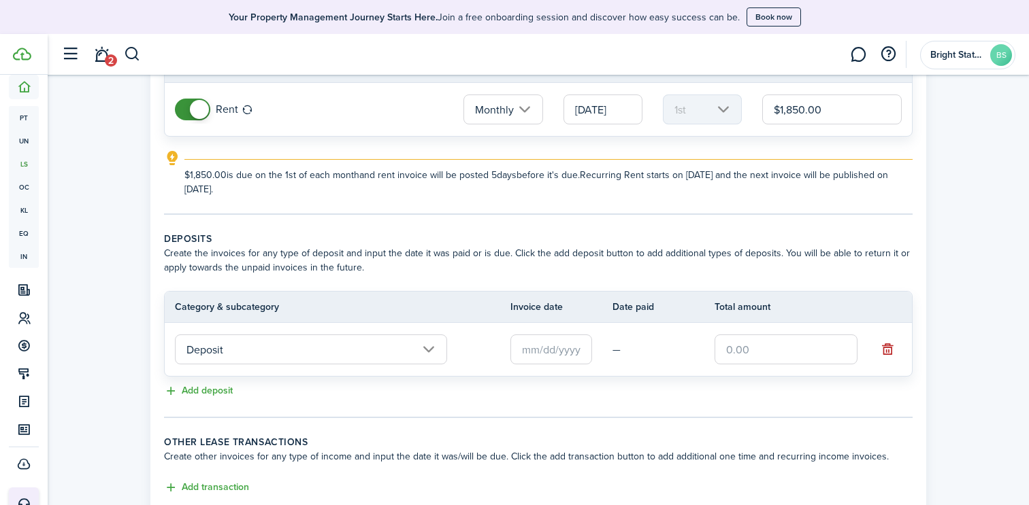
click at [410, 349] on input "Deposit" at bounding box center [311, 350] width 272 height 30
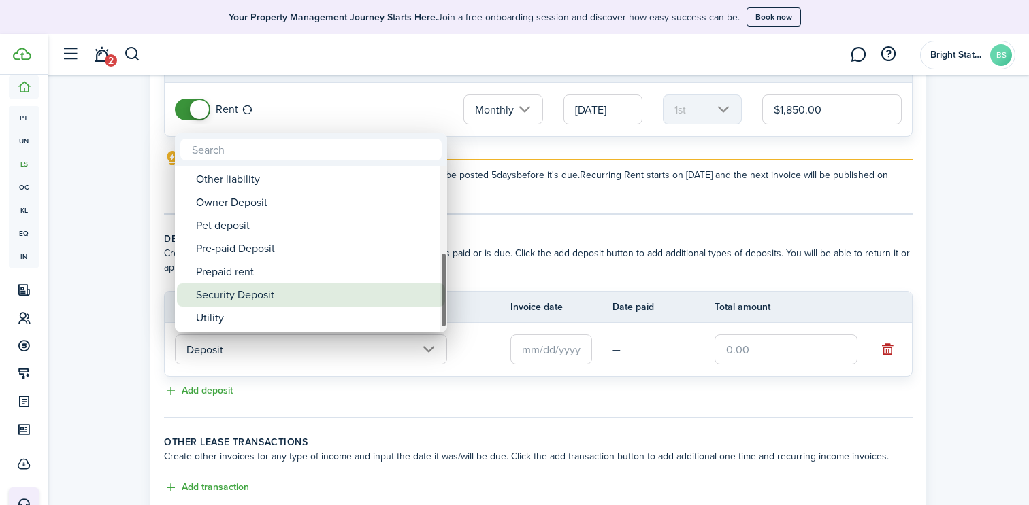
click at [304, 292] on div "Security Deposit" at bounding box center [316, 295] width 241 height 23
type input "Deposit / Security Deposit"
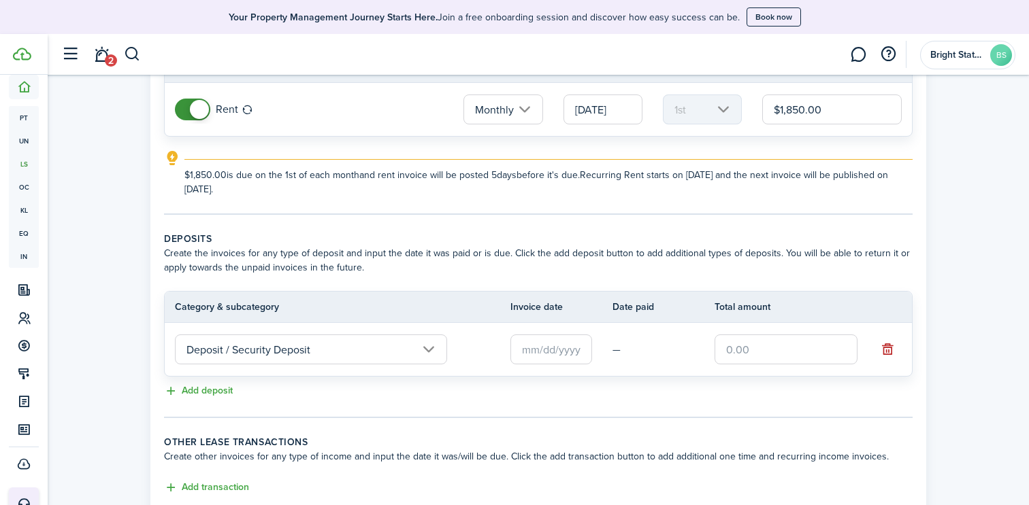
click at [536, 361] on input "text" at bounding box center [551, 350] width 82 height 30
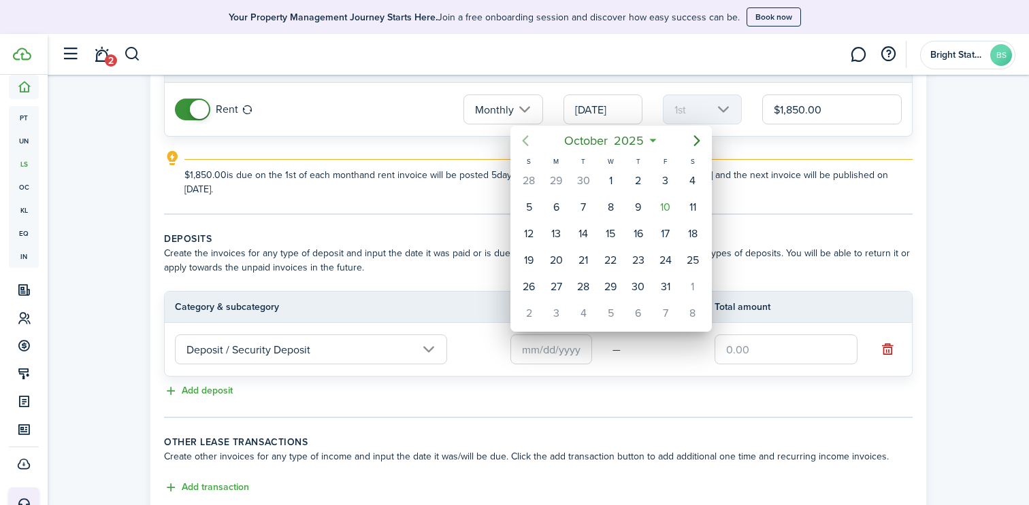
click at [527, 137] on icon "Previous page" at bounding box center [525, 140] width 6 height 11
click at [664, 234] on div "20" at bounding box center [665, 234] width 20 height 20
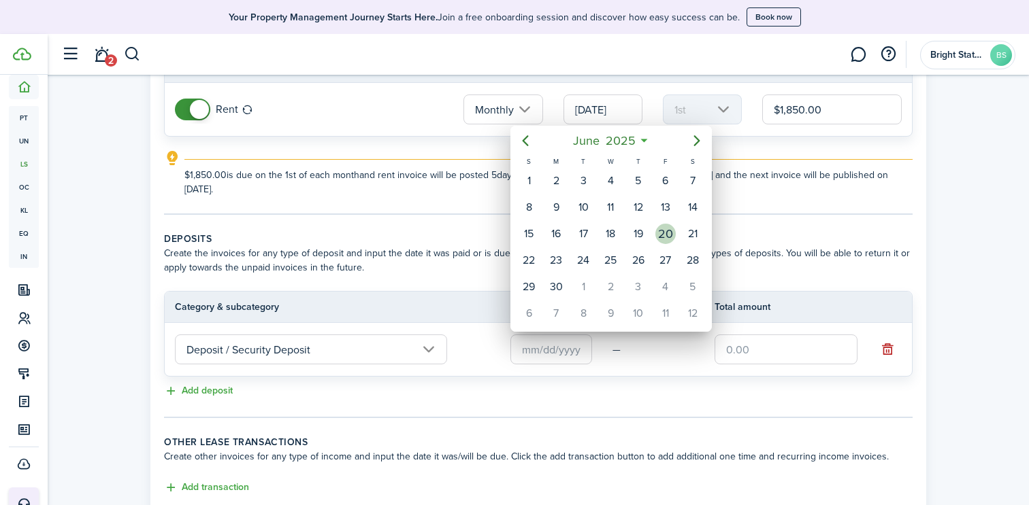
type input "[DATE]"
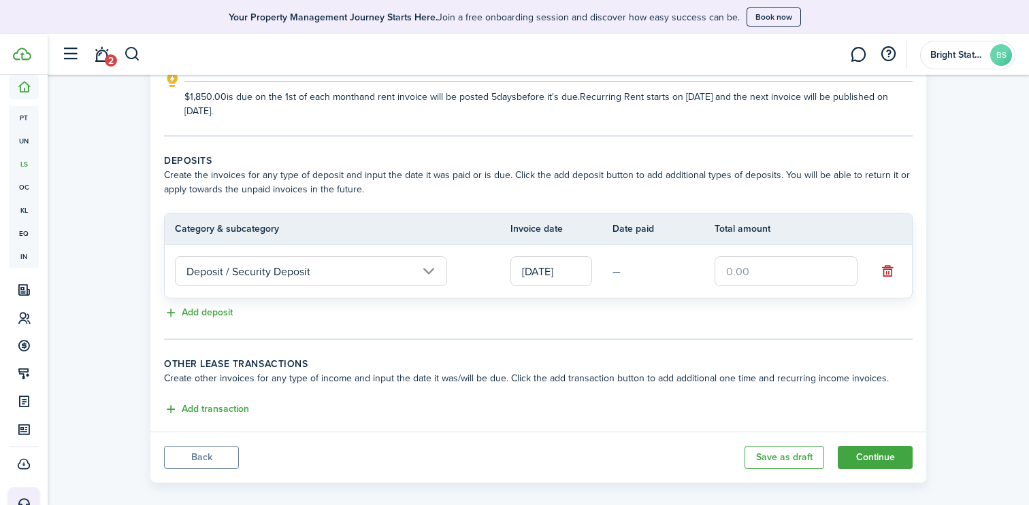
scroll to position [229, 0]
click at [760, 275] on input "text" at bounding box center [785, 270] width 143 height 30
type input "$1,850.00"
click at [894, 450] on button "Continue" at bounding box center [874, 456] width 75 height 23
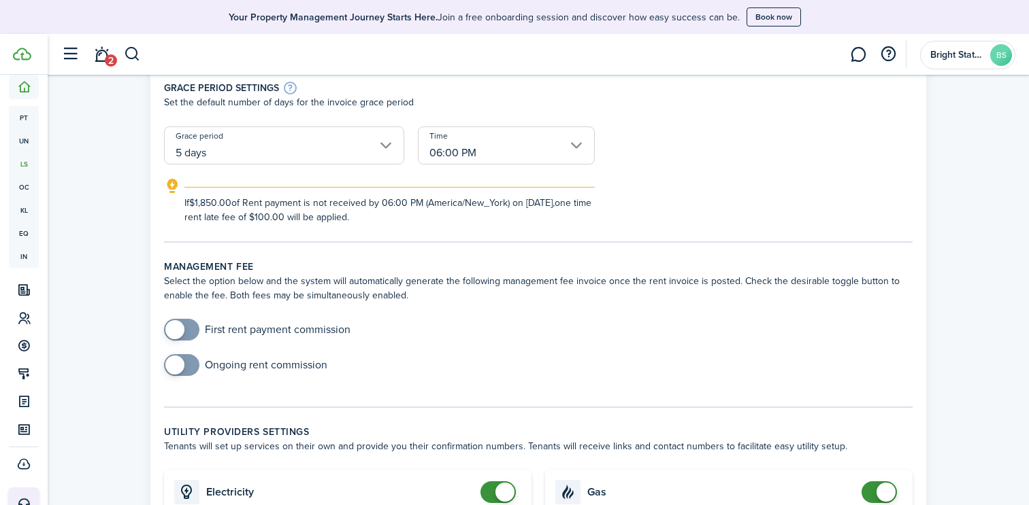
scroll to position [276, 0]
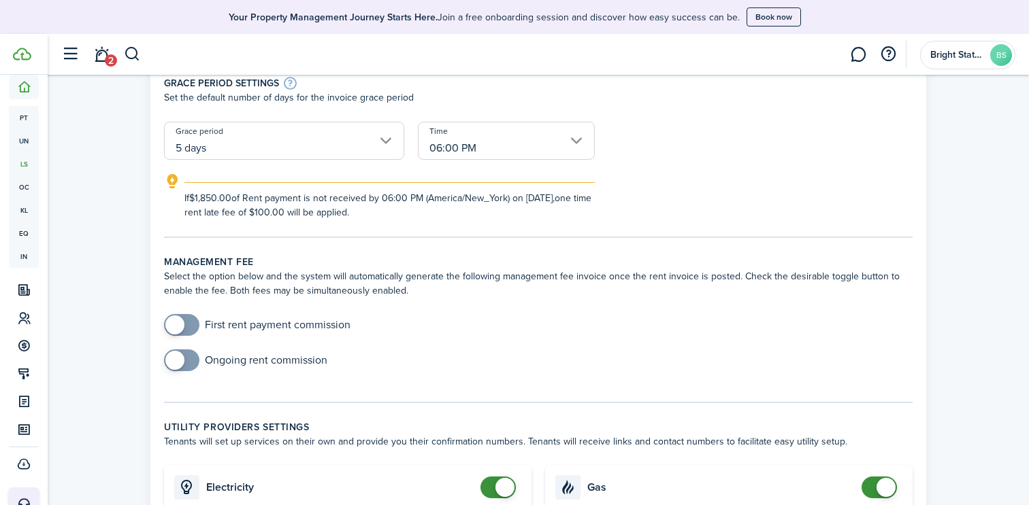
checkbox input "true"
click at [166, 327] on span at bounding box center [174, 325] width 19 height 19
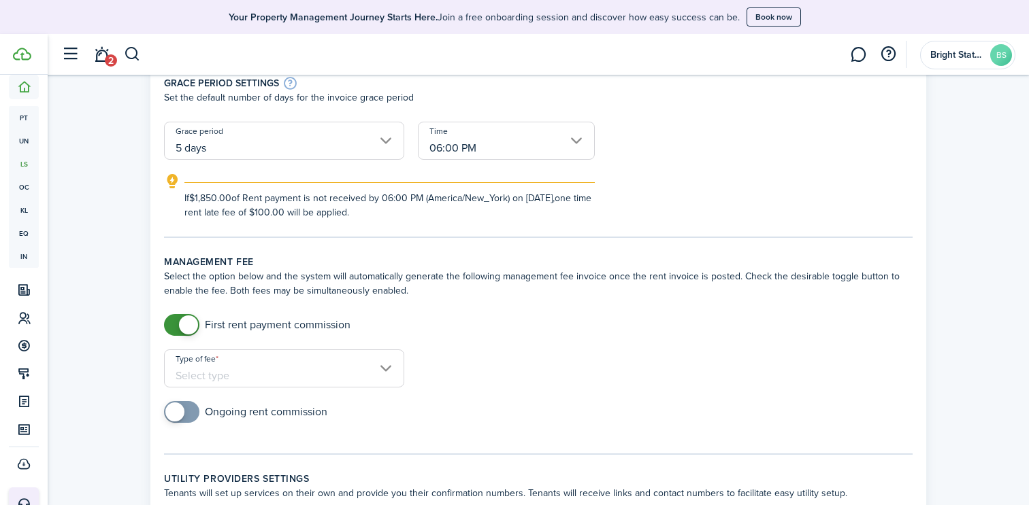
click at [218, 369] on input "Type of fee" at bounding box center [284, 369] width 240 height 38
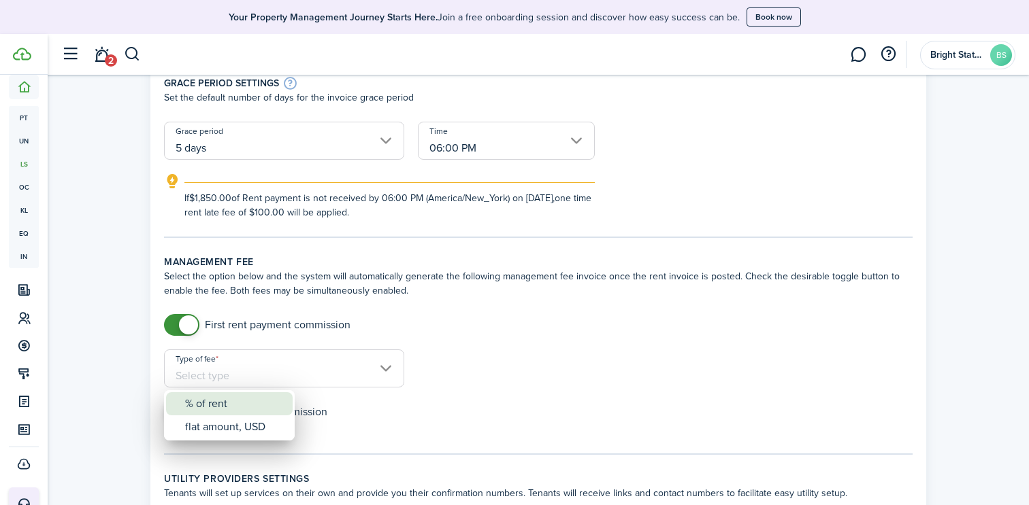
click at [220, 402] on div "% of rent" at bounding box center [234, 404] width 99 height 23
type input "% of rent"
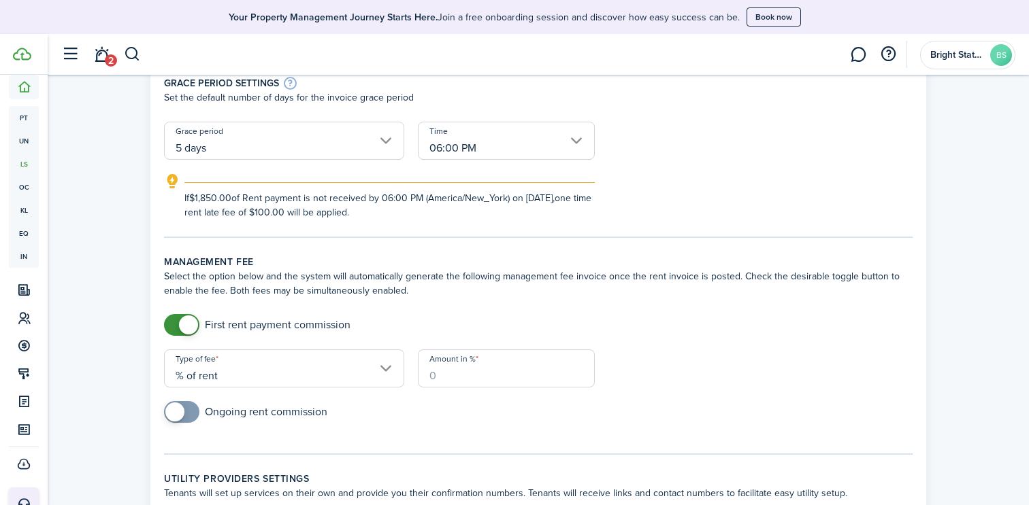
click at [529, 372] on input "Amount in %" at bounding box center [506, 369] width 177 height 38
type input "100"
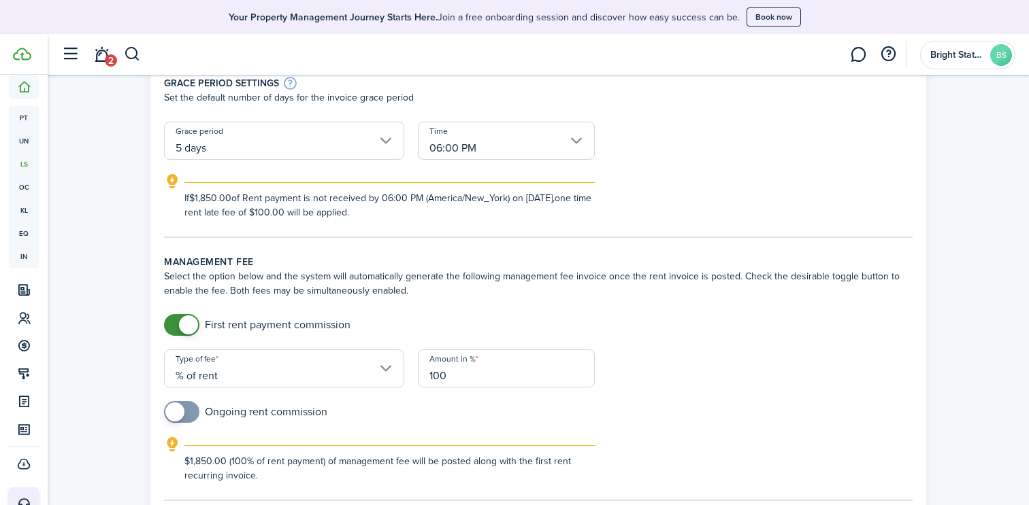
click at [310, 410] on input "checkbox" at bounding box center [245, 412] width 163 height 22
checkbox input "true"
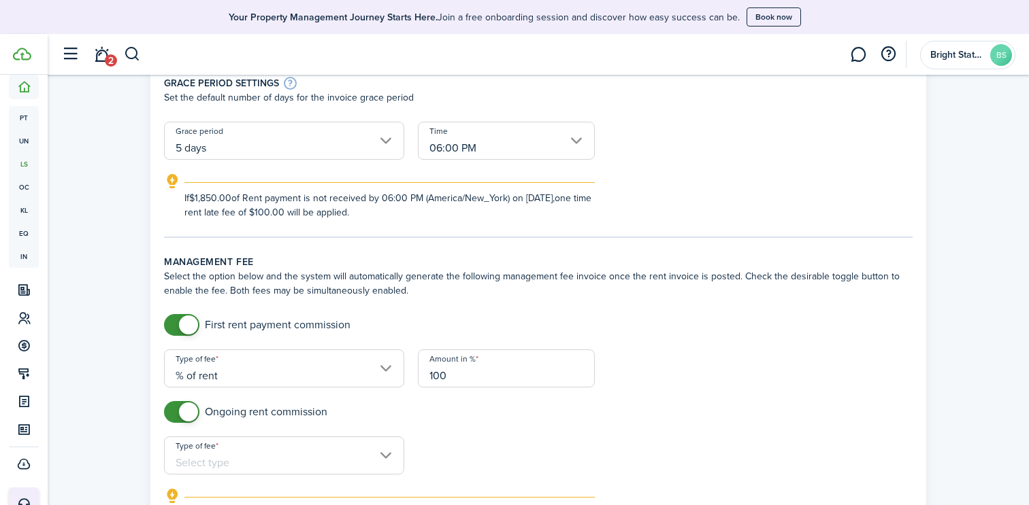
click at [301, 444] on input "Type of fee" at bounding box center [284, 456] width 240 height 38
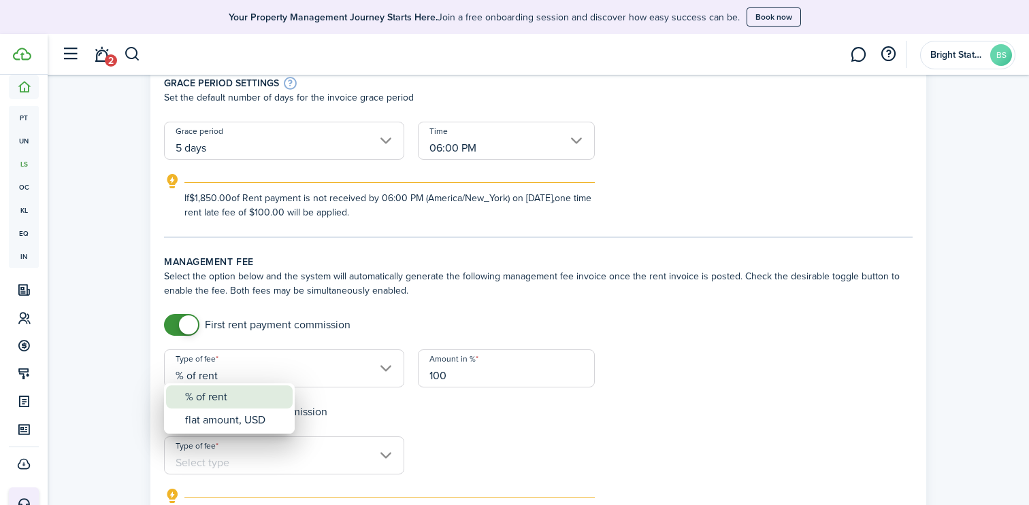
click at [246, 396] on div "% of rent" at bounding box center [234, 397] width 99 height 23
type input "% of rent"
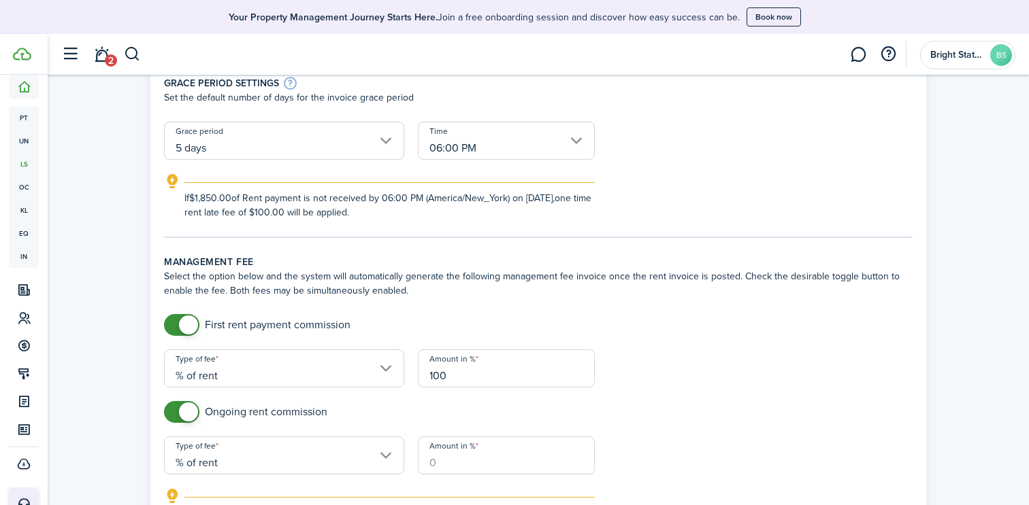
click at [486, 471] on input "Amount in %" at bounding box center [506, 456] width 177 height 38
type input "10"
click at [684, 410] on div "Ongoing rent commission" at bounding box center [538, 418] width 762 height 35
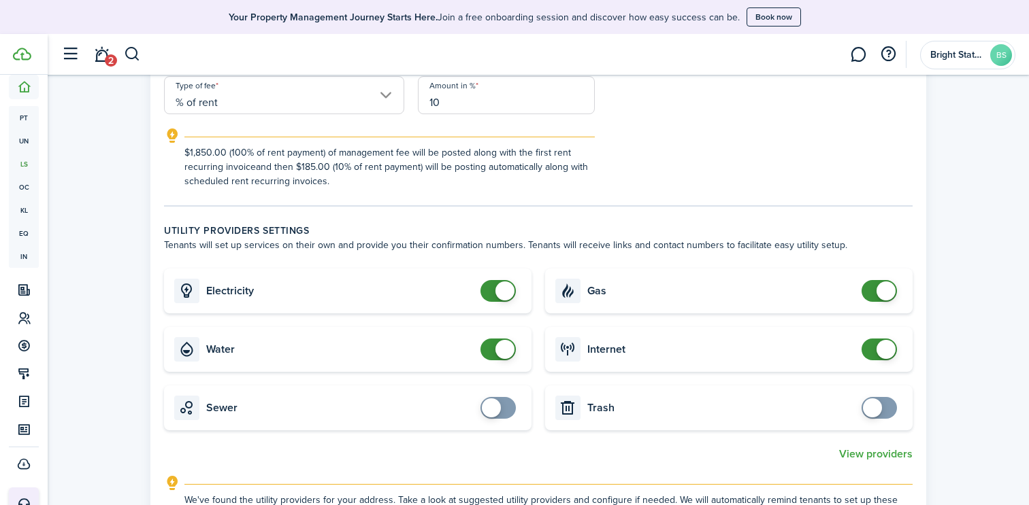
scroll to position [637, 0]
checkbox input "true"
click at [502, 410] on span at bounding box center [498, 407] width 14 height 22
checkbox input "true"
click at [886, 406] on span at bounding box center [879, 407] width 14 height 22
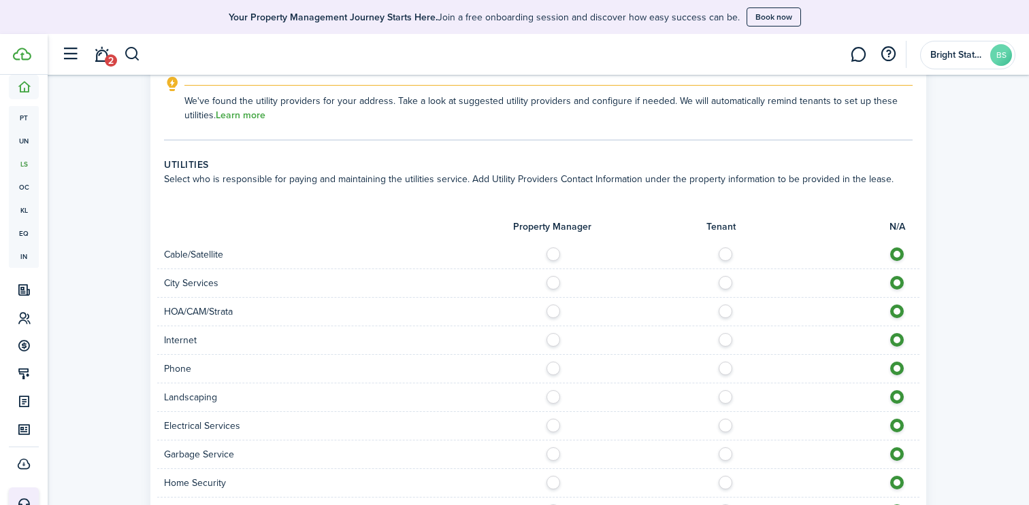
scroll to position [1057, 0]
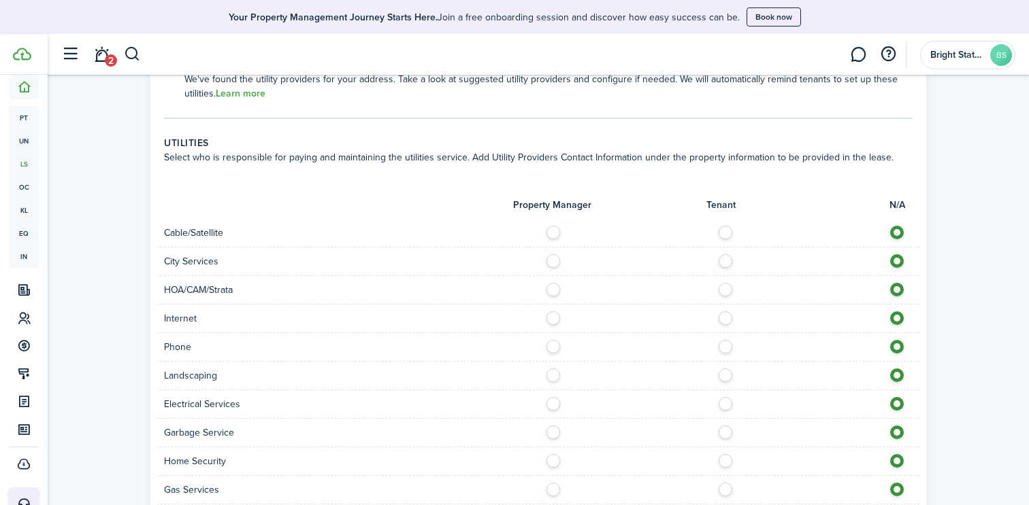
click at [724, 233] on label at bounding box center [729, 229] width 24 height 7
radio input "true"
click at [722, 261] on label at bounding box center [729, 257] width 24 height 7
radio input "true"
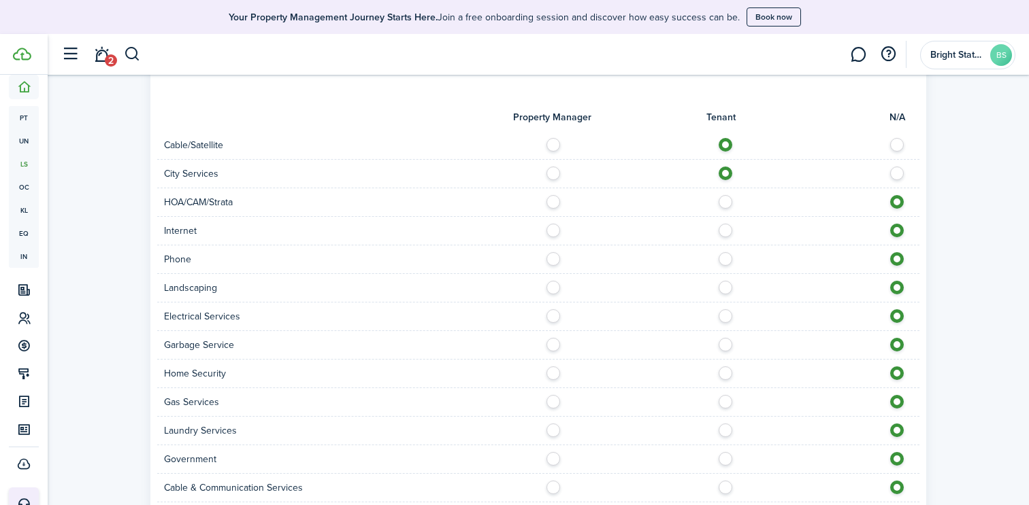
scroll to position [1148, 0]
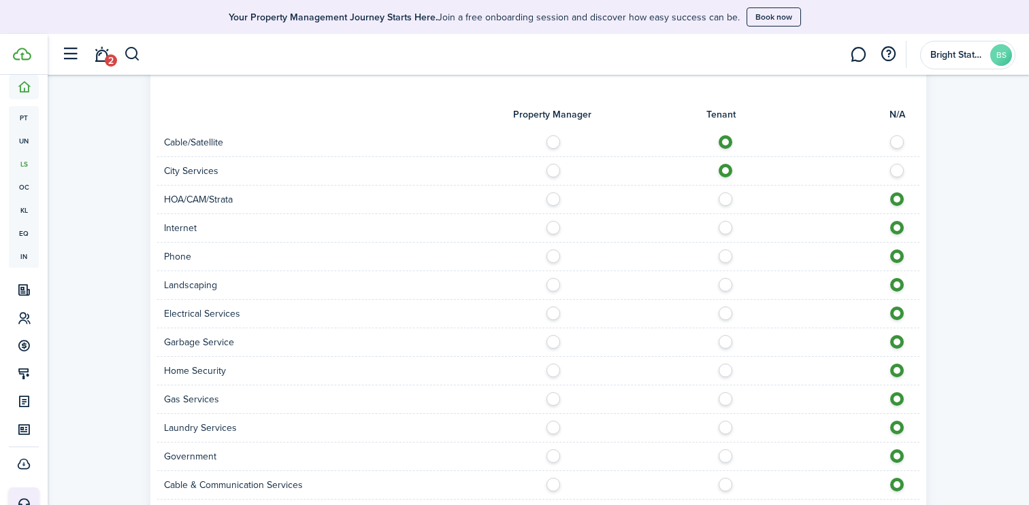
click at [722, 228] on label at bounding box center [729, 224] width 24 height 7
radio input "true"
click at [730, 251] on label at bounding box center [729, 253] width 24 height 7
radio input "true"
click at [729, 284] on label at bounding box center [729, 281] width 24 height 7
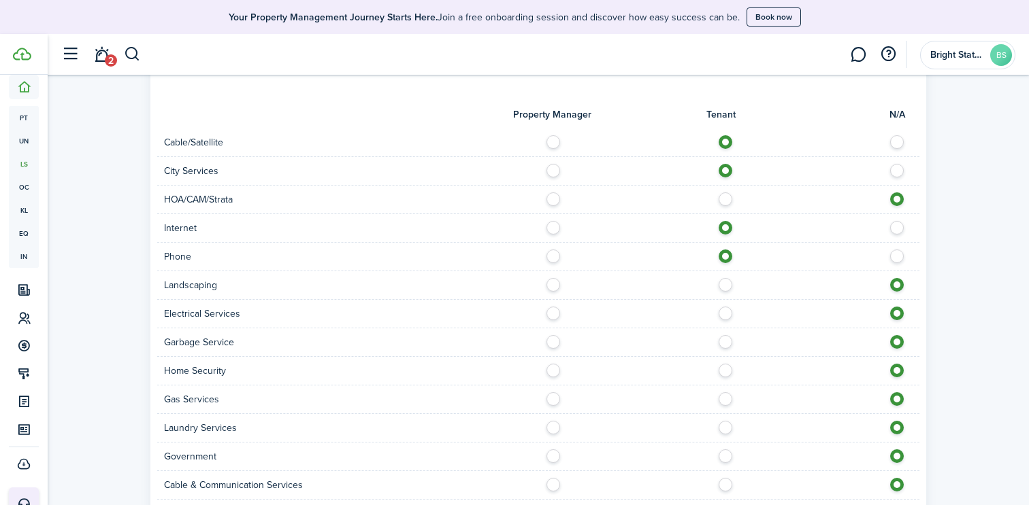
radio input "true"
click at [727, 313] on label at bounding box center [729, 310] width 24 height 7
radio input "true"
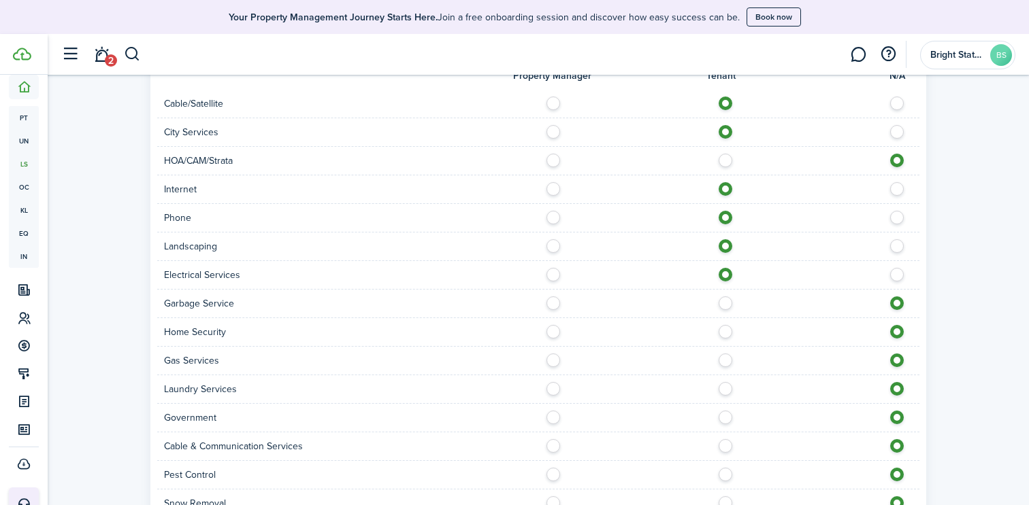
scroll to position [1203, 0]
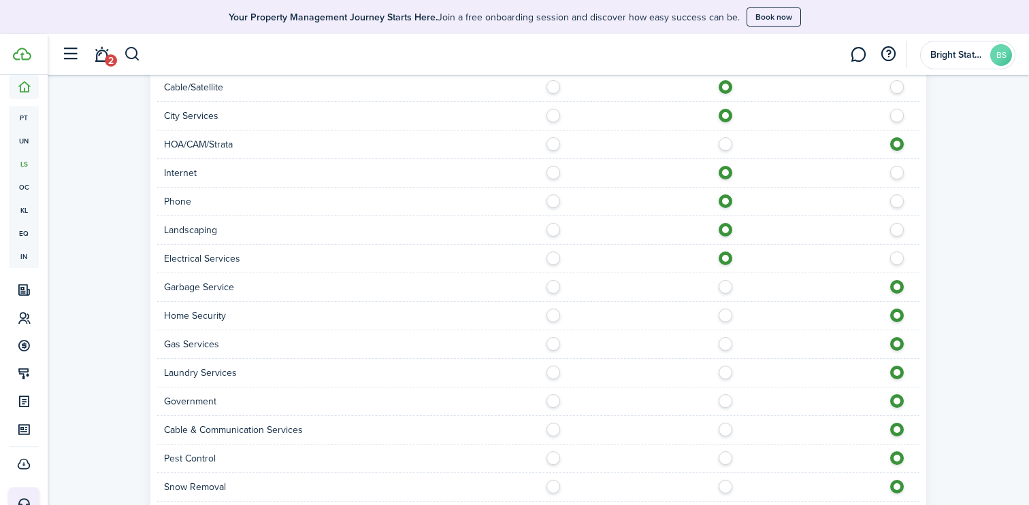
click at [725, 287] on label at bounding box center [729, 283] width 24 height 7
radio input "true"
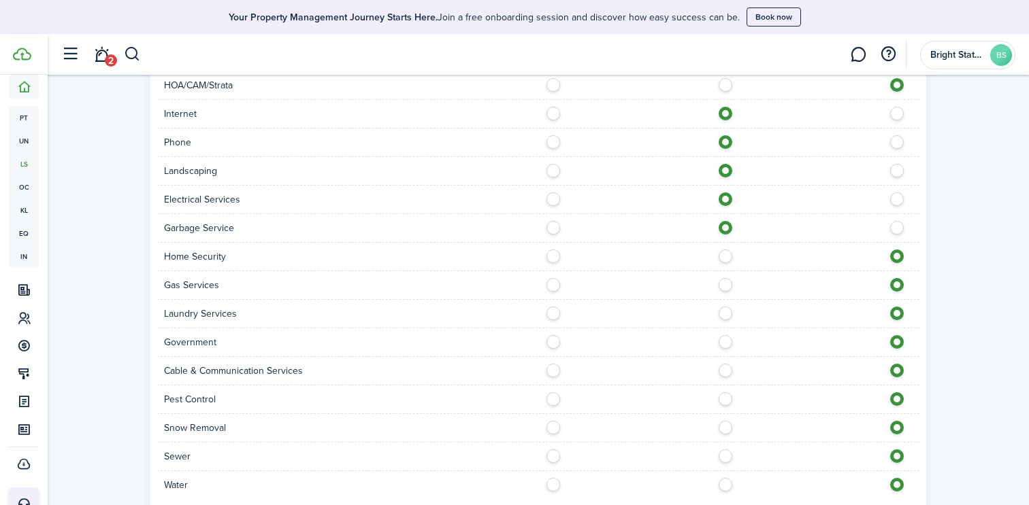
scroll to position [1270, 0]
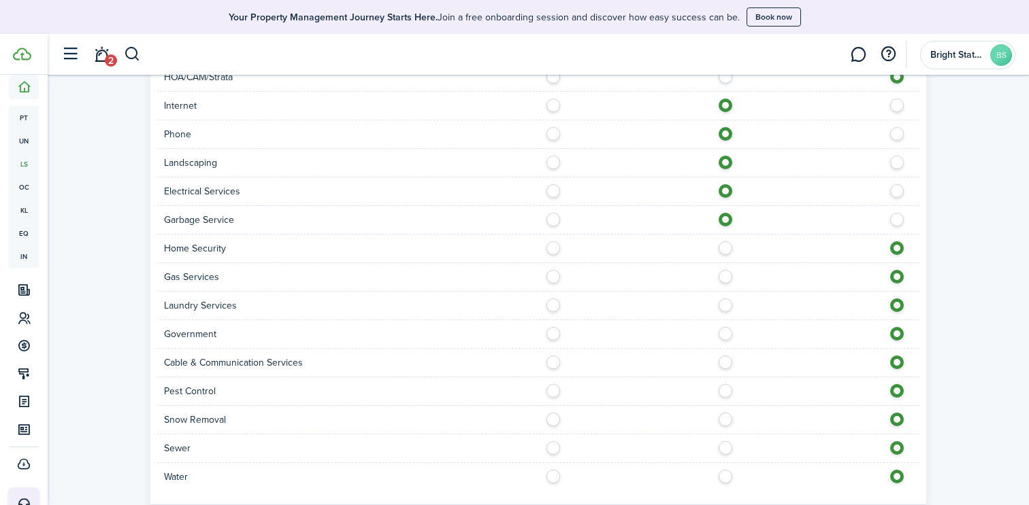
click at [729, 277] on label at bounding box center [729, 273] width 24 height 7
radio input "true"
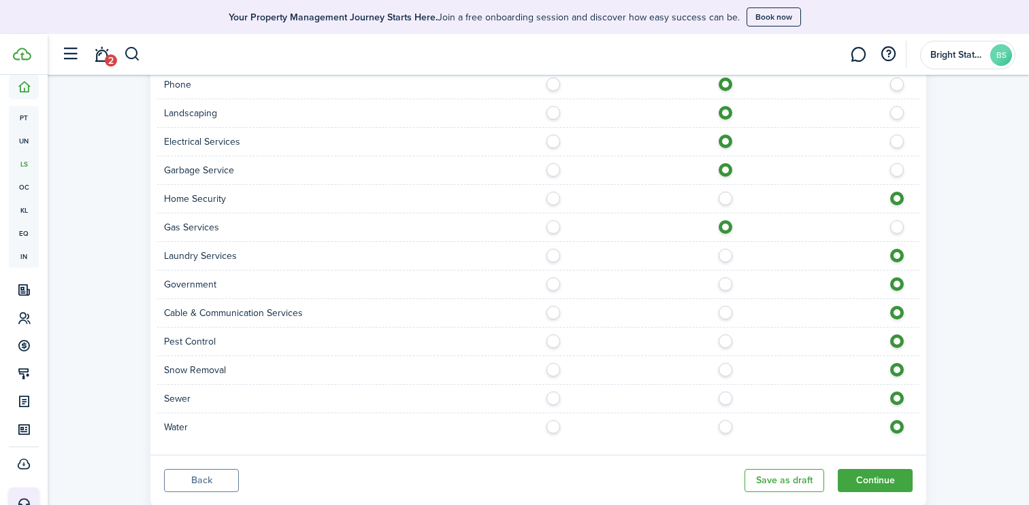
scroll to position [1330, 0]
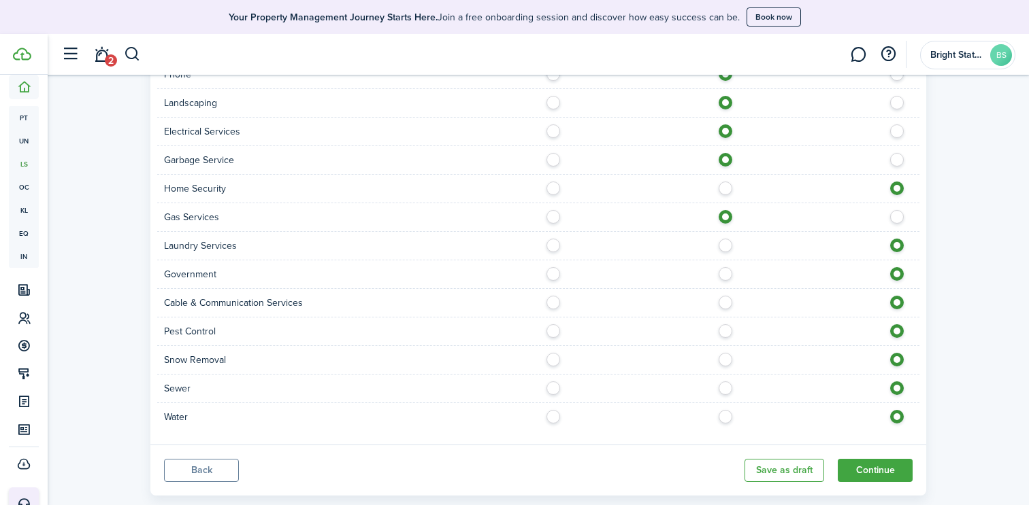
click at [725, 301] on label at bounding box center [729, 299] width 24 height 7
radio input "true"
click at [722, 388] on label at bounding box center [729, 385] width 24 height 7
radio input "true"
click at [725, 417] on label at bounding box center [729, 413] width 24 height 7
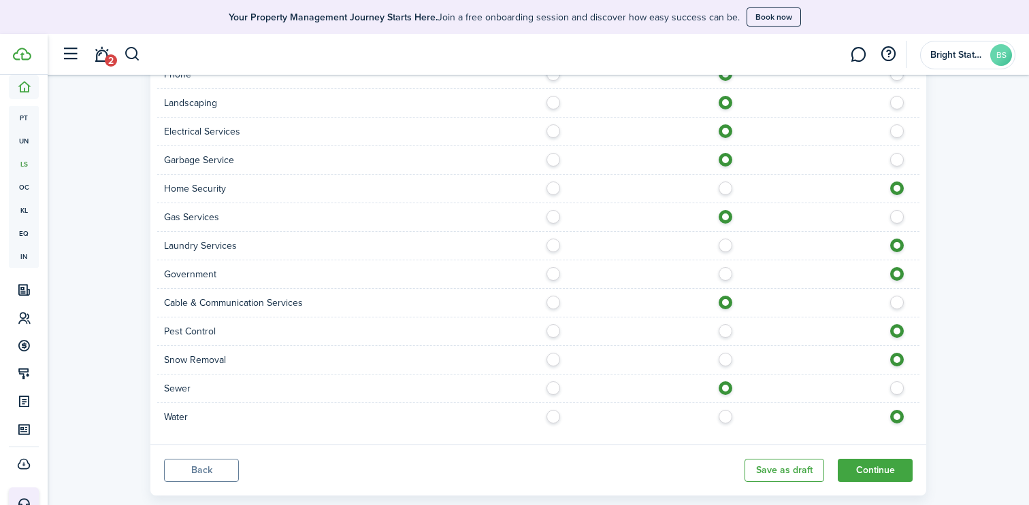
radio input "true"
click at [871, 478] on button "Continue" at bounding box center [874, 470] width 75 height 23
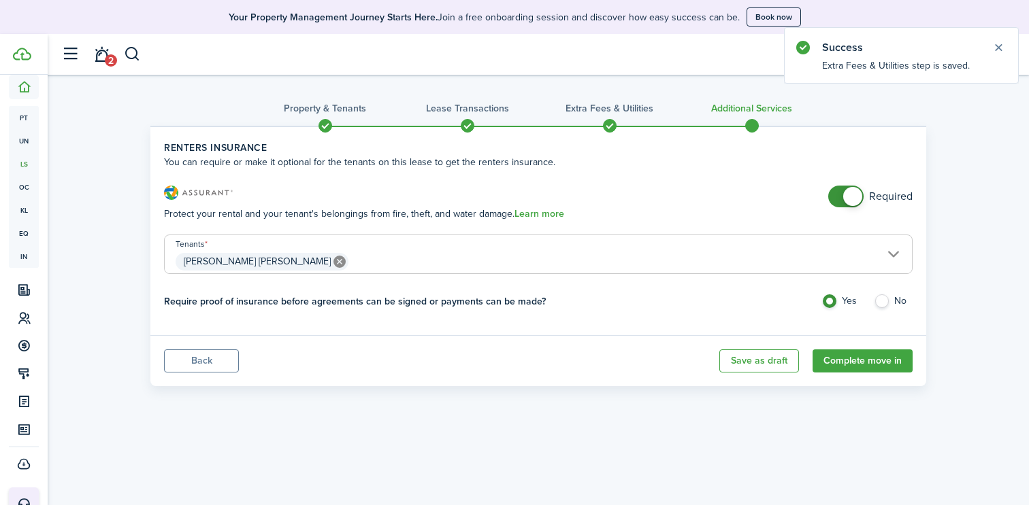
checkbox input "false"
click at [842, 197] on span at bounding box center [846, 197] width 14 height 22
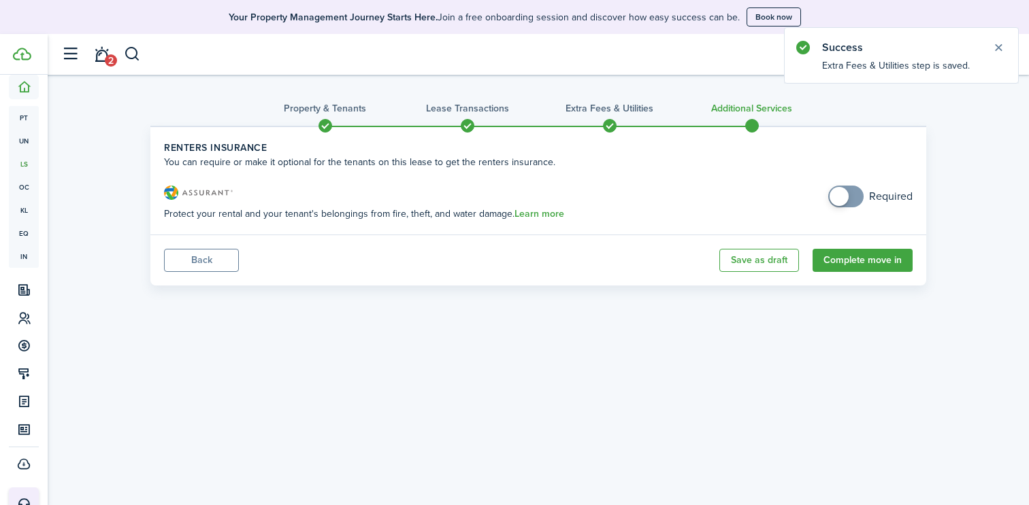
click at [851, 257] on button "Complete move in" at bounding box center [862, 260] width 100 height 23
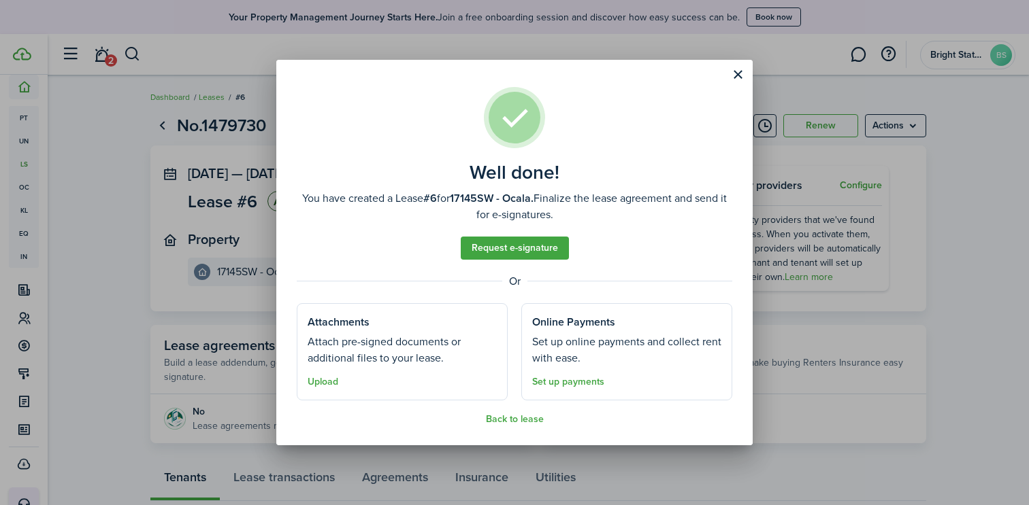
click at [738, 76] on button "Close modal" at bounding box center [737, 74] width 23 height 23
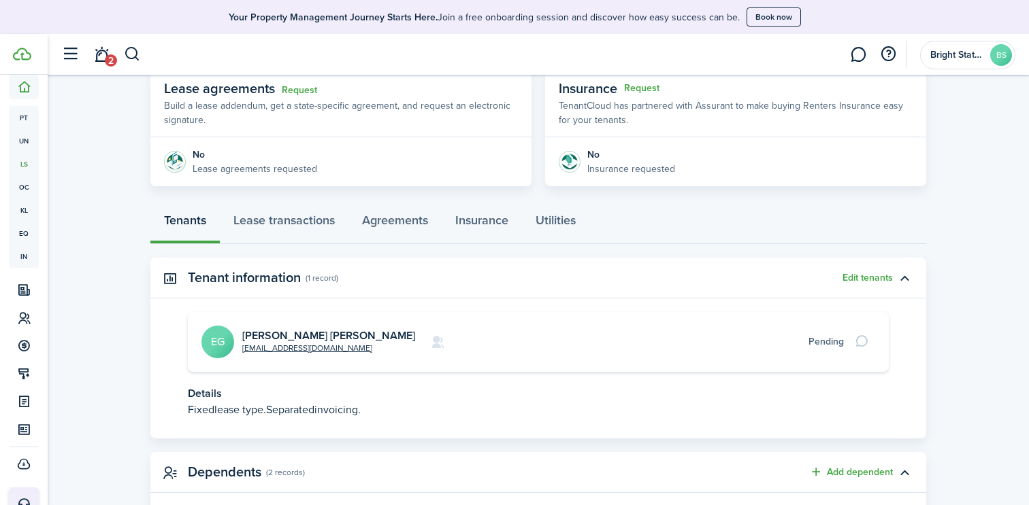
scroll to position [249, 0]
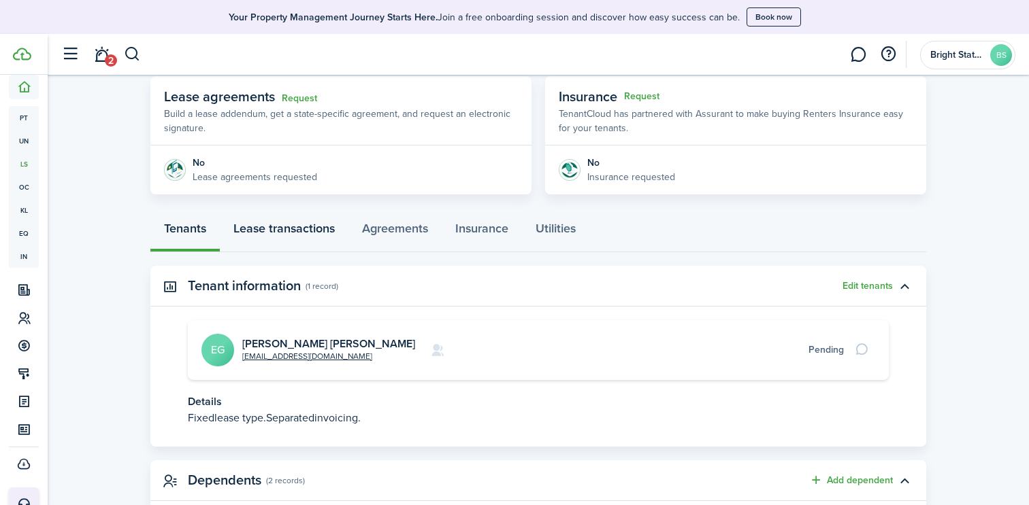
click at [303, 236] on link "Lease transactions" at bounding box center [284, 232] width 129 height 41
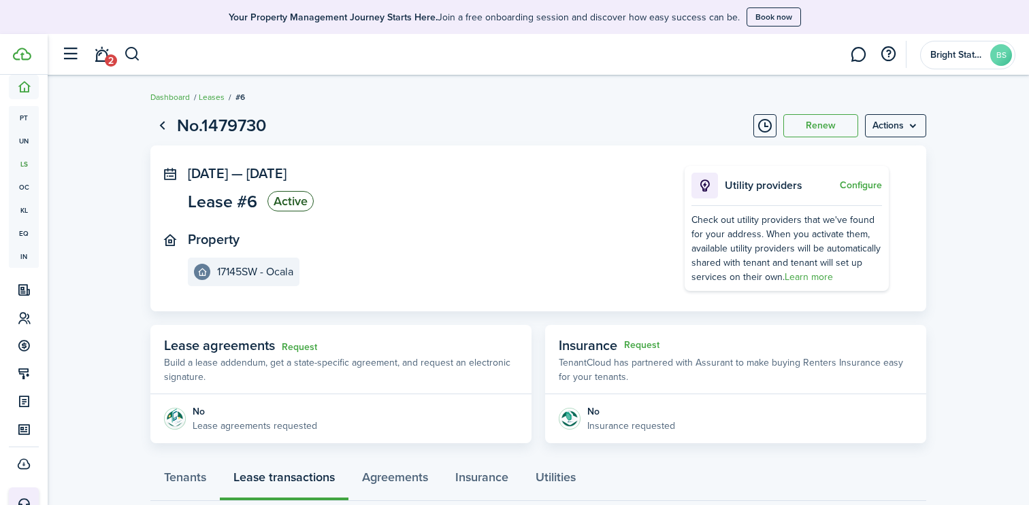
click at [174, 95] on link "Dashboard" at bounding box center [169, 97] width 39 height 12
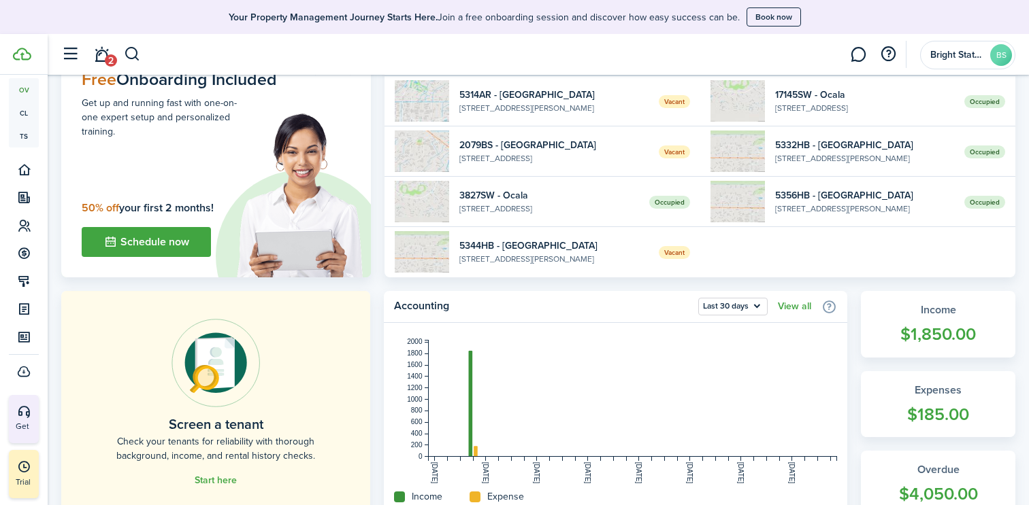
scroll to position [14, 0]
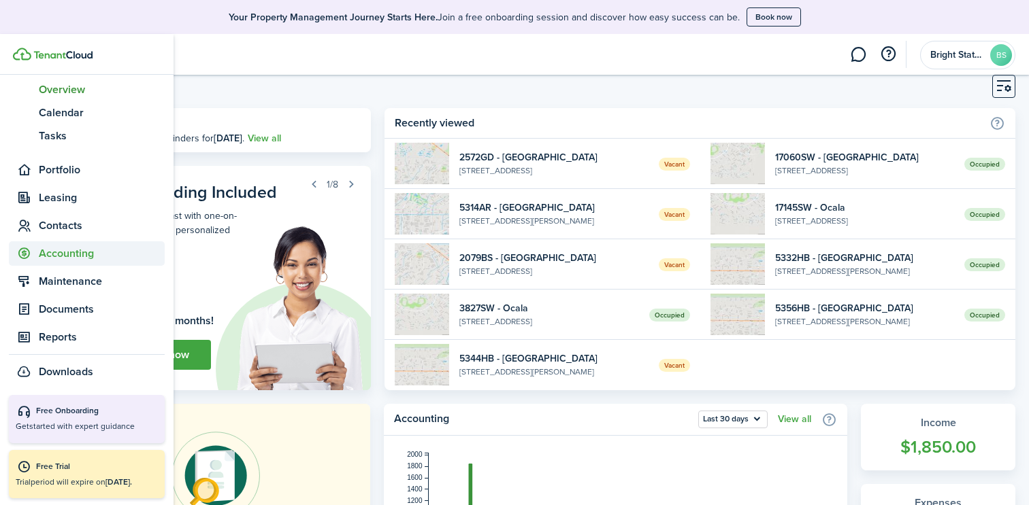
click at [51, 250] on span "Accounting" at bounding box center [102, 254] width 126 height 16
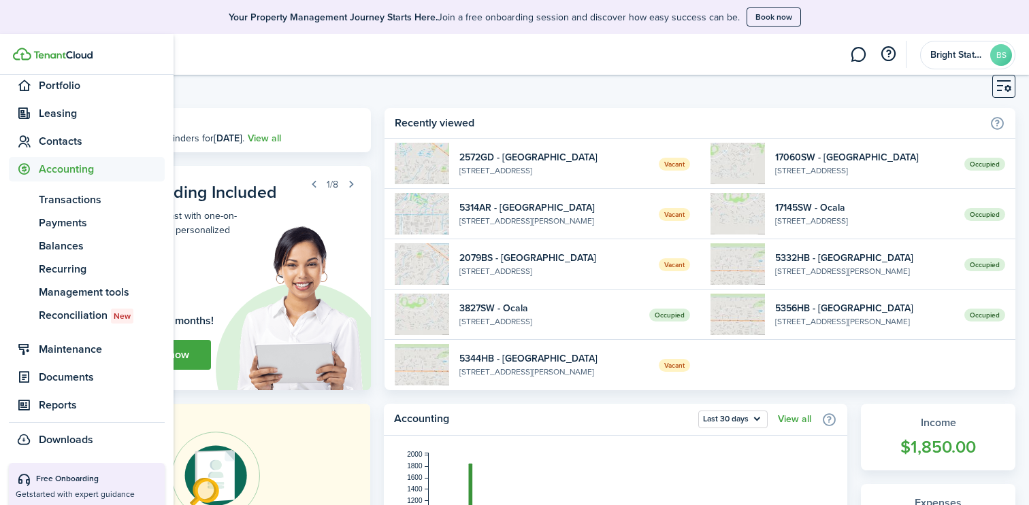
scroll to position [144, 0]
click at [69, 202] on span "Transactions" at bounding box center [102, 201] width 126 height 16
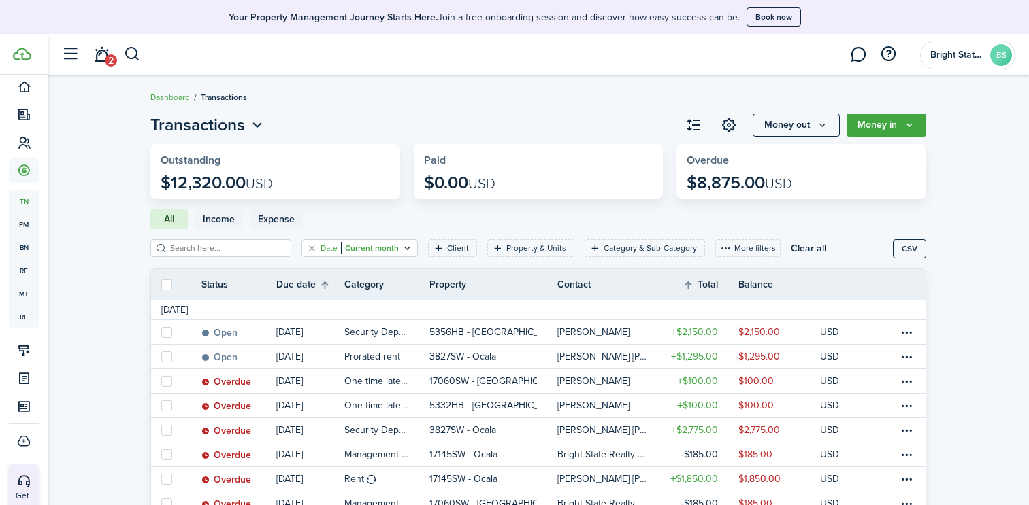
click at [401, 248] on icon "Open filter" at bounding box center [407, 248] width 12 height 11
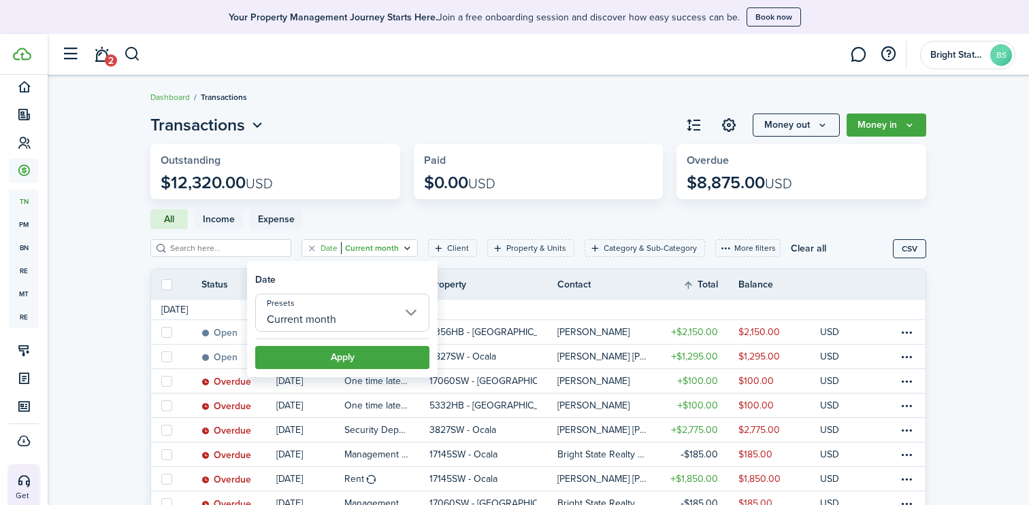
click at [412, 308] on input "Current month" at bounding box center [342, 313] width 174 height 38
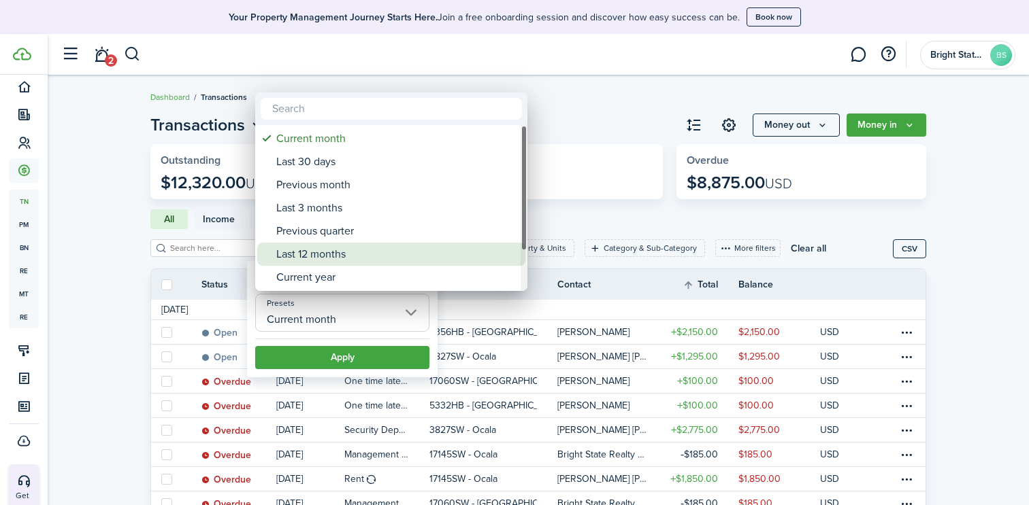
click at [292, 259] on div "Last 12 months" at bounding box center [396, 254] width 241 height 23
type input "Last 12 months"
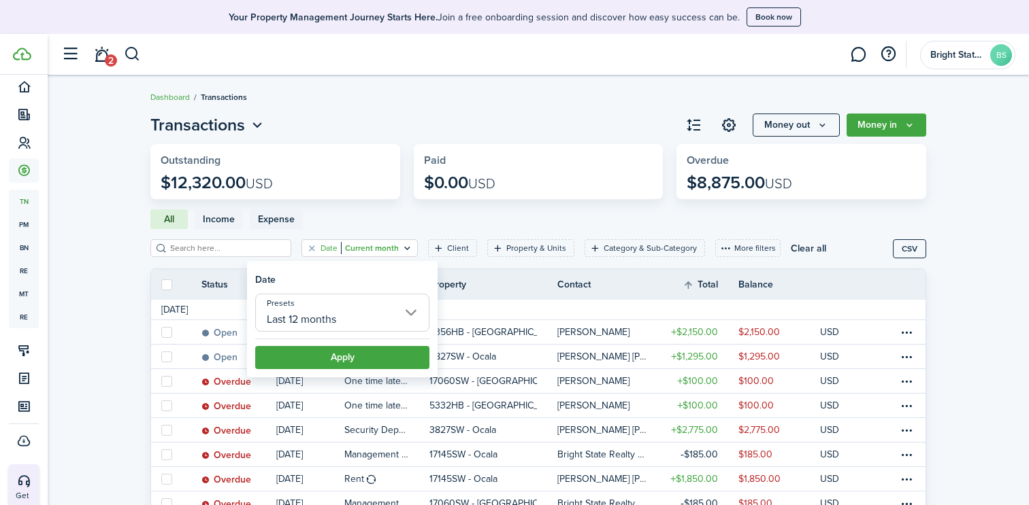
click at [322, 355] on button "Apply" at bounding box center [342, 357] width 174 height 23
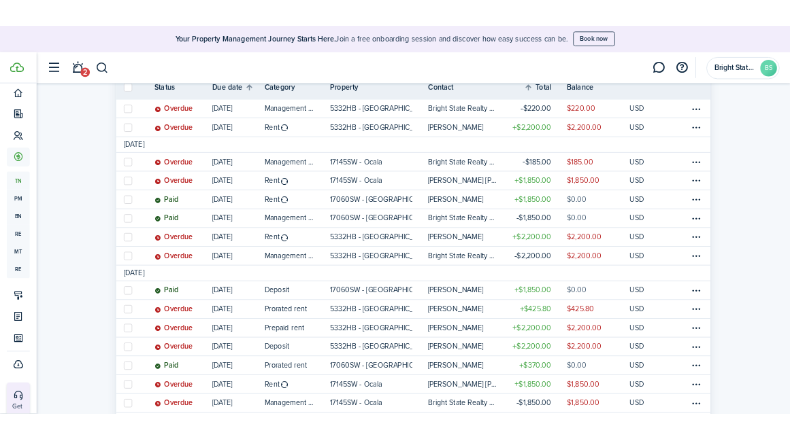
scroll to position [692, 0]
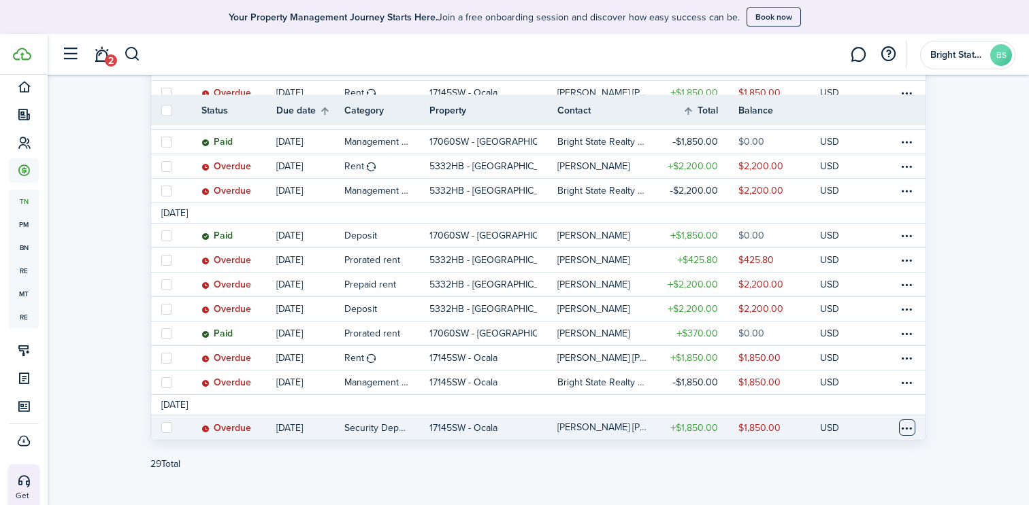
click at [910, 420] on table-menu-btn-icon at bounding box center [907, 428] width 16 height 16
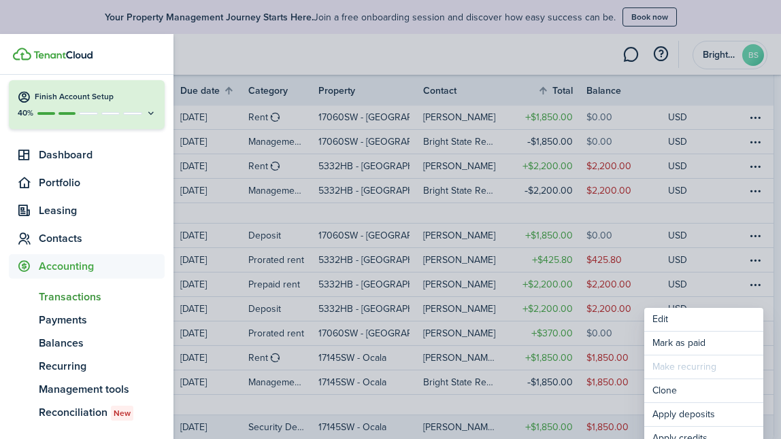
scroll to position [0, 0]
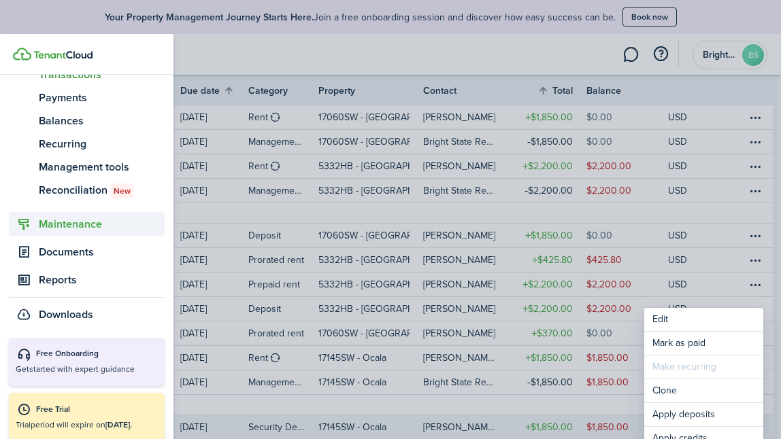
click at [77, 228] on span "Maintenance" at bounding box center [102, 224] width 126 height 16
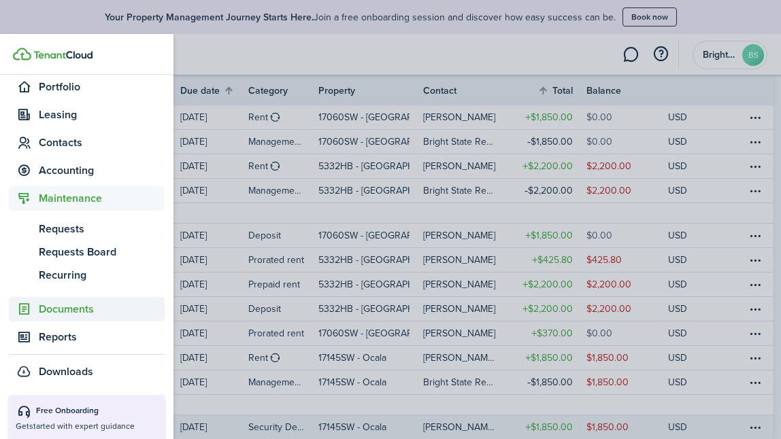
scroll to position [144, 0]
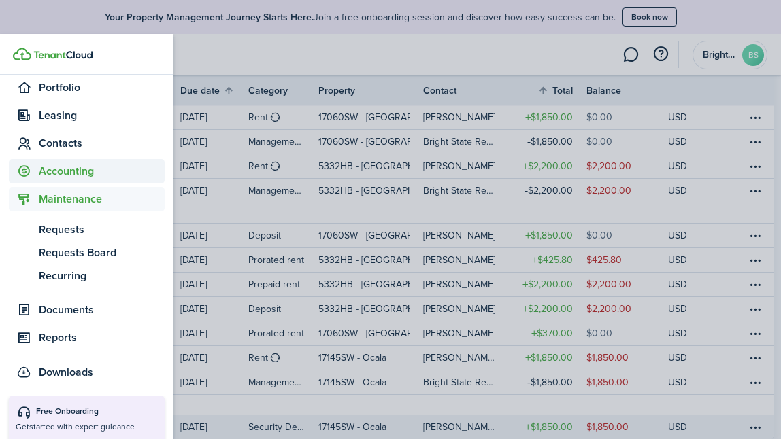
click at [81, 173] on span "Accounting" at bounding box center [102, 171] width 126 height 16
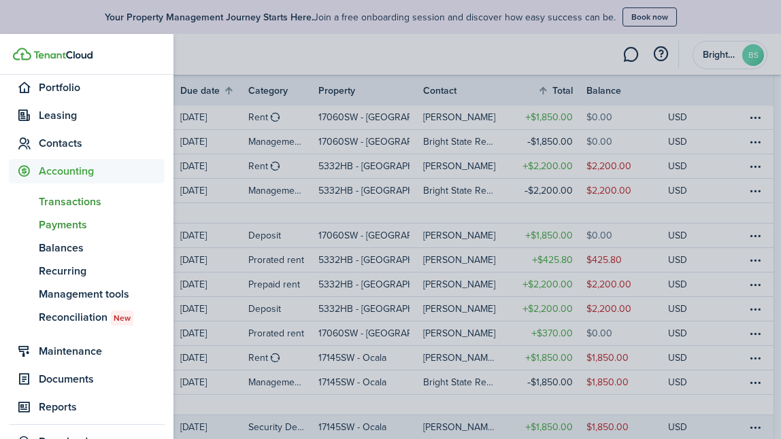
click at [81, 226] on span "Payments" at bounding box center [102, 225] width 126 height 16
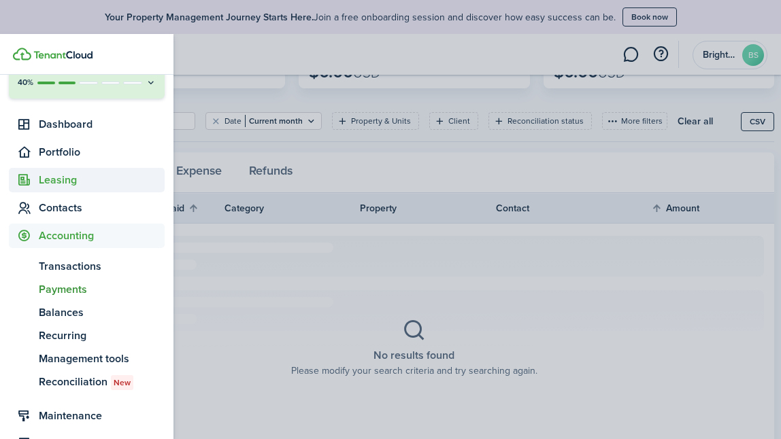
scroll to position [105, 0]
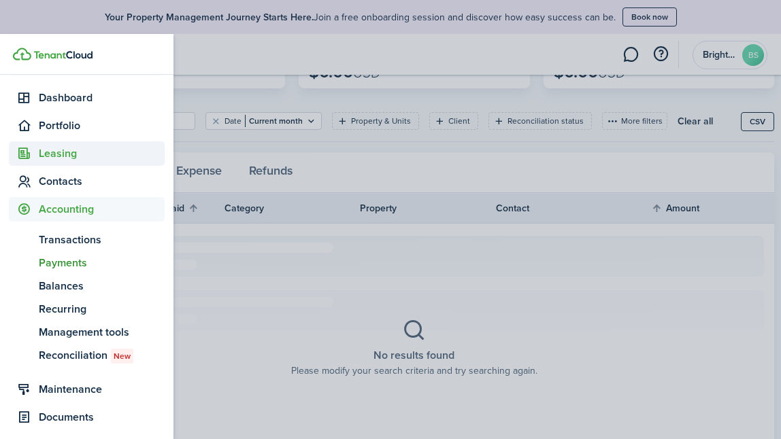
click at [61, 156] on span "Leasing" at bounding box center [102, 154] width 126 height 16
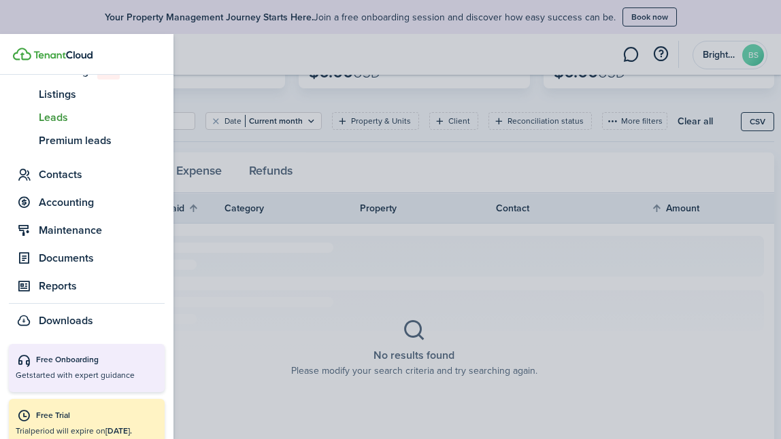
scroll to position [256, 0]
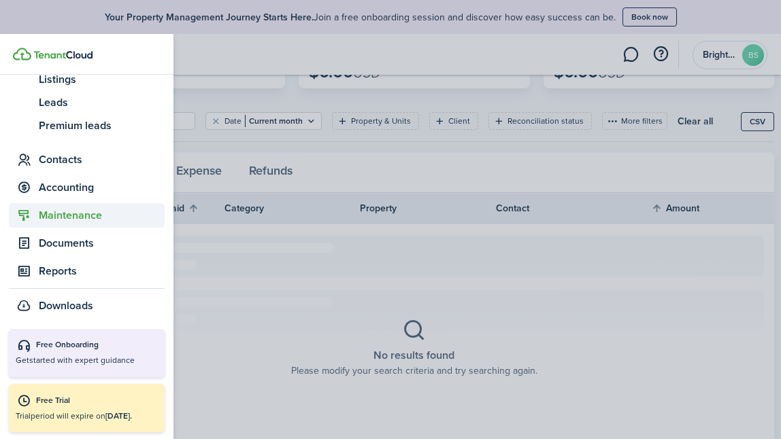
click at [78, 218] on span "Maintenance" at bounding box center [102, 215] width 126 height 16
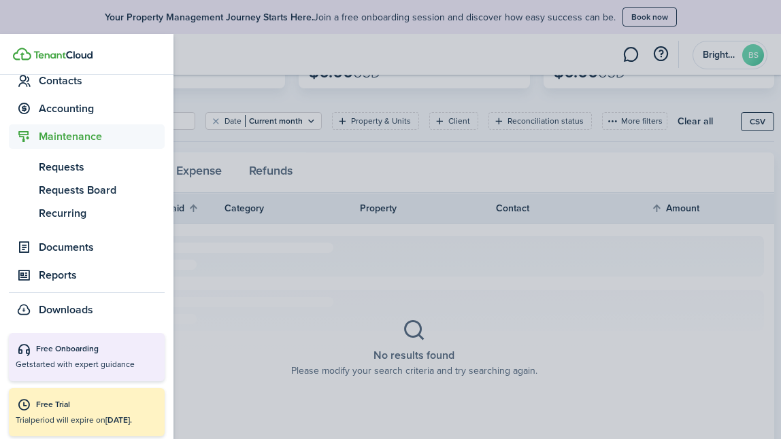
scroll to position [198, 0]
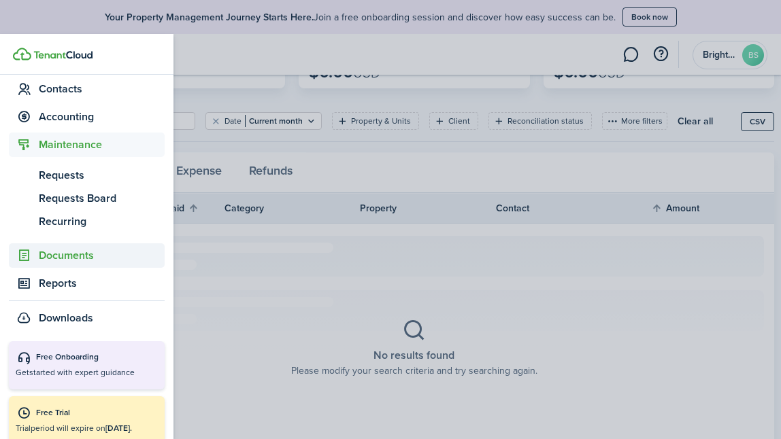
click at [83, 260] on span "Documents" at bounding box center [102, 256] width 126 height 16
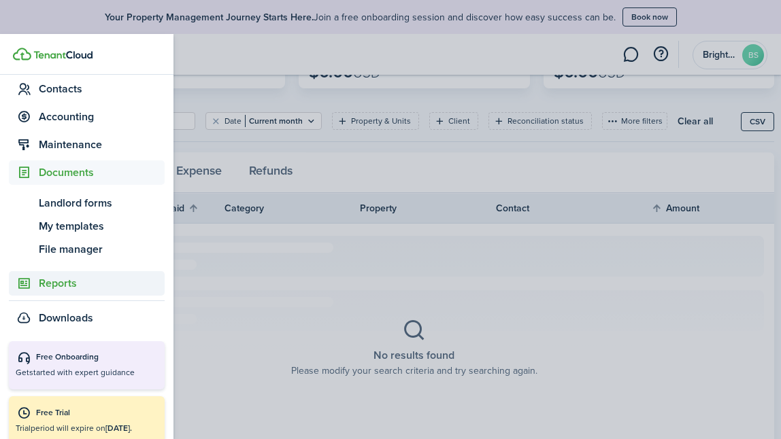
click at [84, 284] on span "Reports" at bounding box center [102, 284] width 126 height 16
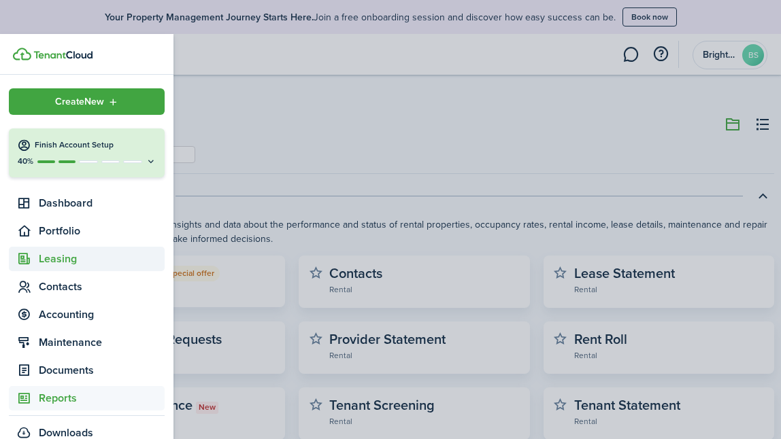
click at [69, 256] on span "Leasing" at bounding box center [102, 259] width 126 height 16
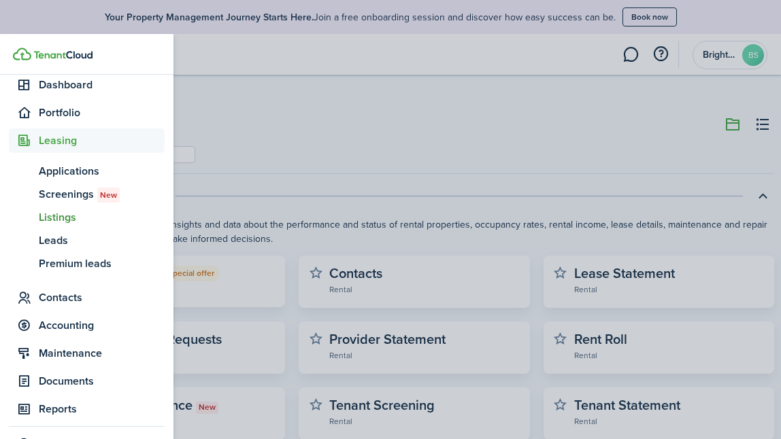
scroll to position [126, 0]
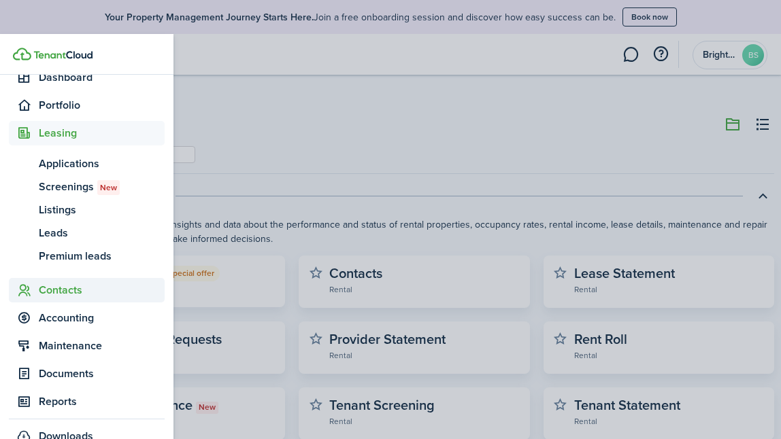
click at [71, 295] on span "Contacts" at bounding box center [102, 290] width 126 height 16
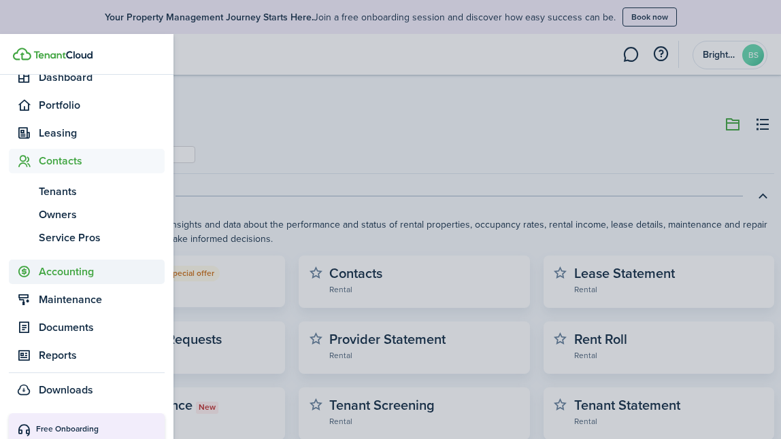
click at [72, 271] on span "Accounting" at bounding box center [102, 272] width 126 height 16
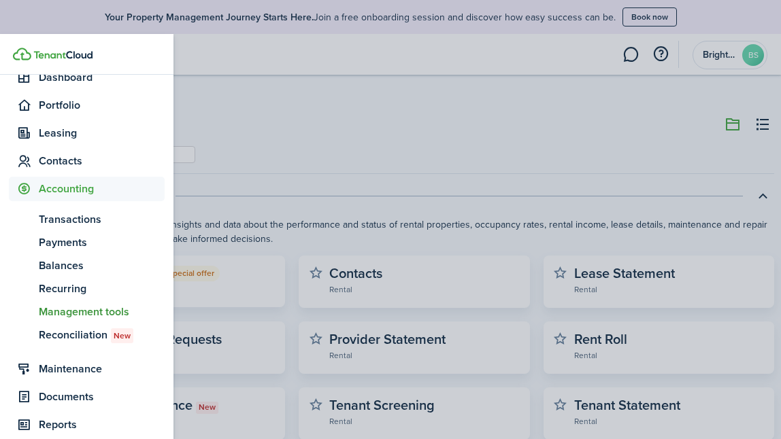
click at [73, 307] on span "Management tools" at bounding box center [102, 312] width 126 height 16
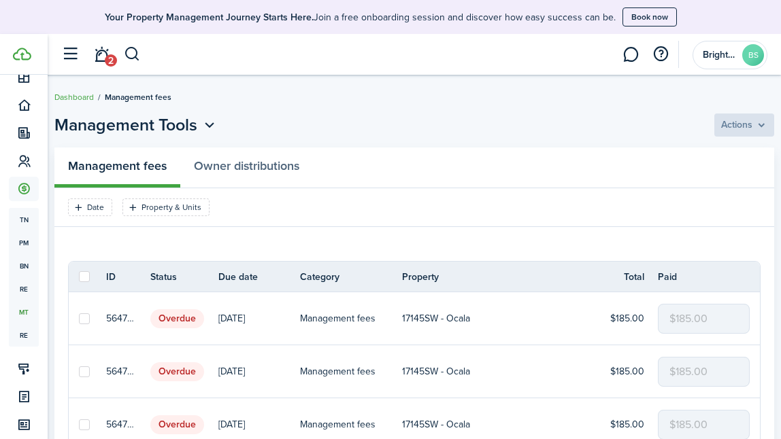
click at [82, 96] on link "Dashboard" at bounding box center [73, 97] width 39 height 12
